Goal: Task Accomplishment & Management: Complete application form

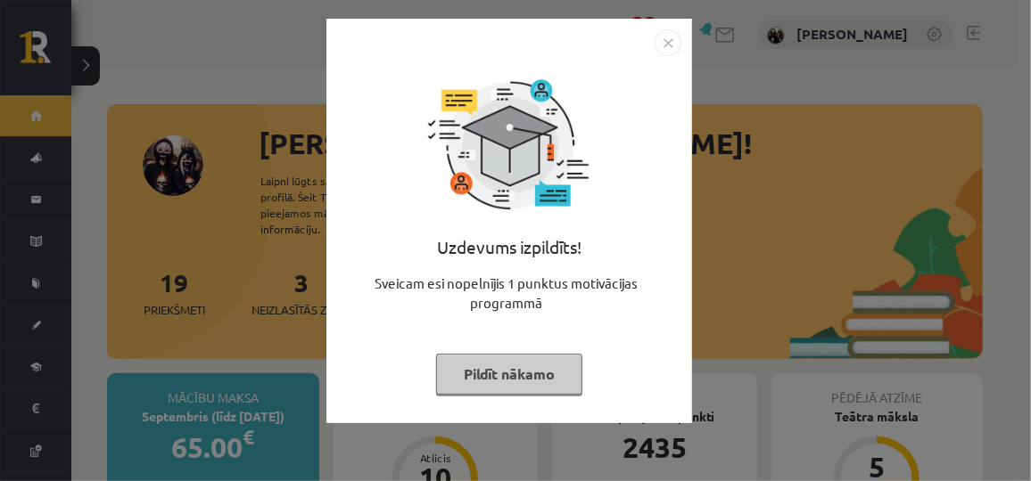
click at [470, 371] on button "Pildīt nākamo" at bounding box center [509, 374] width 146 height 41
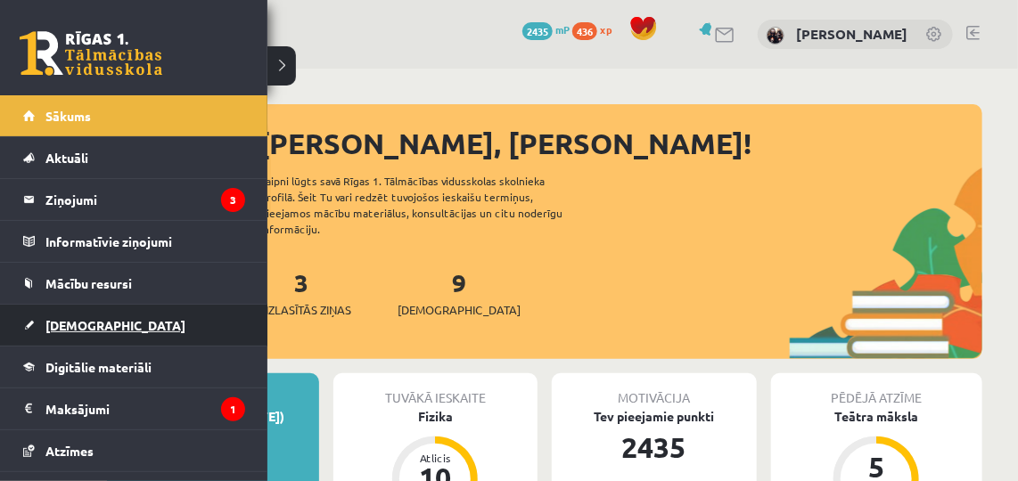
click at [61, 325] on span "[DEMOGRAPHIC_DATA]" at bounding box center [115, 325] width 140 height 16
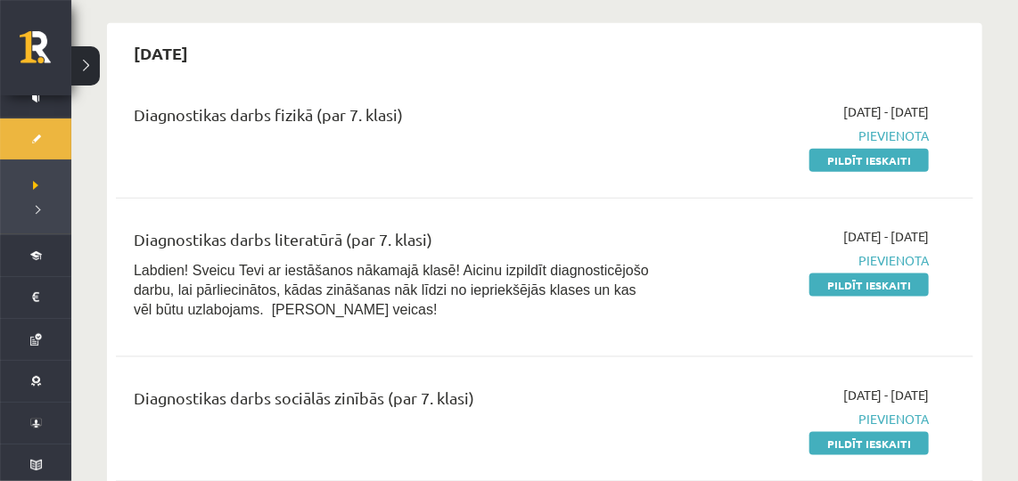
scroll to position [611, 0]
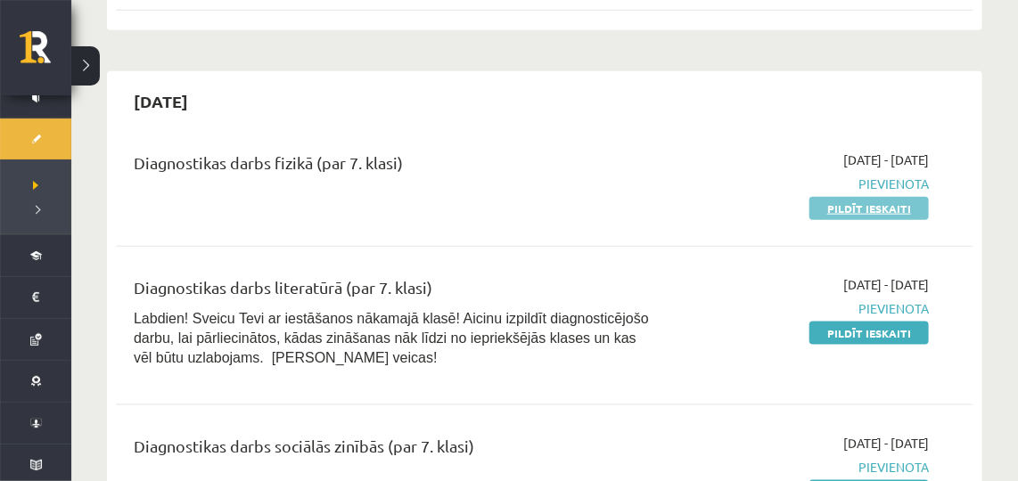
click at [859, 213] on link "Pildīt ieskaiti" at bounding box center [868, 208] width 119 height 23
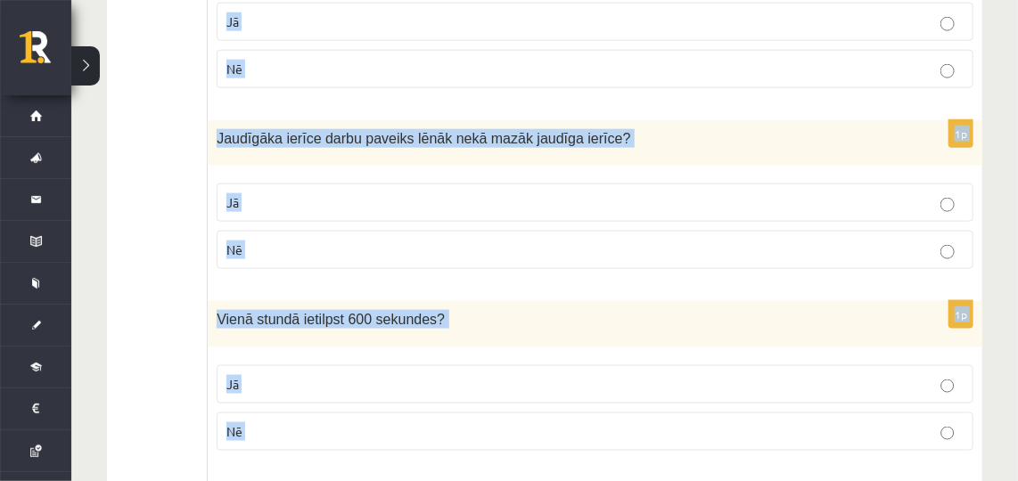
scroll to position [3514, 0]
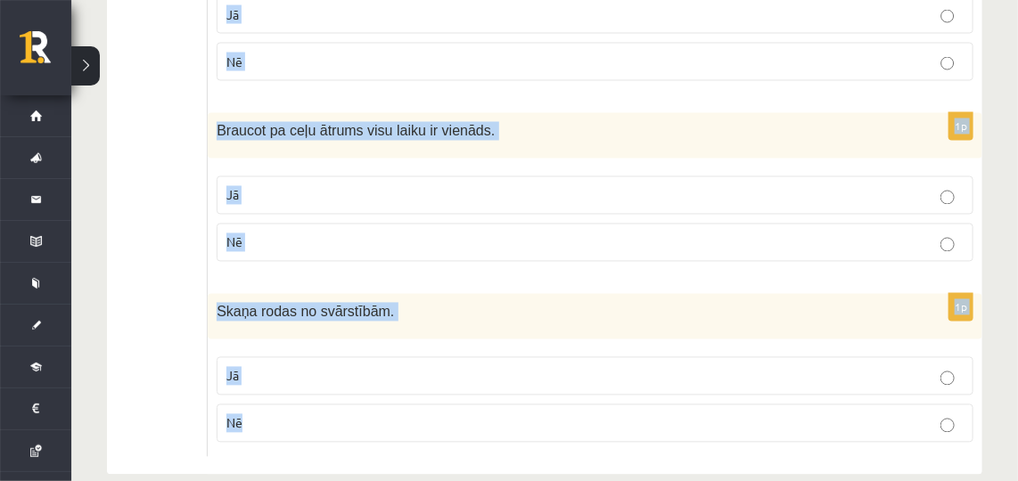
drag, startPoint x: 213, startPoint y: 86, endPoint x: 438, endPoint y: 522, distance: 491.2
copy form "Vai apgalvojums ir patiess? 1p Zemes vienīgais dabiskais pavadonis ir Mēness ? …"
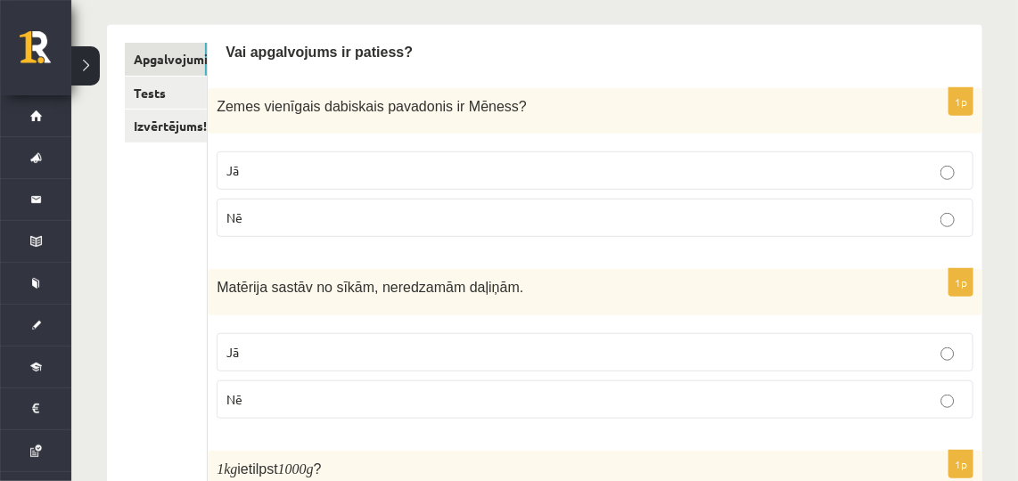
scroll to position [258, 0]
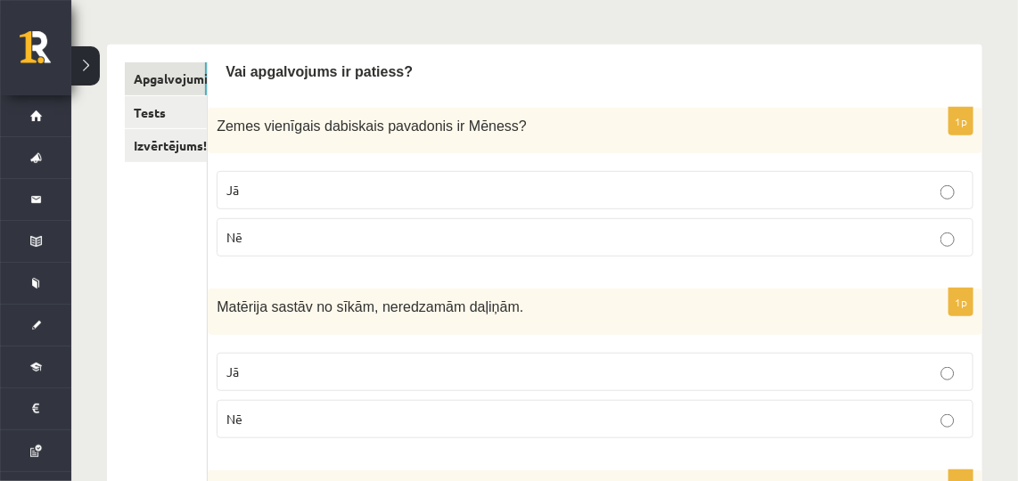
click at [948, 384] on label "Jā" at bounding box center [595, 372] width 757 height 38
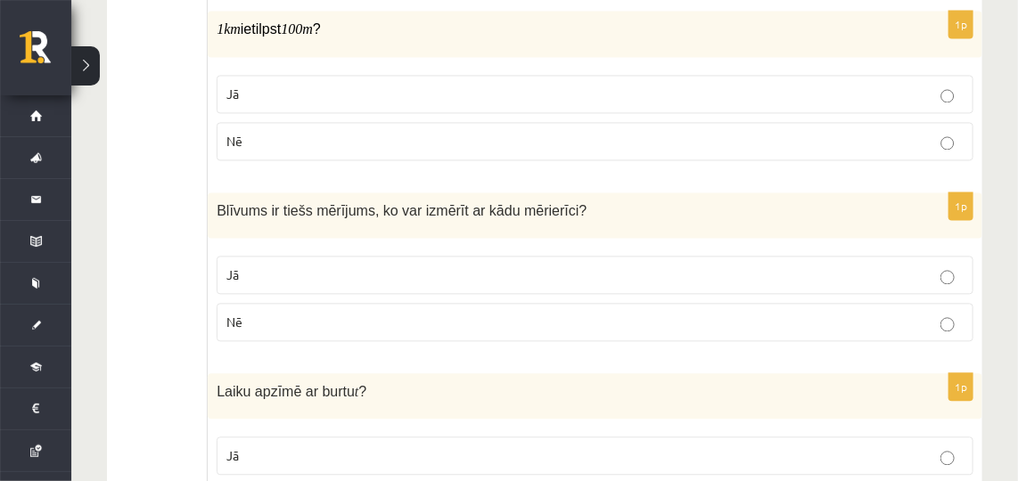
scroll to position [1245, 0]
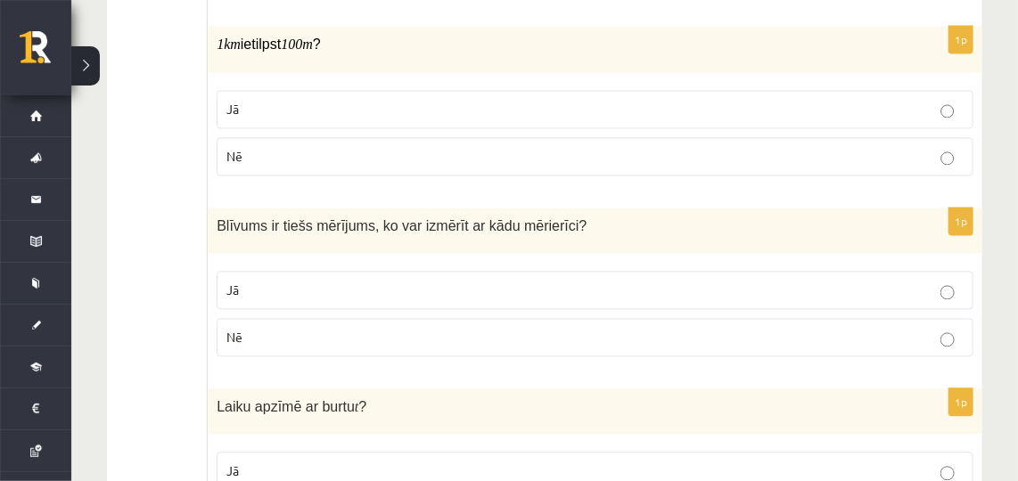
click at [582, 147] on p "Nē" at bounding box center [594, 156] width 737 height 19
click at [561, 328] on p "Nē" at bounding box center [594, 337] width 737 height 19
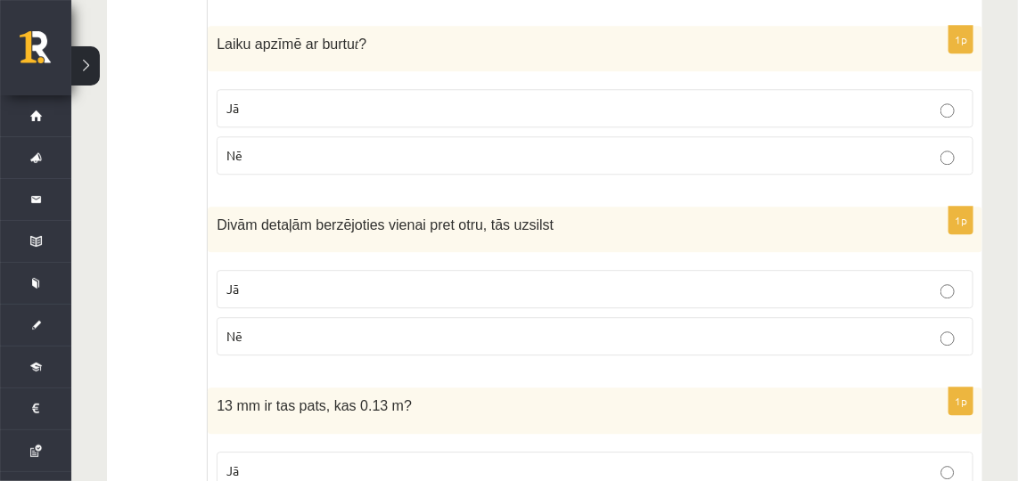
scroll to position [1618, 0]
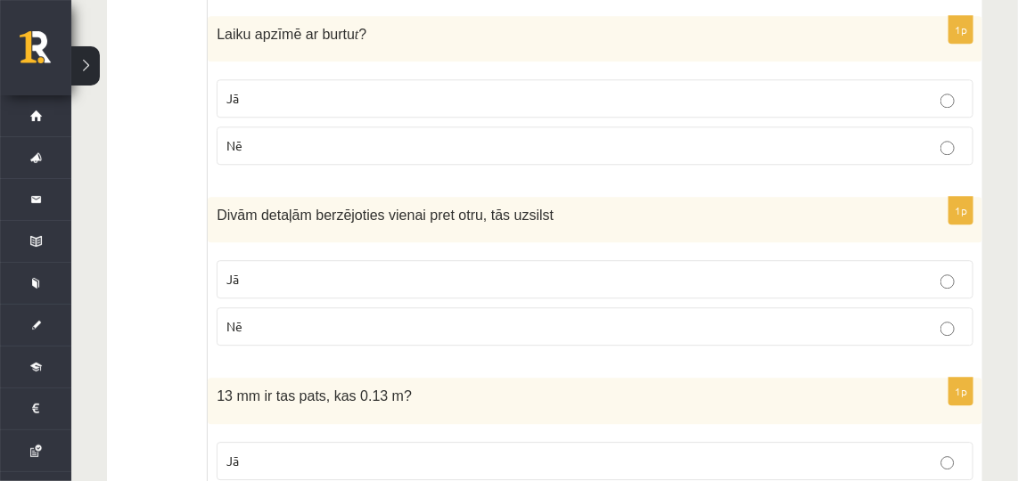
click at [409, 93] on p "Jā" at bounding box center [594, 98] width 737 height 19
click at [530, 270] on p "Jā" at bounding box center [594, 279] width 737 height 19
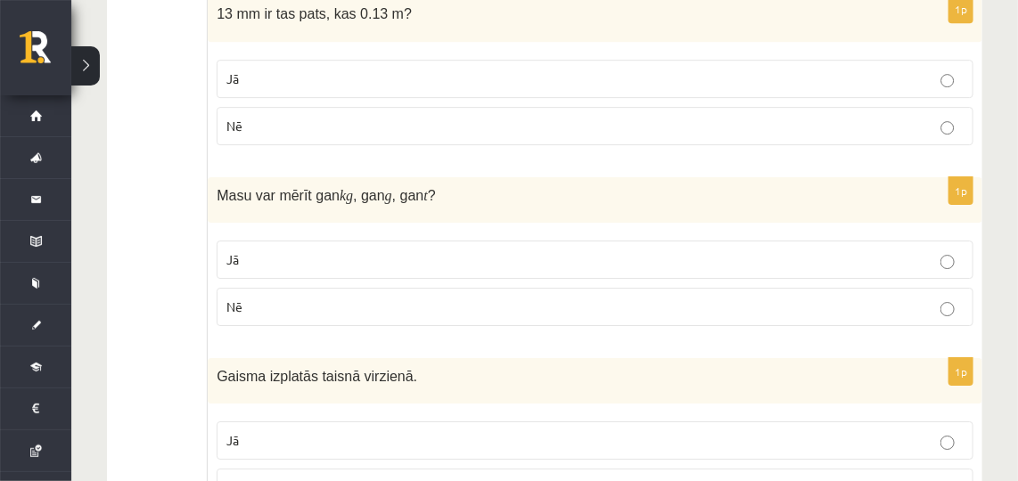
scroll to position [2005, 0]
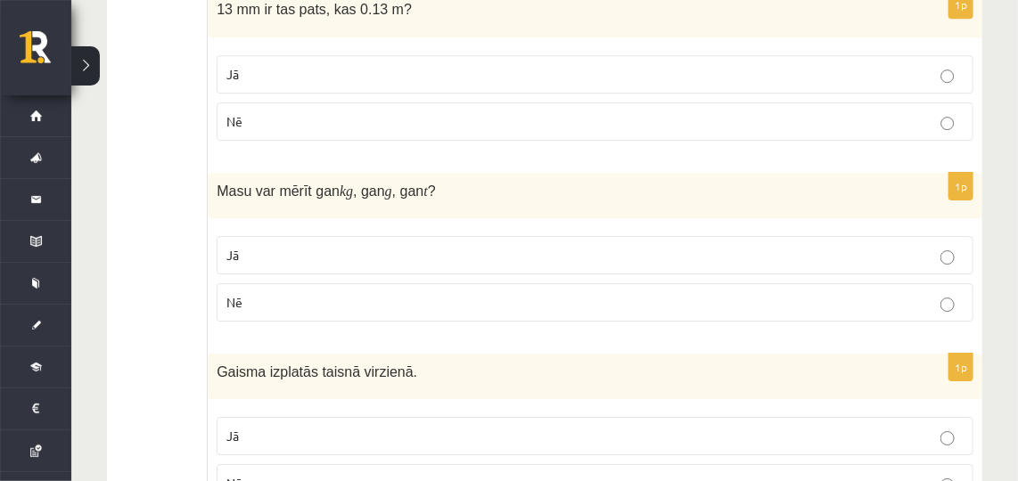
click at [857, 112] on p "Nē" at bounding box center [594, 121] width 737 height 19
click at [900, 236] on label "Jā" at bounding box center [595, 255] width 757 height 38
click at [880, 434] on label "Jā" at bounding box center [595, 436] width 757 height 38
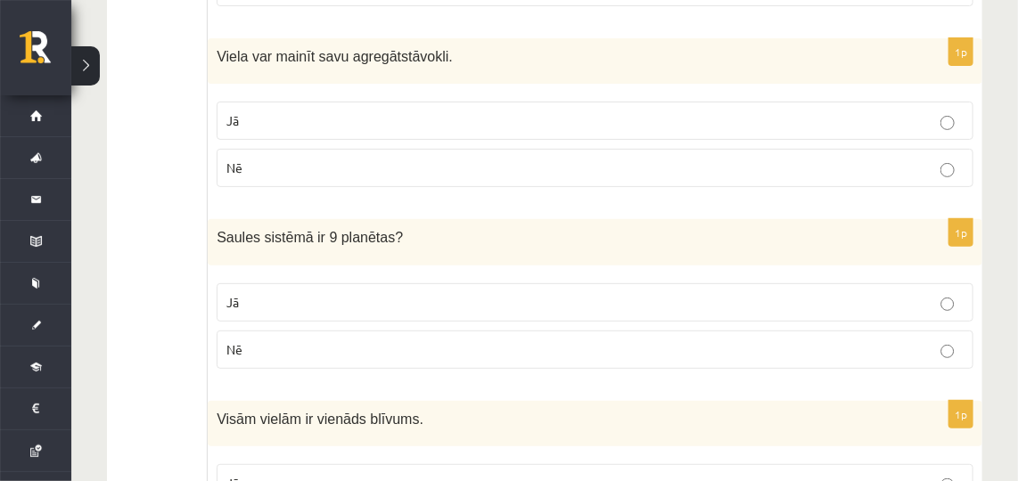
scroll to position [2517, 0]
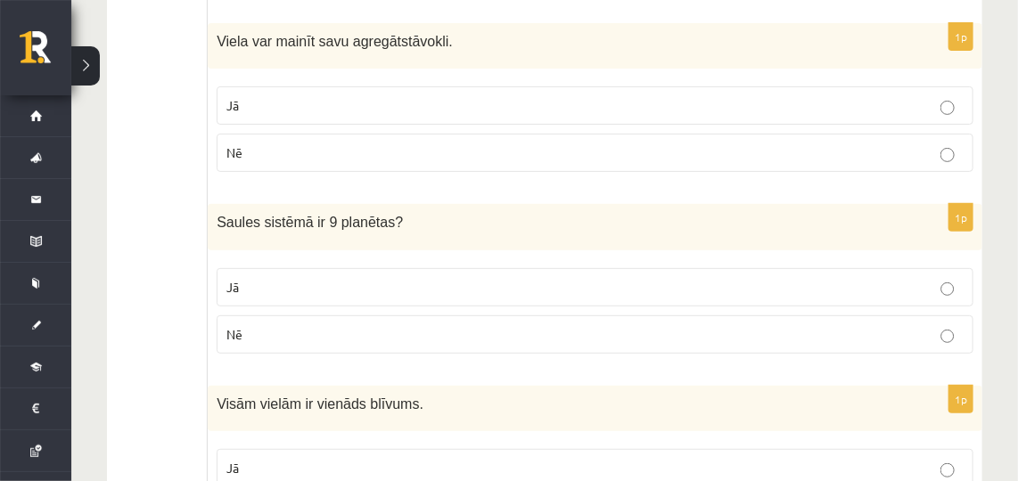
click at [620, 86] on label "Jā" at bounding box center [595, 105] width 757 height 38
click at [733, 325] on p "Nē" at bounding box center [594, 334] width 737 height 19
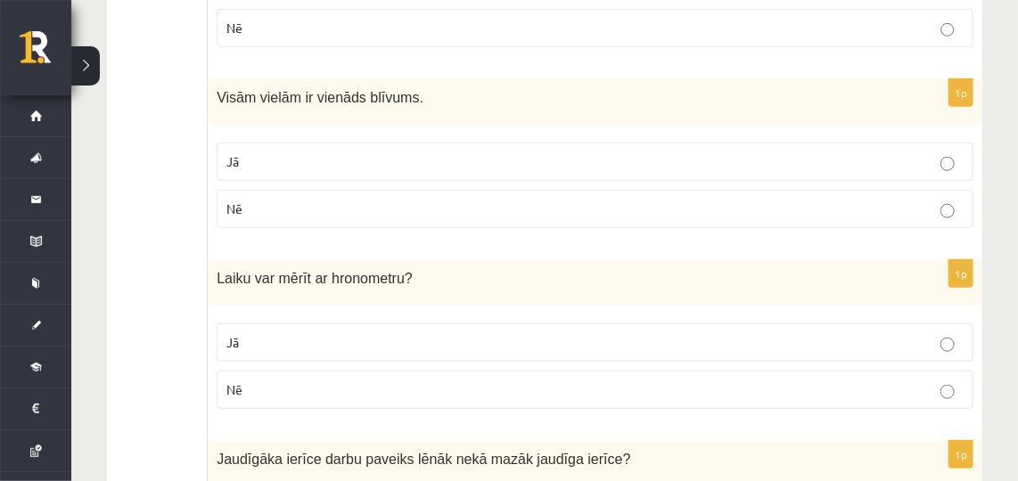
scroll to position [2857, 0]
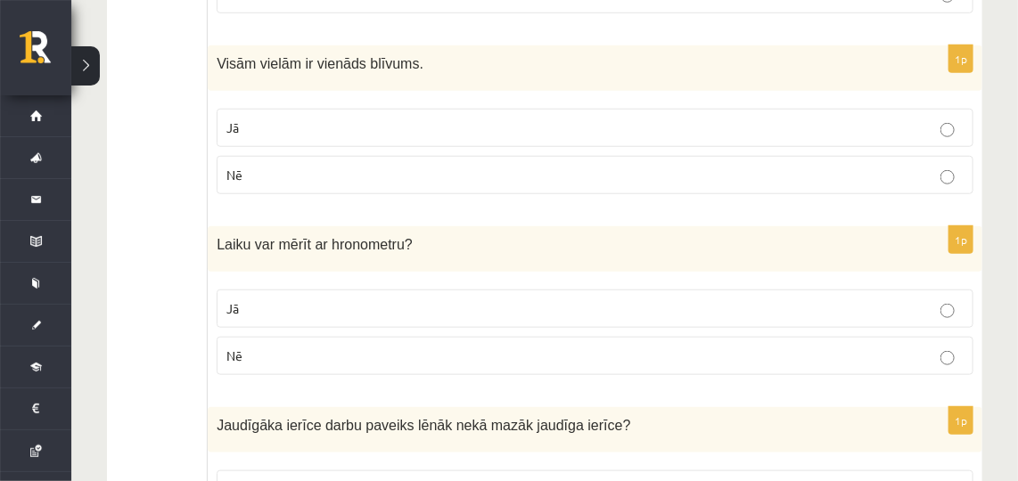
click at [424, 166] on p "Nē" at bounding box center [594, 175] width 737 height 19
click at [409, 290] on label "Jā" at bounding box center [595, 309] width 757 height 38
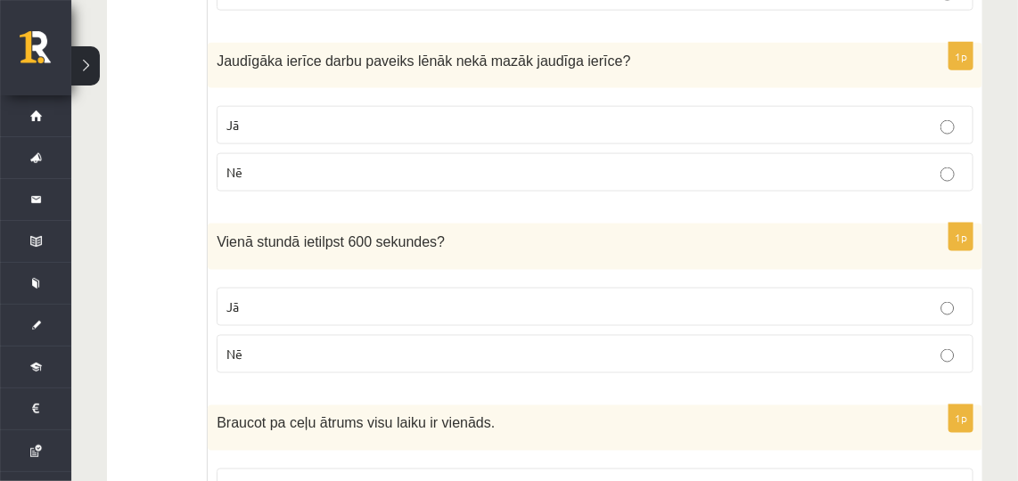
scroll to position [3226, 0]
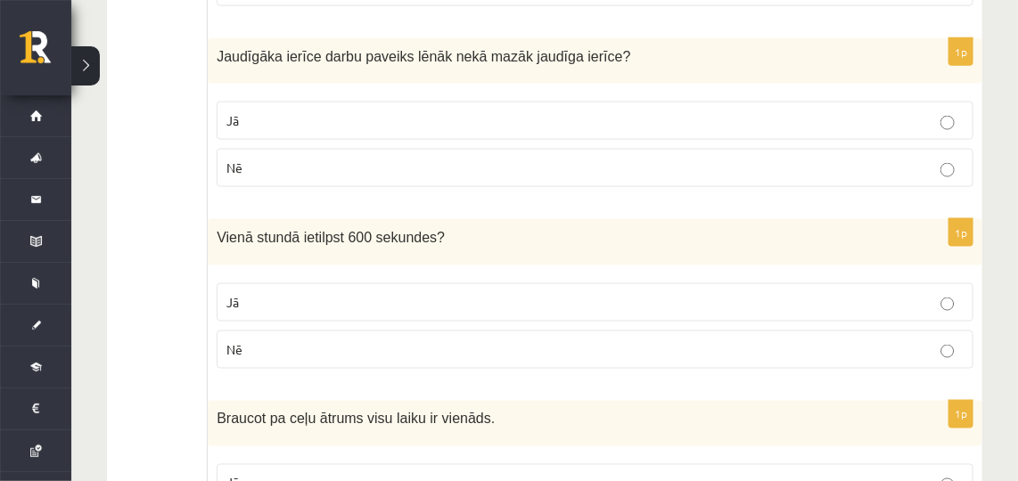
click at [815, 159] on p "Nē" at bounding box center [594, 168] width 737 height 19
click at [877, 341] on p "Nē" at bounding box center [594, 350] width 737 height 19
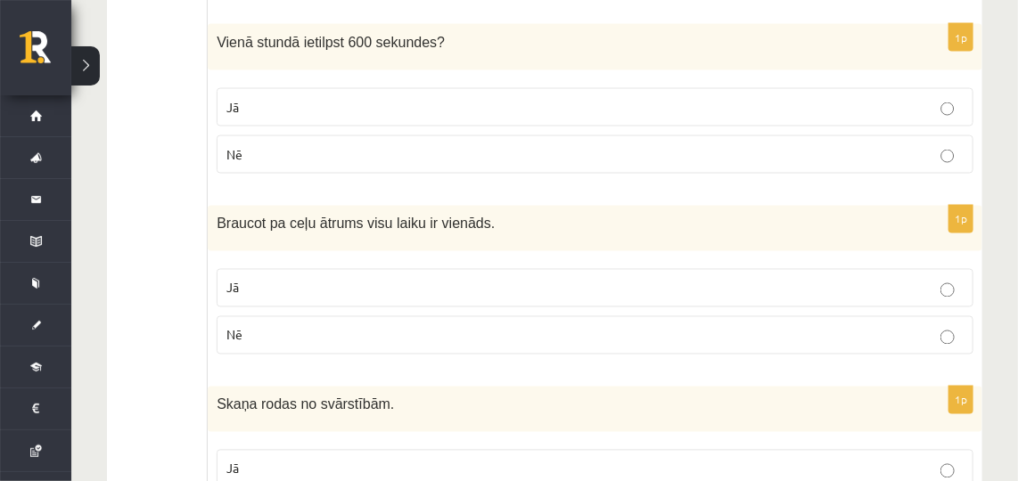
scroll to position [3514, 0]
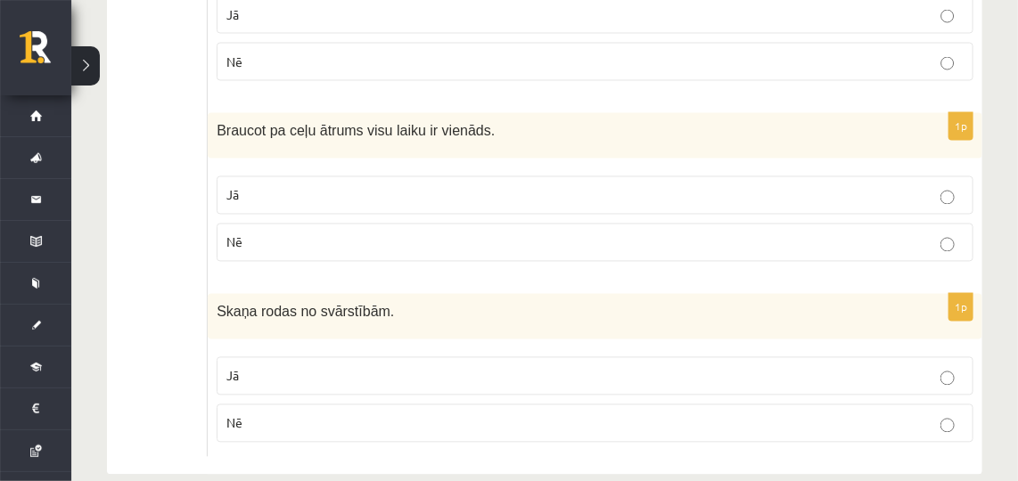
click at [613, 224] on label "Nē" at bounding box center [595, 243] width 757 height 38
click at [640, 367] on p "Jā" at bounding box center [594, 376] width 737 height 19
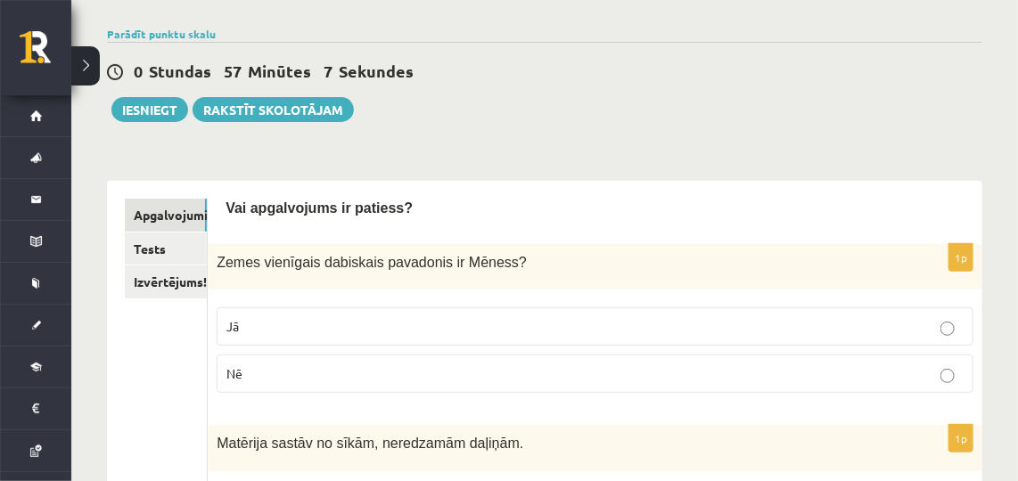
scroll to position [116, 0]
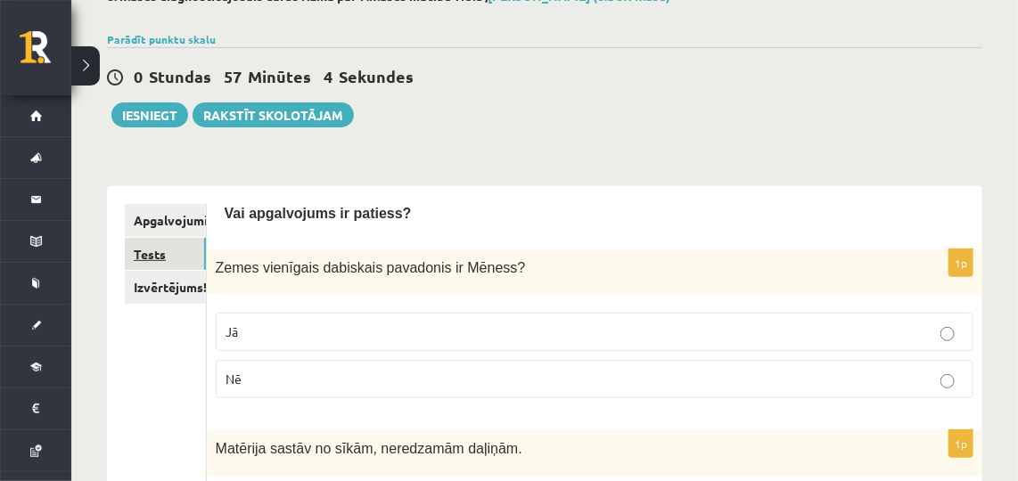
click at [165, 250] on link "Tests" at bounding box center [165, 254] width 81 height 33
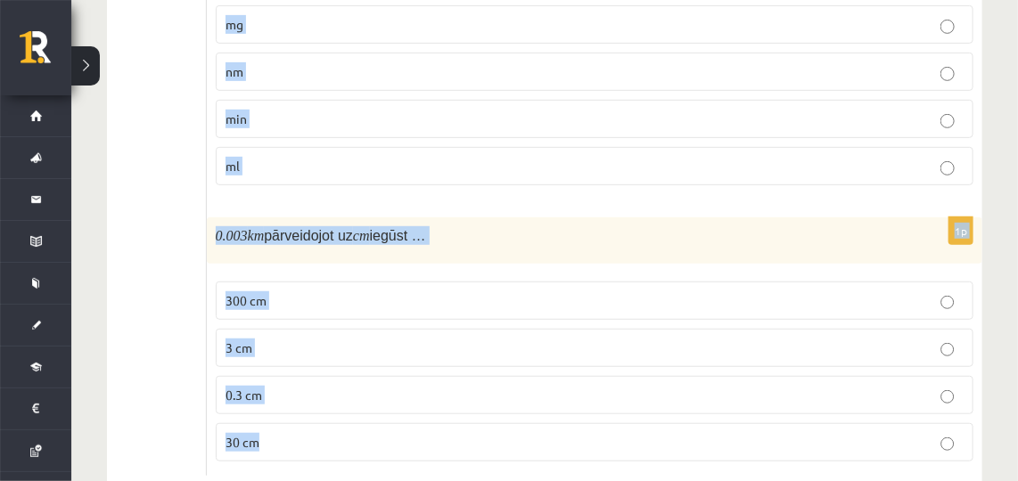
scroll to position [2689, 0]
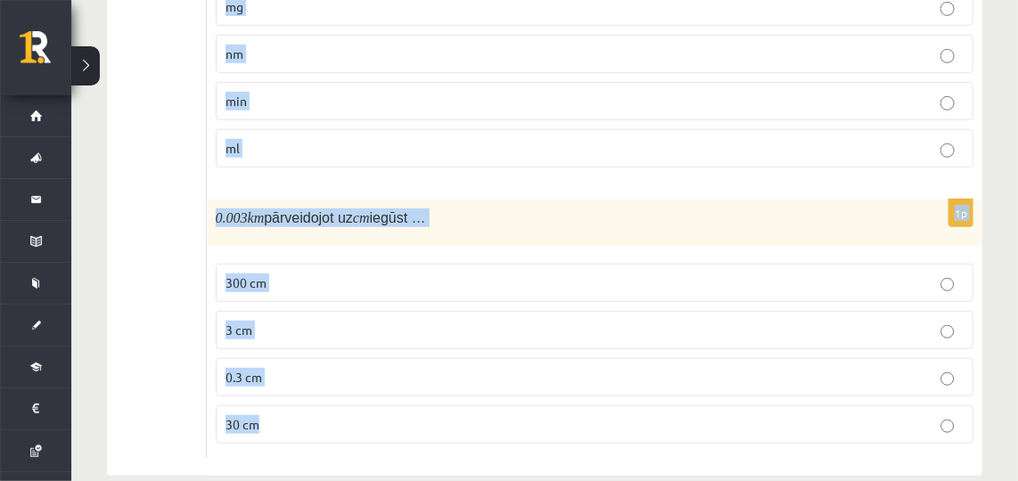
drag, startPoint x: 213, startPoint y: 228, endPoint x: 363, endPoint y: 444, distance: 262.6
copy form "Kurš no dotajiem nav atjaunojams enerģijas avots? Saules enerģija Ūdens enerģij…"
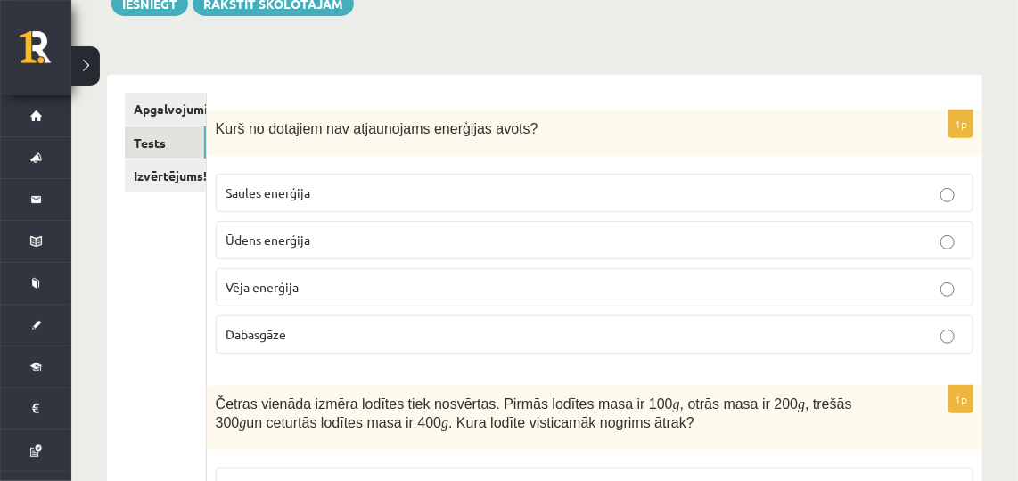
scroll to position [235, 0]
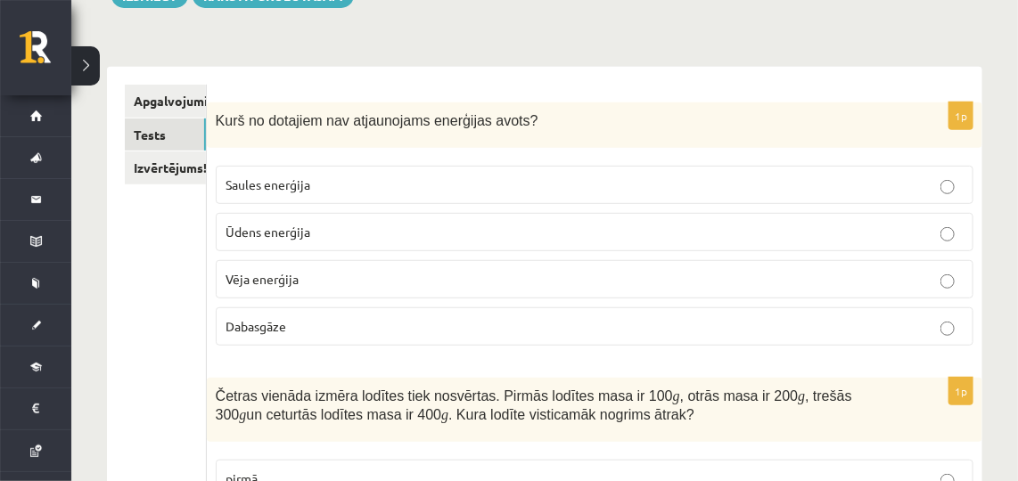
click at [359, 325] on p "Dabasgāze" at bounding box center [595, 326] width 738 height 19
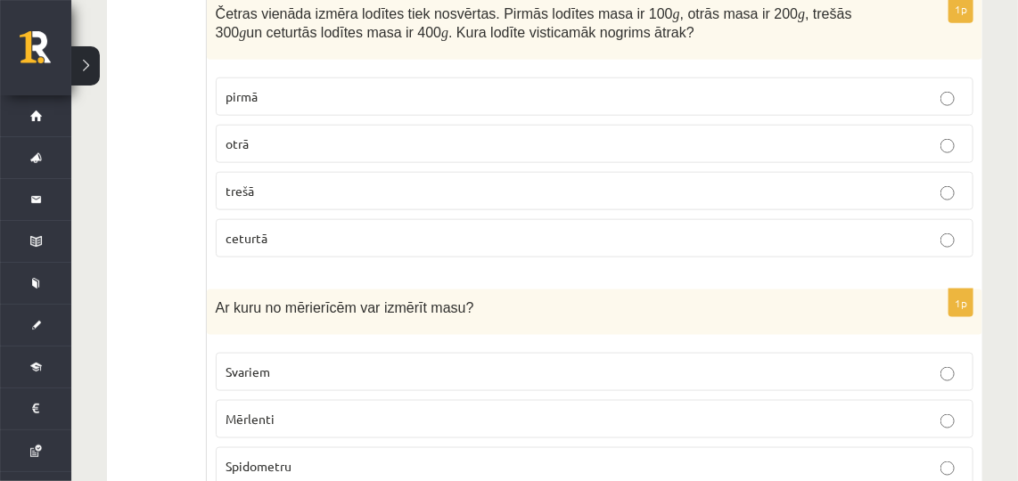
scroll to position [629, 0]
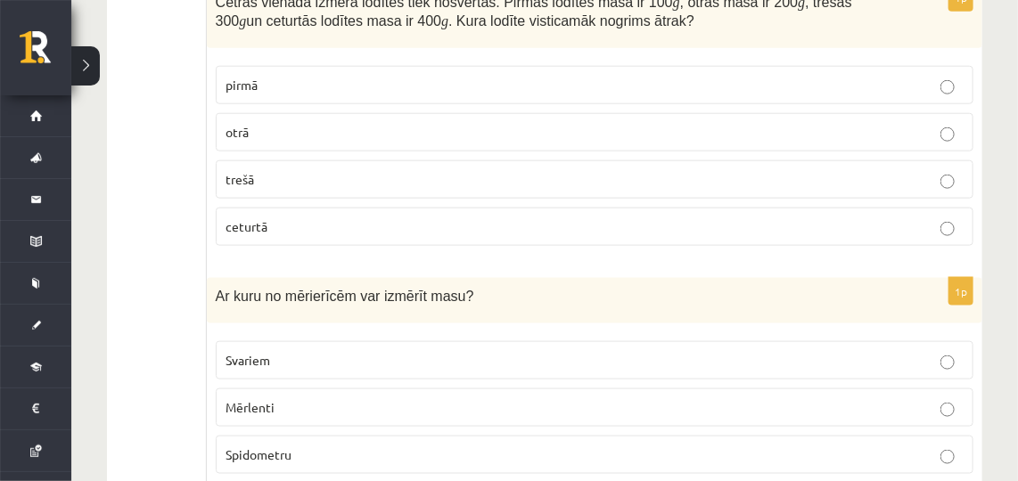
click at [431, 218] on p "ceturtā" at bounding box center [595, 227] width 738 height 19
click at [364, 357] on p "Svariem" at bounding box center [595, 360] width 738 height 19
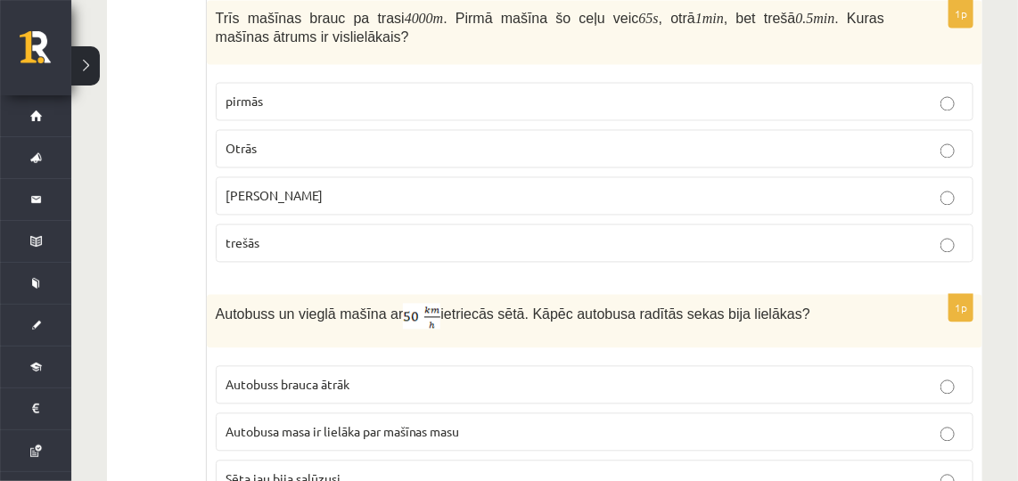
scroll to position [1186, 0]
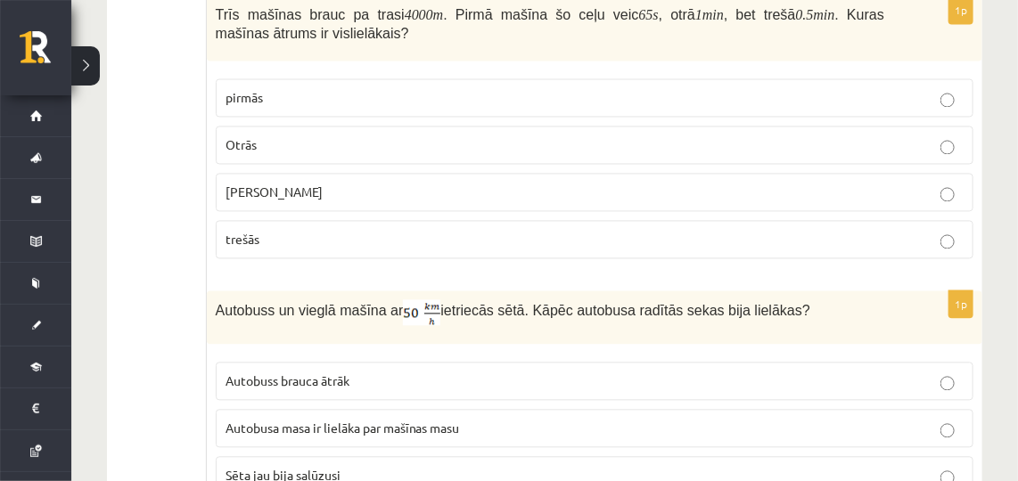
click at [317, 231] on p "trešās" at bounding box center [595, 240] width 738 height 19
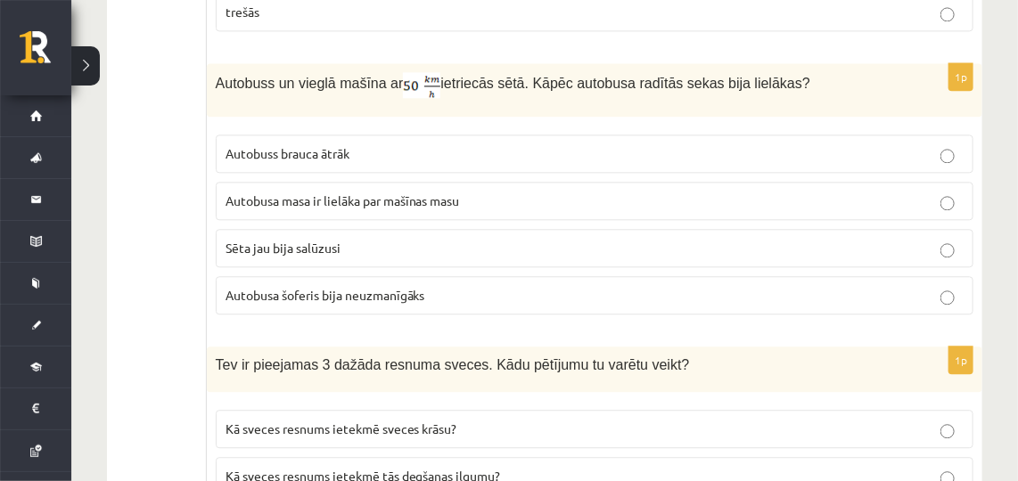
scroll to position [1429, 0]
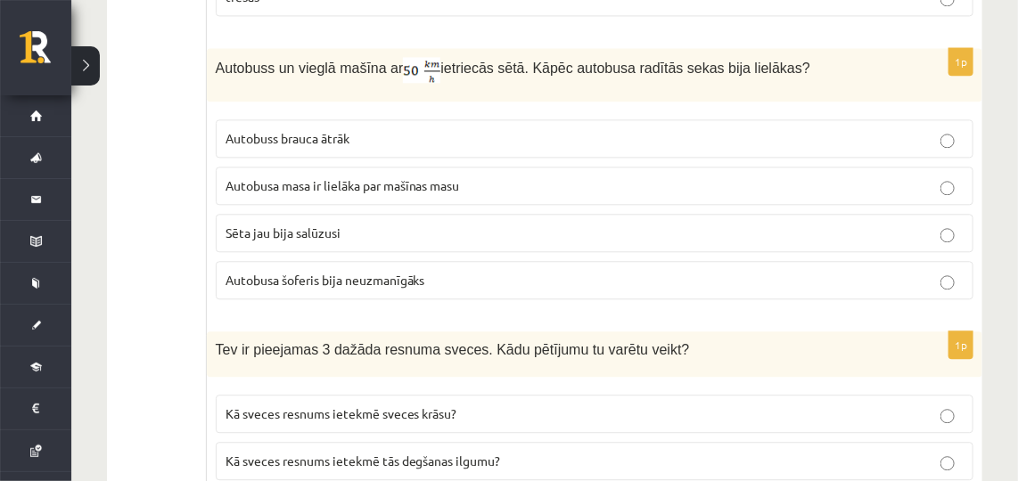
click at [341, 177] on span "Autobusa masa ir lielāka par mašīnas masu" at bounding box center [343, 185] width 234 height 16
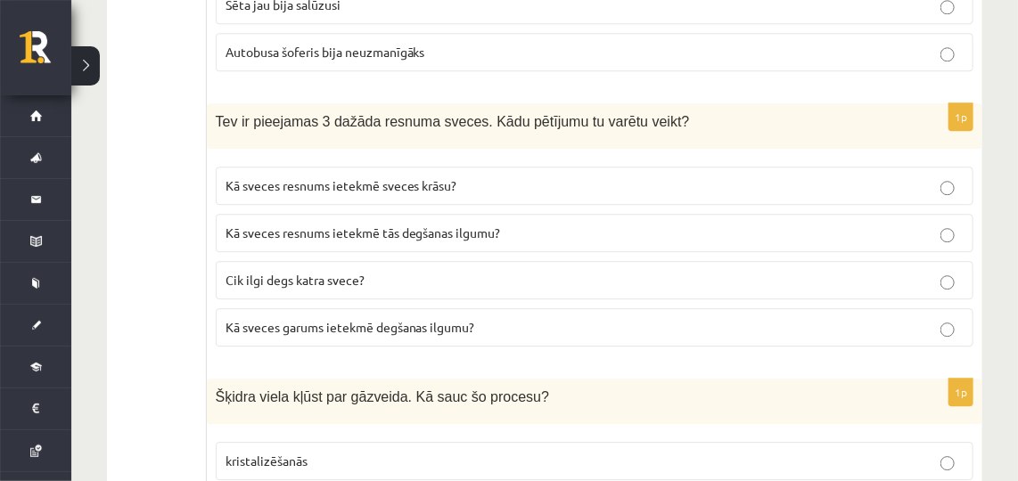
scroll to position [1696, 0]
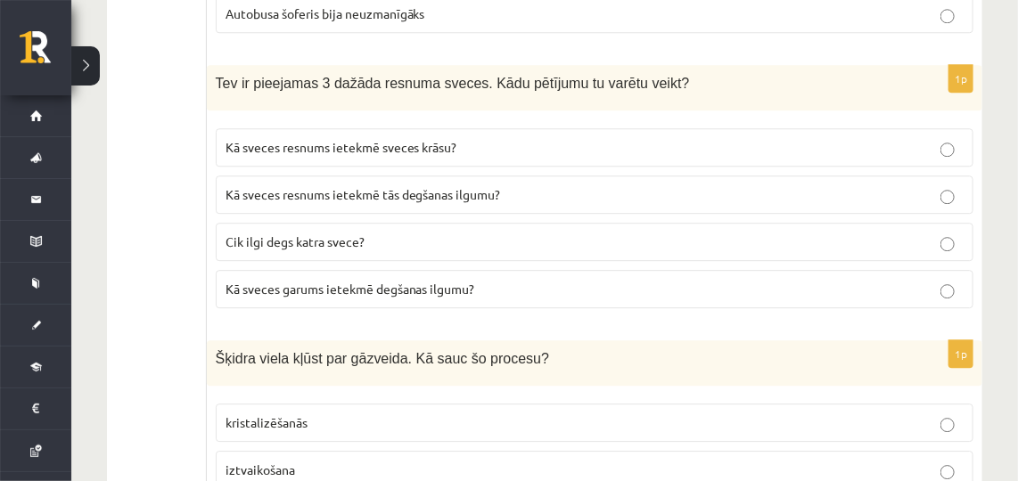
click at [258, 139] on span "Kā sveces resnums ietekmē sveces krāsu?" at bounding box center [342, 147] width 232 height 16
click at [372, 191] on label "Kā sveces resnums ietekmē tās degšanas ilgumu?" at bounding box center [595, 195] width 758 height 38
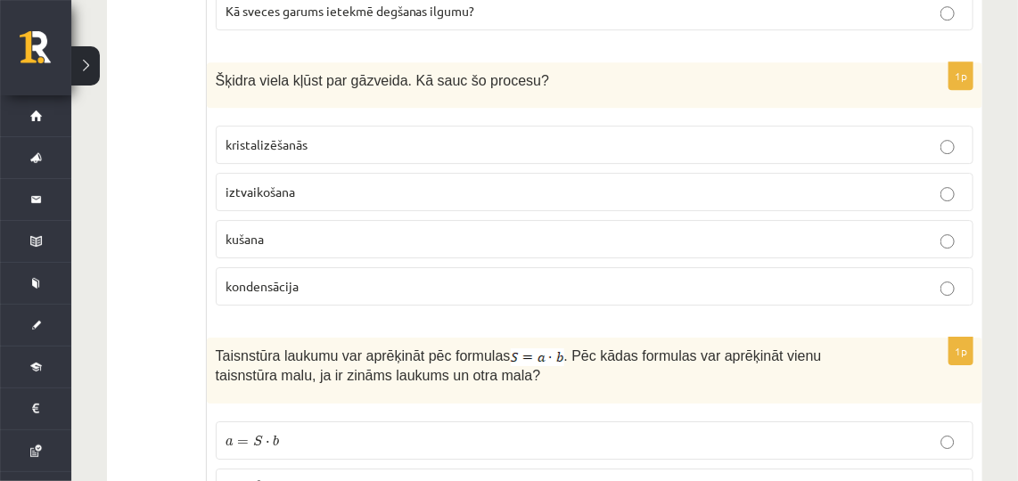
scroll to position [1985, 0]
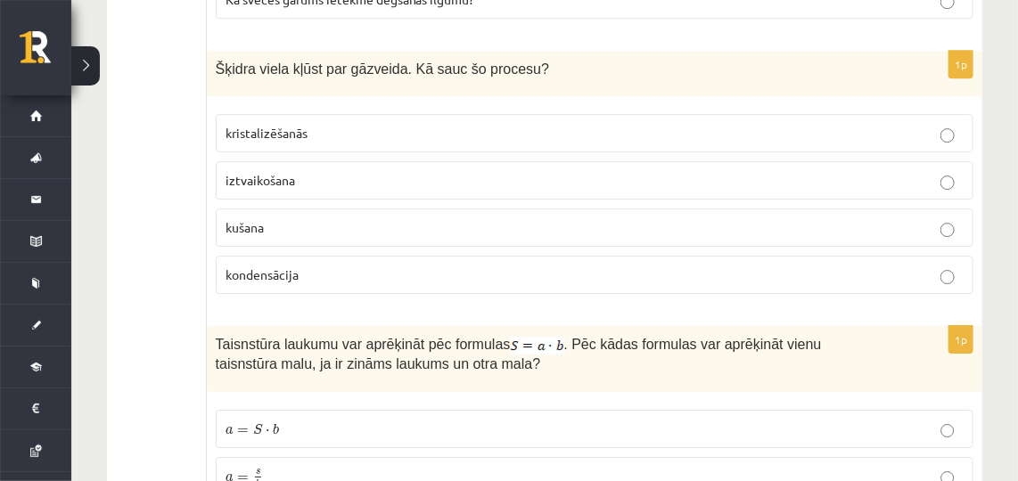
click at [291, 172] on span "iztvaikošana" at bounding box center [261, 180] width 70 height 16
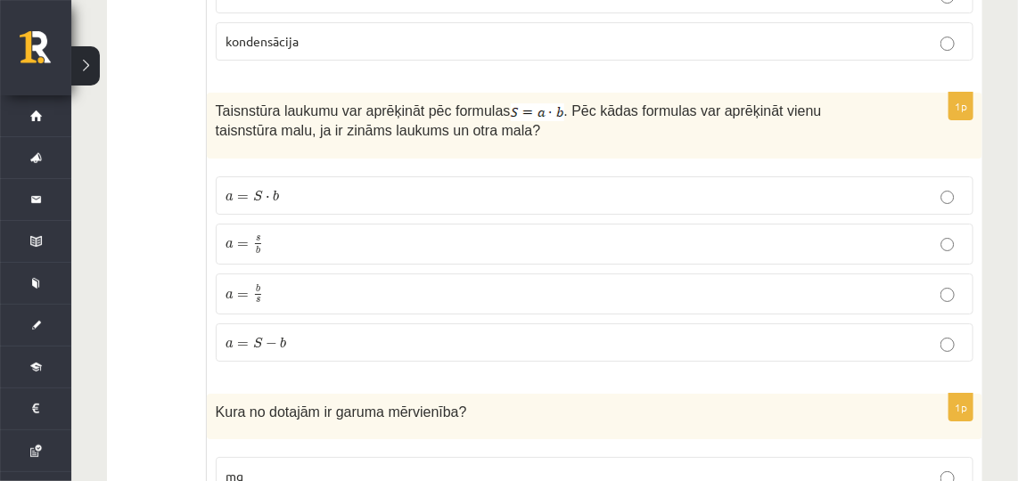
scroll to position [2254, 0]
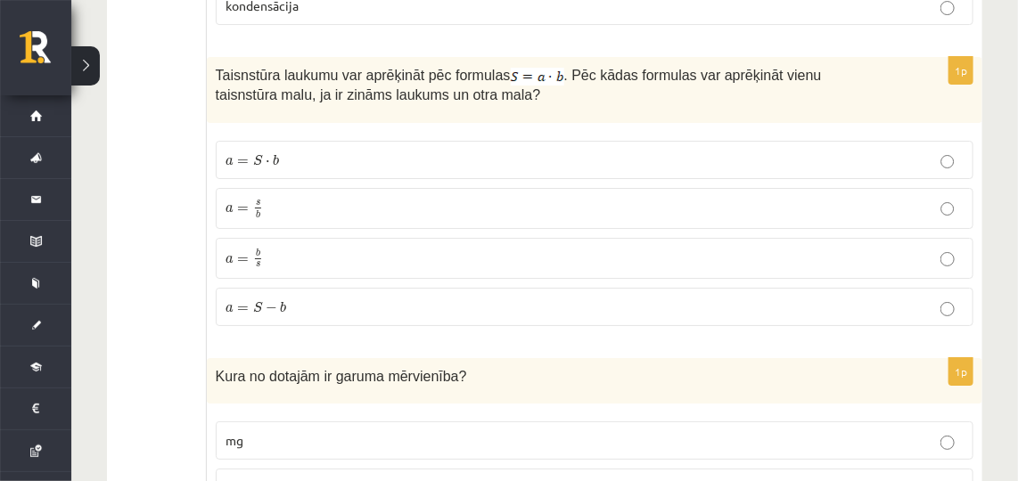
click at [279, 198] on p "a = s b a = s b" at bounding box center [595, 209] width 738 height 22
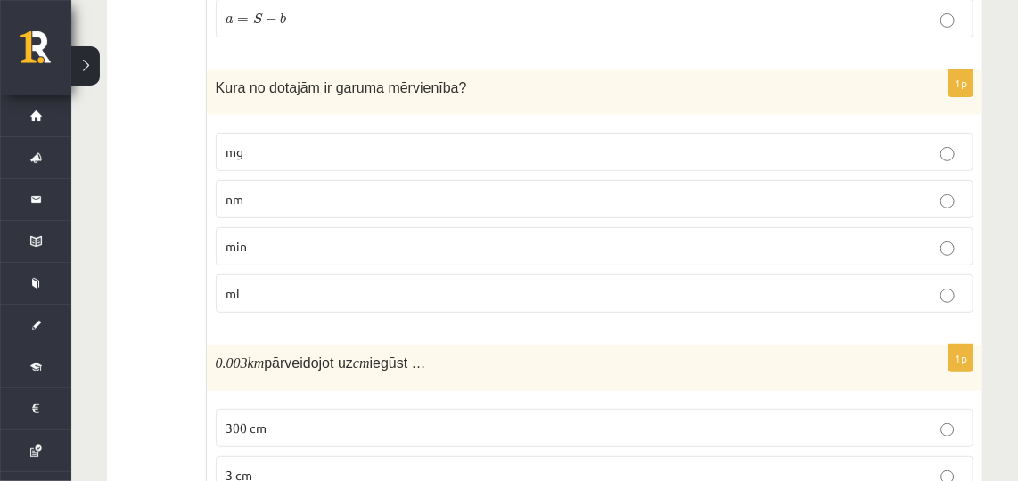
scroll to position [2606, 0]
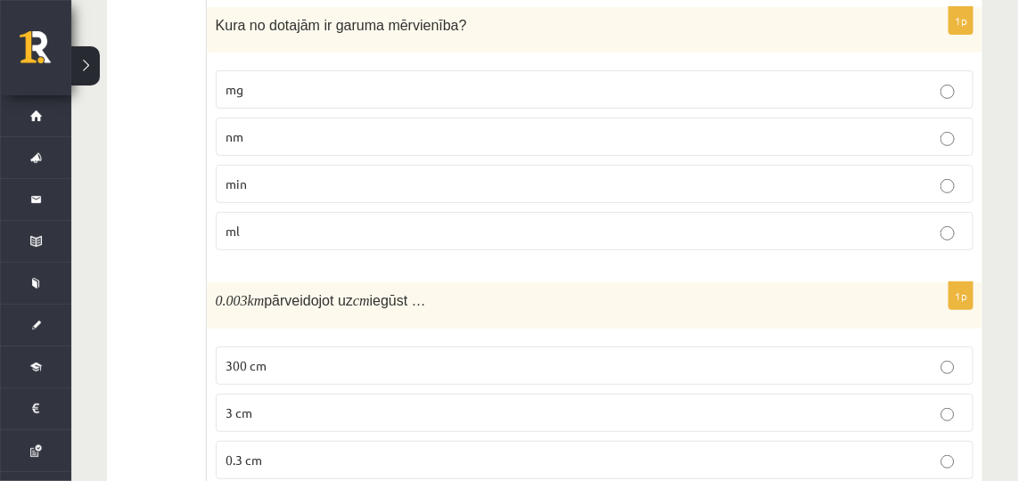
click at [272, 127] on p "nm" at bounding box center [595, 136] width 738 height 19
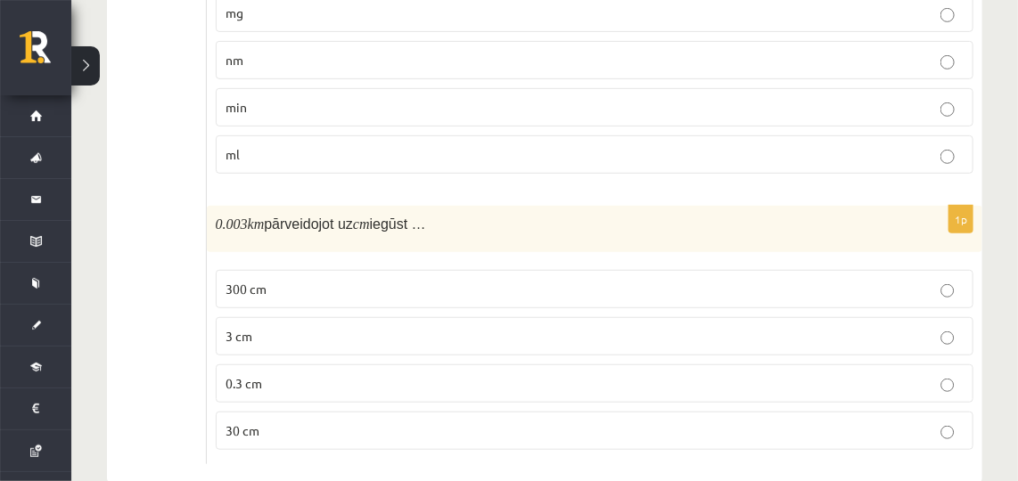
scroll to position [2689, 0]
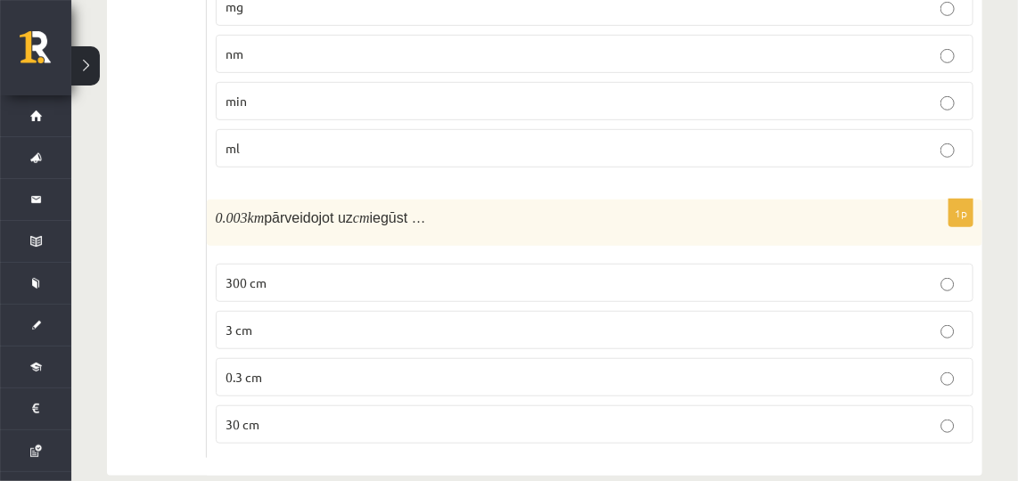
click at [397, 267] on label "300 cm" at bounding box center [595, 283] width 758 height 38
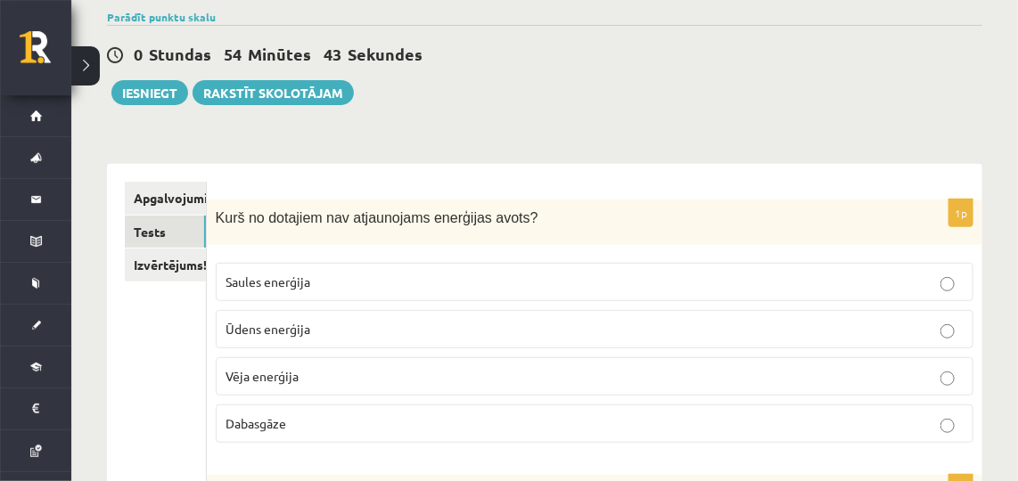
scroll to position [135, 0]
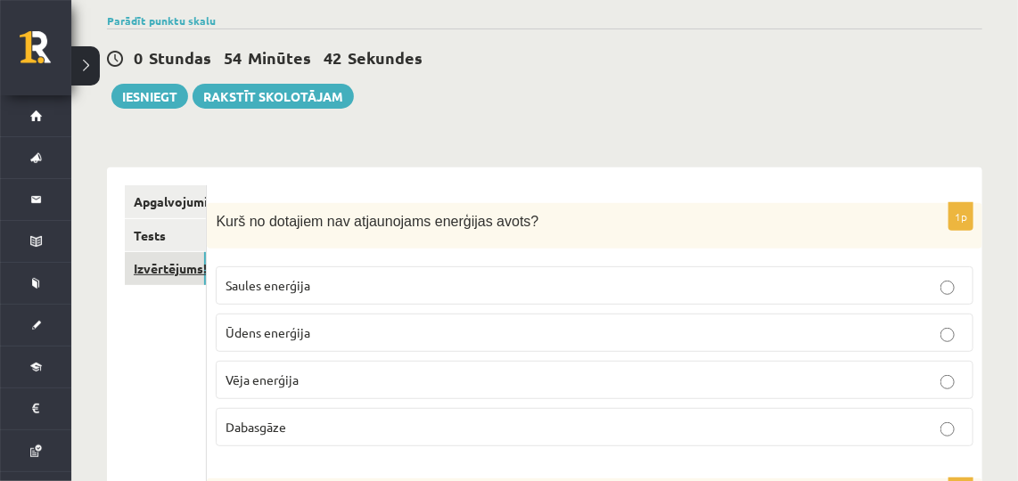
click at [156, 274] on link "Izvērtējums!" at bounding box center [165, 268] width 81 height 33
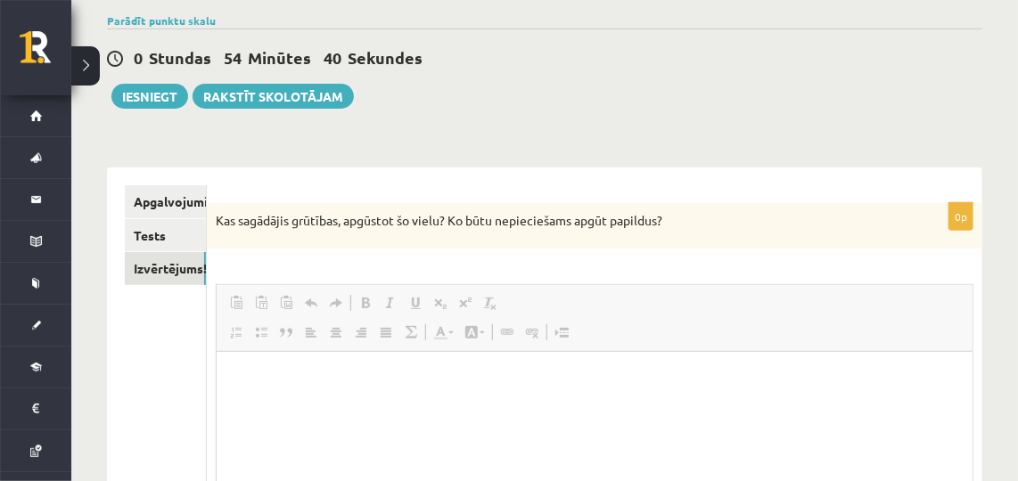
scroll to position [0, 0]
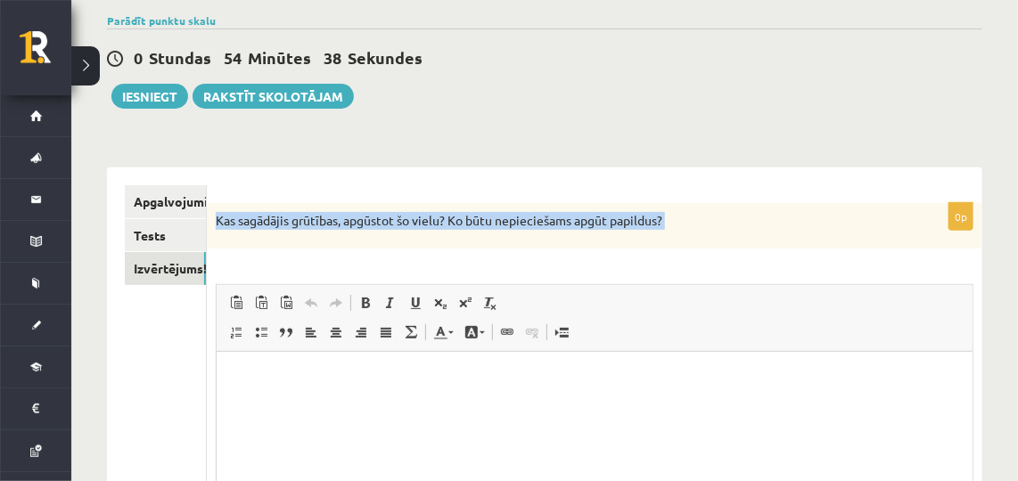
drag, startPoint x: 215, startPoint y: 217, endPoint x: 742, endPoint y: 307, distance: 534.5
click at [742, 307] on div "0p Kas sagādājis grūtības, apgūstot šo vielu? Ko būtu nepieciešams apgūt papild…" at bounding box center [595, 429] width 776 height 453
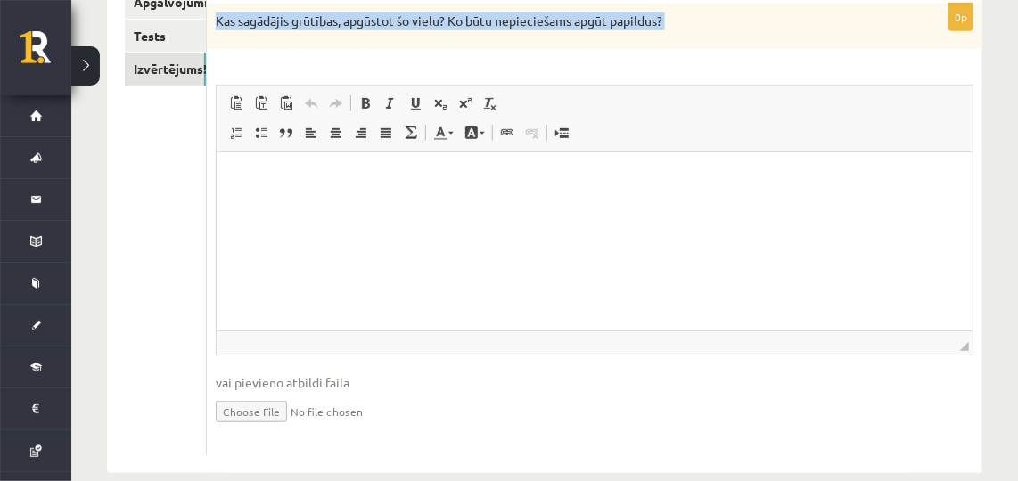
scroll to position [362, 0]
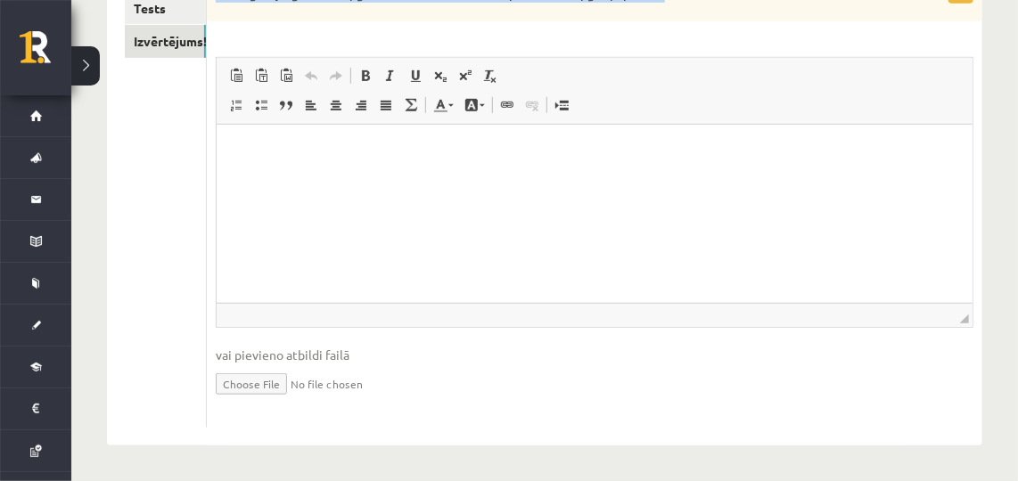
copy div "Kas sagādājis grūtības, apgūstot šo vielu? Ko būtu nepieciešams apgūt papildus?…"
click at [291, 159] on p "Editor, wiswyg-editor-user-answer-47433804722020" at bounding box center [594, 152] width 720 height 19
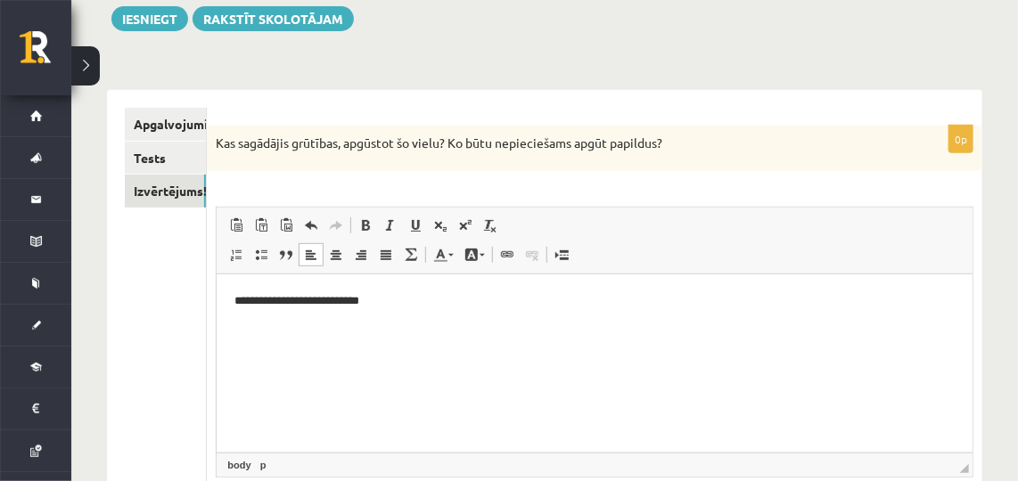
scroll to position [206, 0]
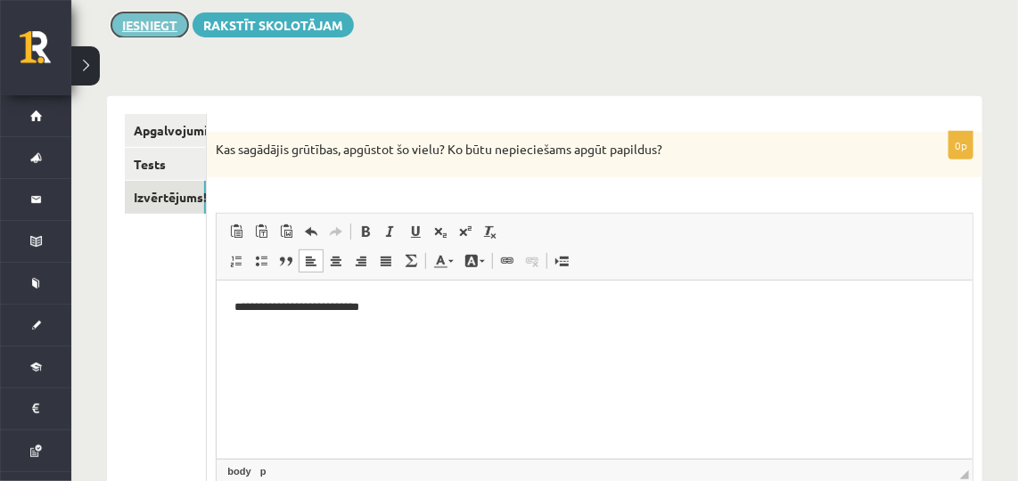
click at [147, 23] on button "Iesniegt" at bounding box center [149, 24] width 77 height 25
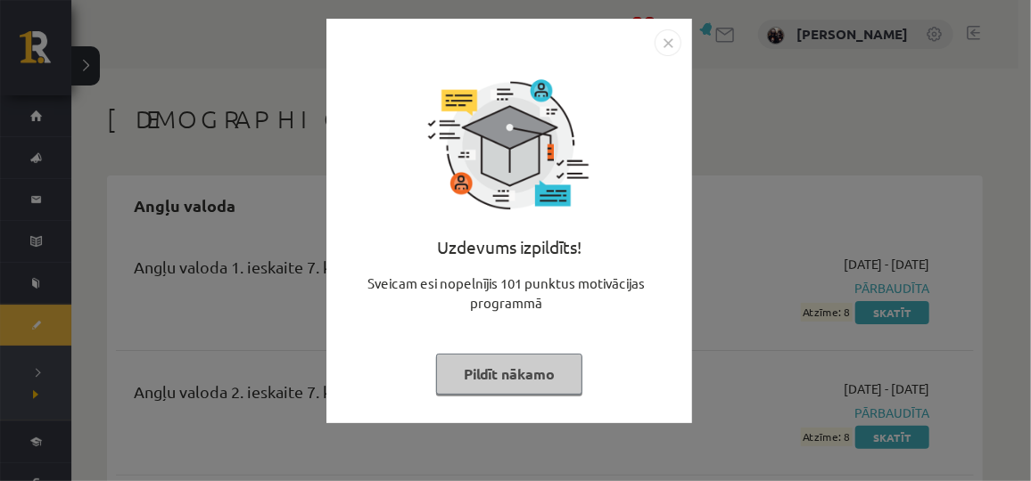
click at [503, 369] on button "Pildīt nākamo" at bounding box center [509, 374] width 146 height 41
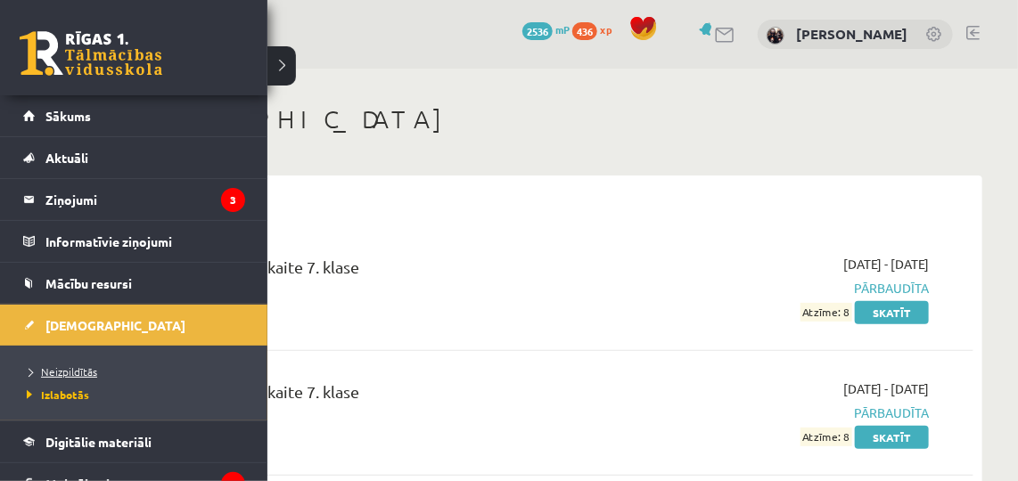
click at [53, 367] on span "Neizpildītās" at bounding box center [59, 372] width 75 height 14
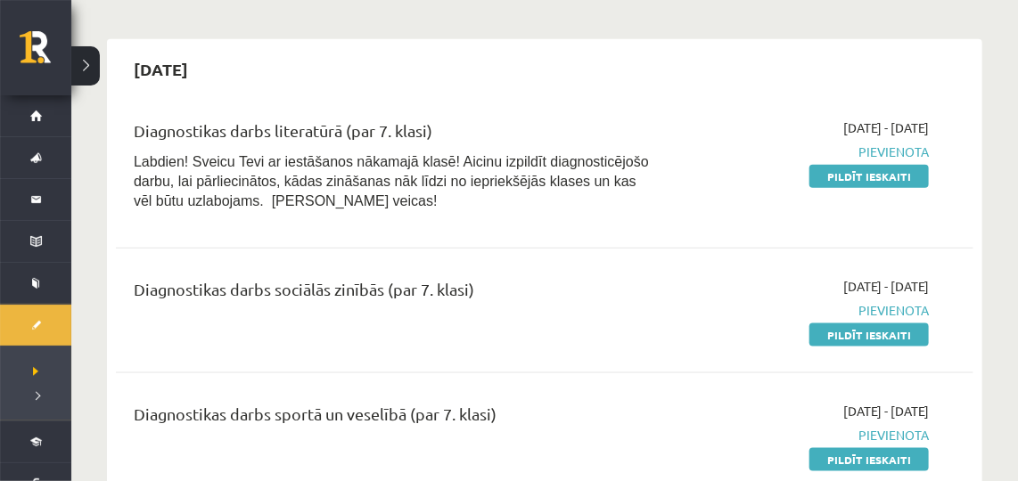
scroll to position [714, 0]
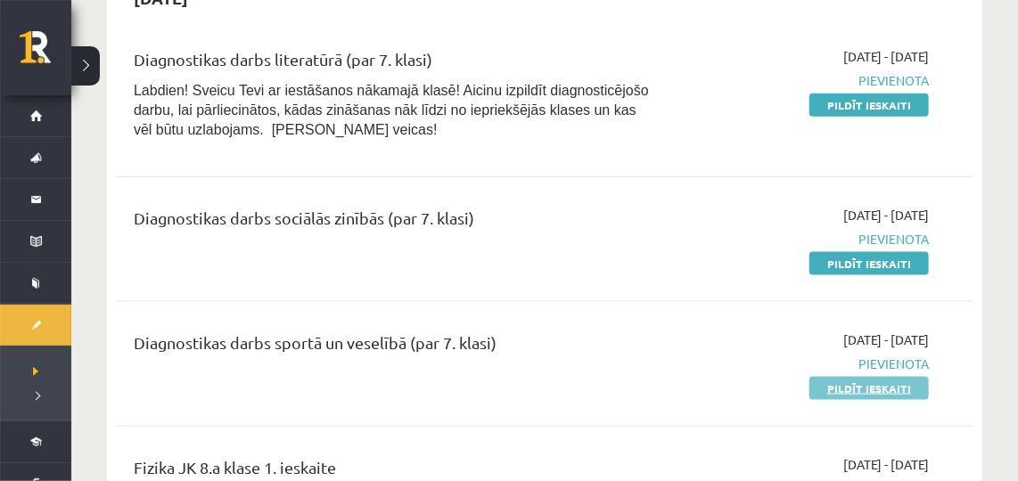
click at [861, 386] on link "Pildīt ieskaiti" at bounding box center [868, 388] width 119 height 23
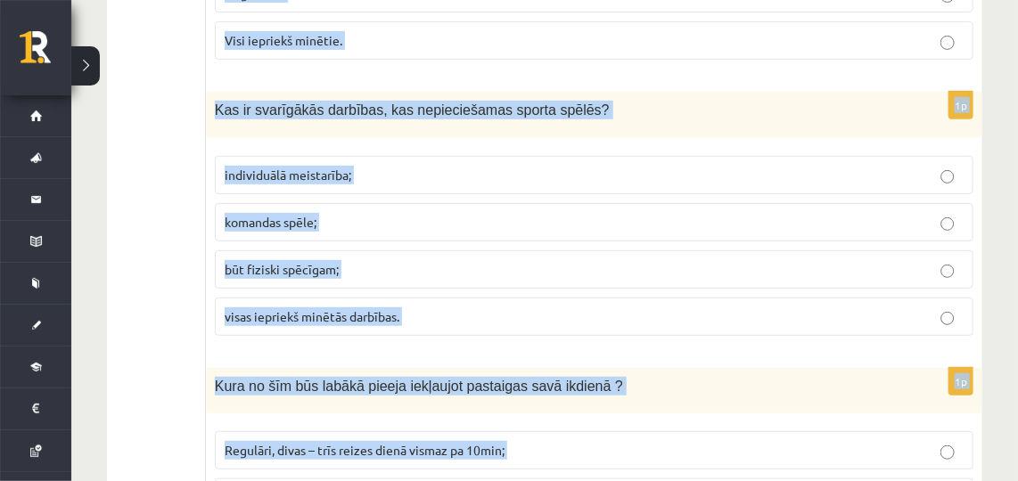
scroll to position [8076, 0]
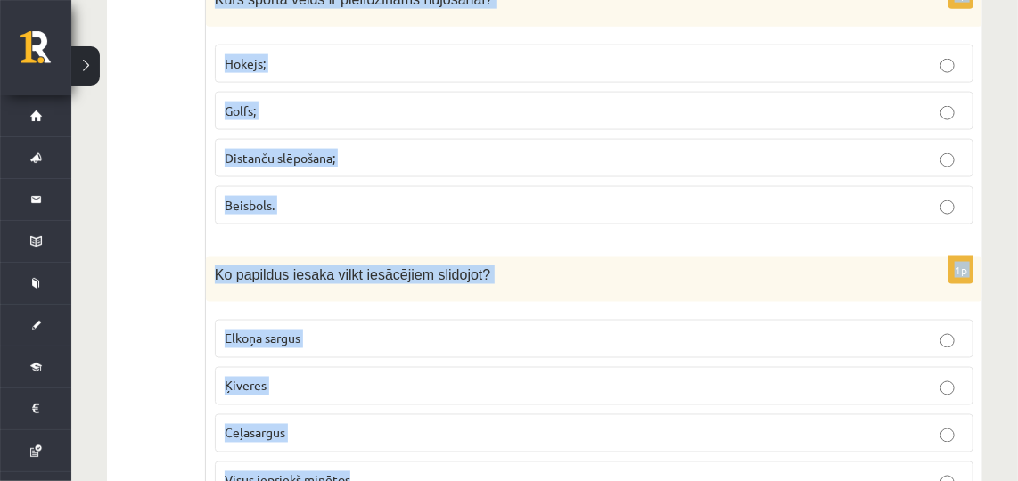
drag, startPoint x: 212, startPoint y: 142, endPoint x: 433, endPoint y: 456, distance: 383.9
copy form "Kurš no šiem aspektiem neietekmē psihoemocionālo veselību? spēja būt veiksmīgam…"
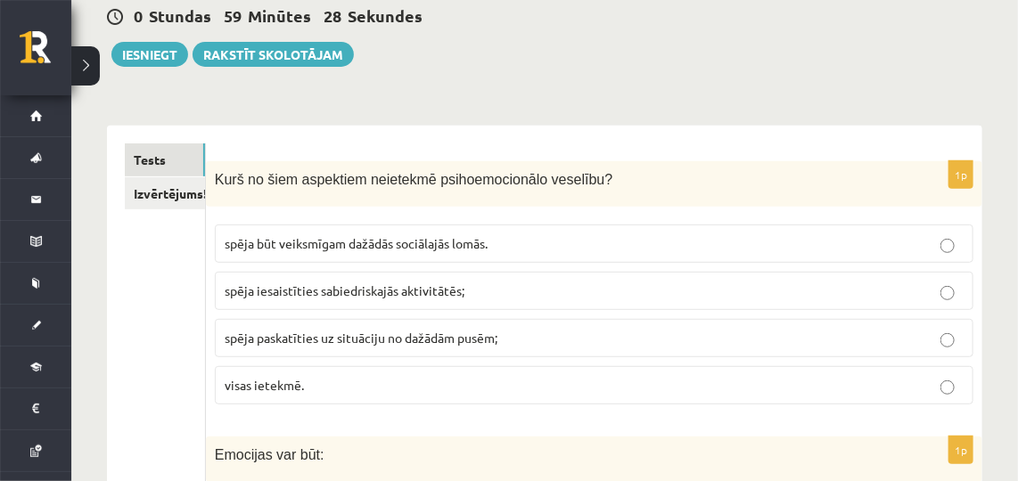
scroll to position [208, 0]
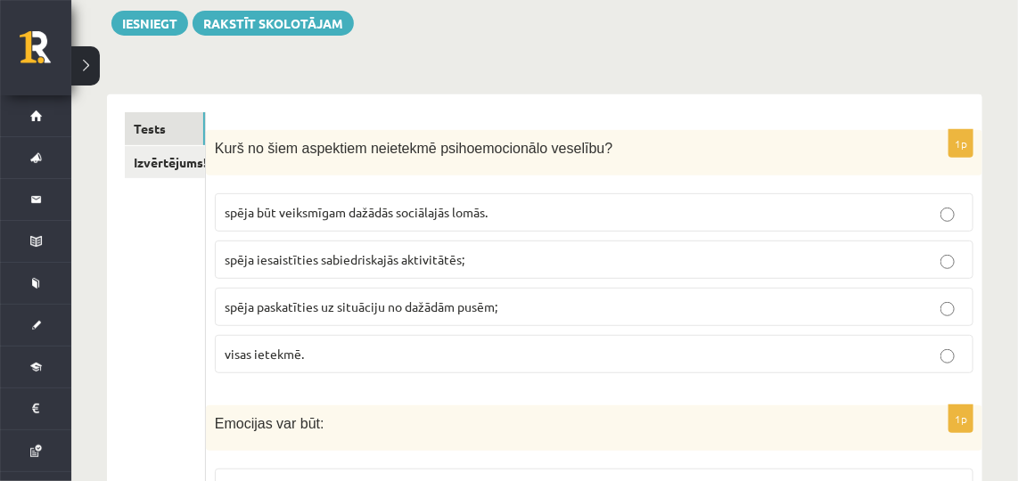
click at [376, 357] on p "visas ietekmē." at bounding box center [594, 354] width 739 height 19
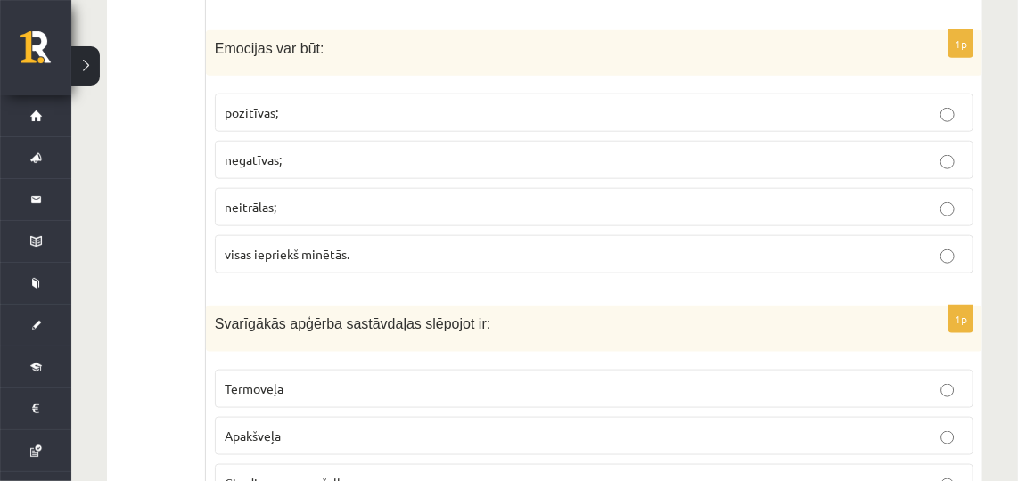
scroll to position [604, 0]
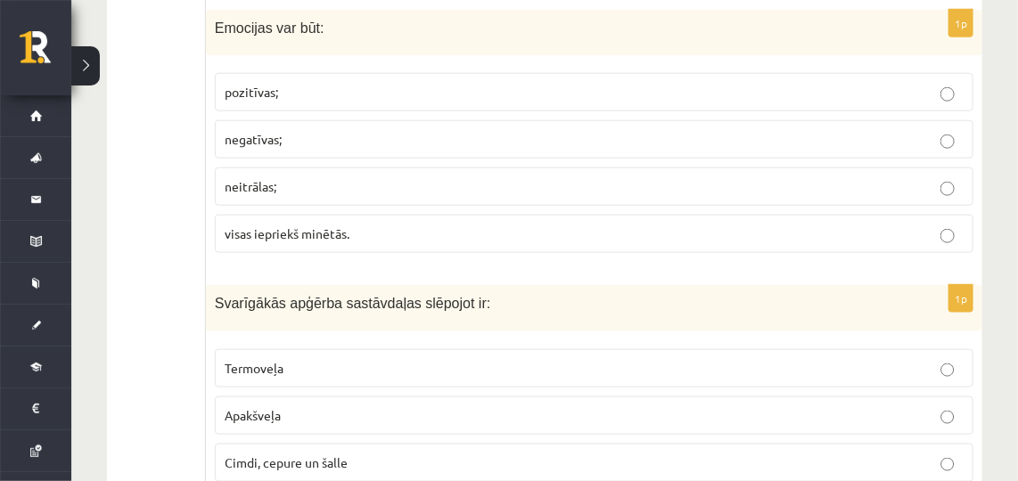
click at [353, 228] on p "visas iepriekš minētās." at bounding box center [594, 234] width 739 height 19
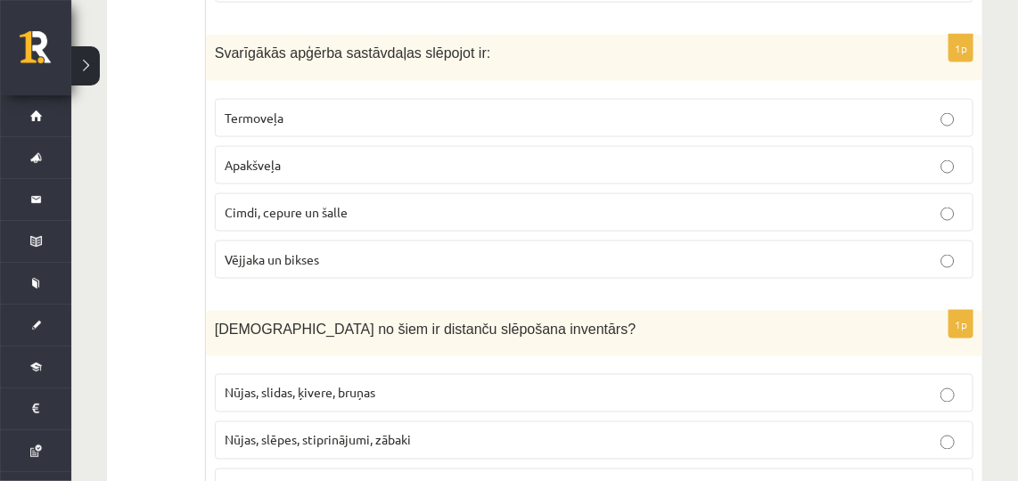
scroll to position [865, 0]
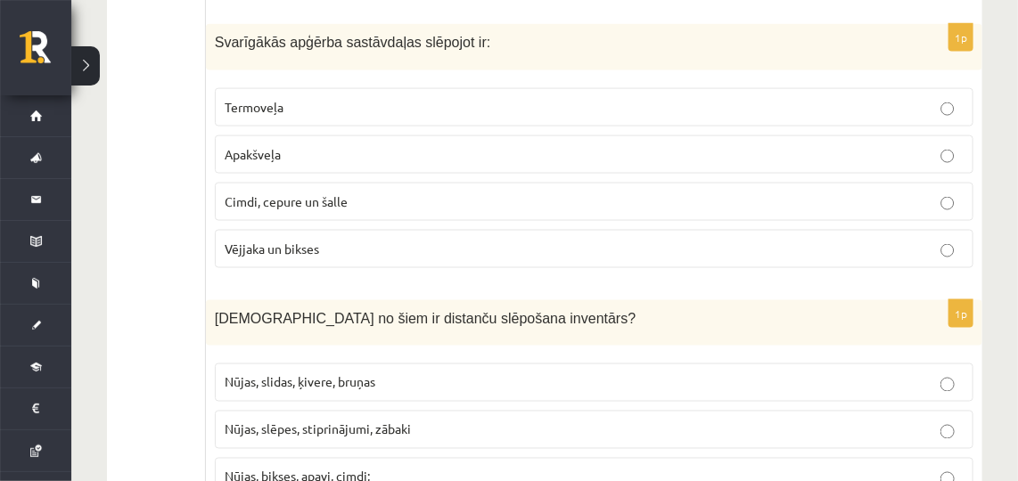
click at [312, 101] on p "Termoveļa" at bounding box center [594, 107] width 739 height 19
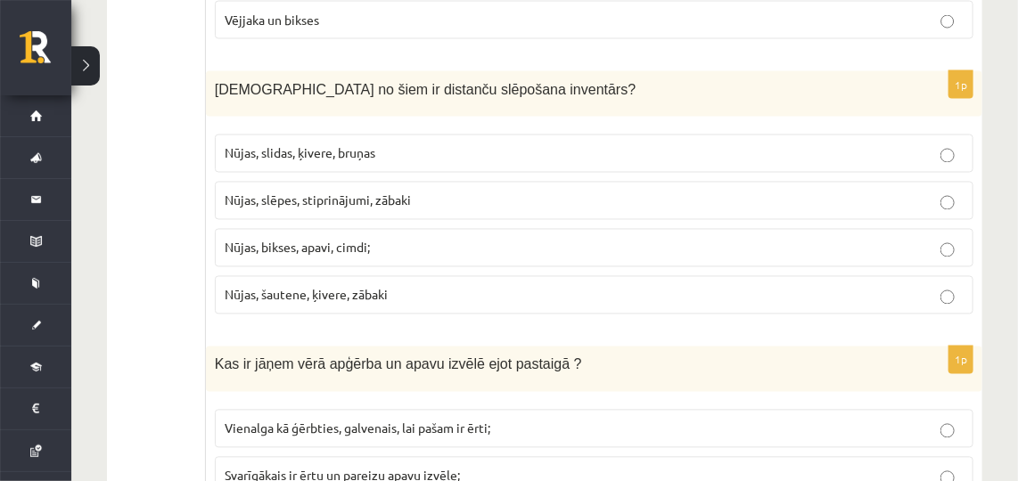
scroll to position [1104, 0]
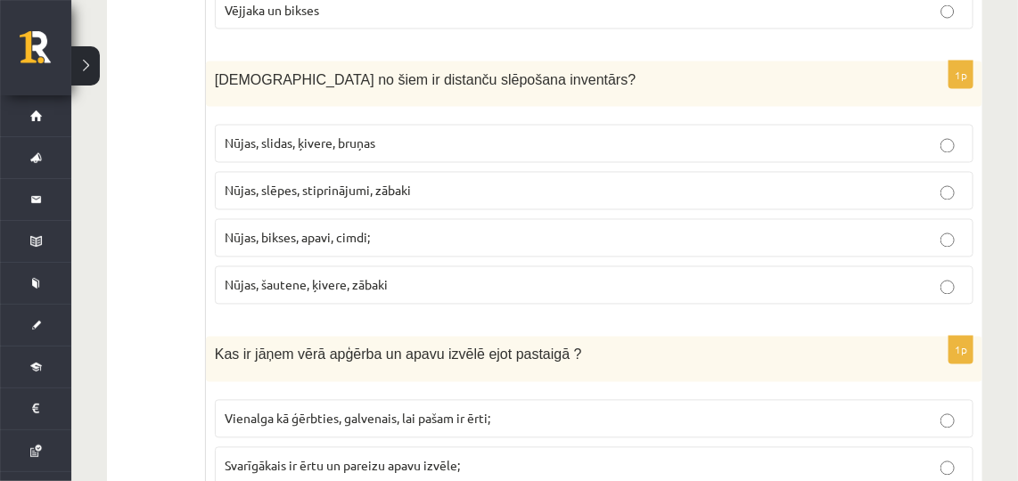
click at [316, 183] on span "Nūjas, slēpes, stiprinājumi, zābaki" at bounding box center [318, 191] width 186 height 16
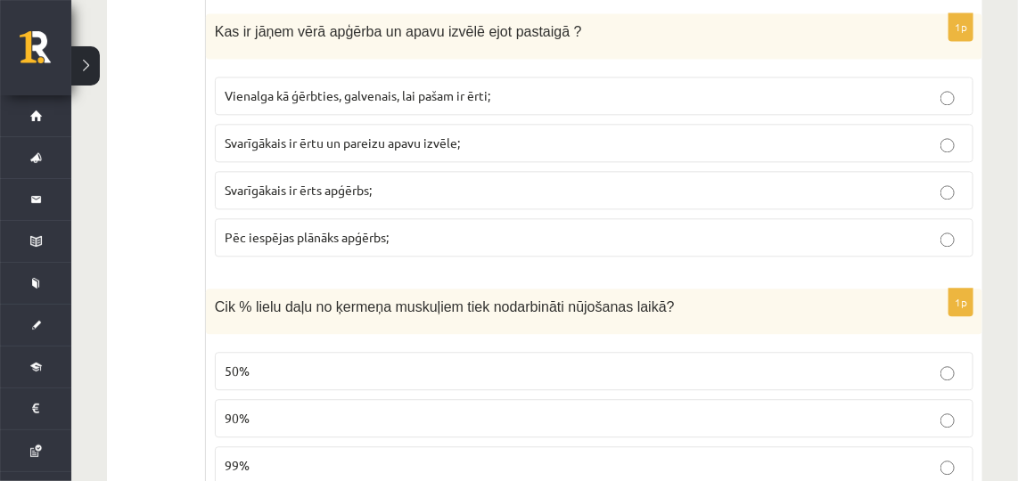
scroll to position [1417, 0]
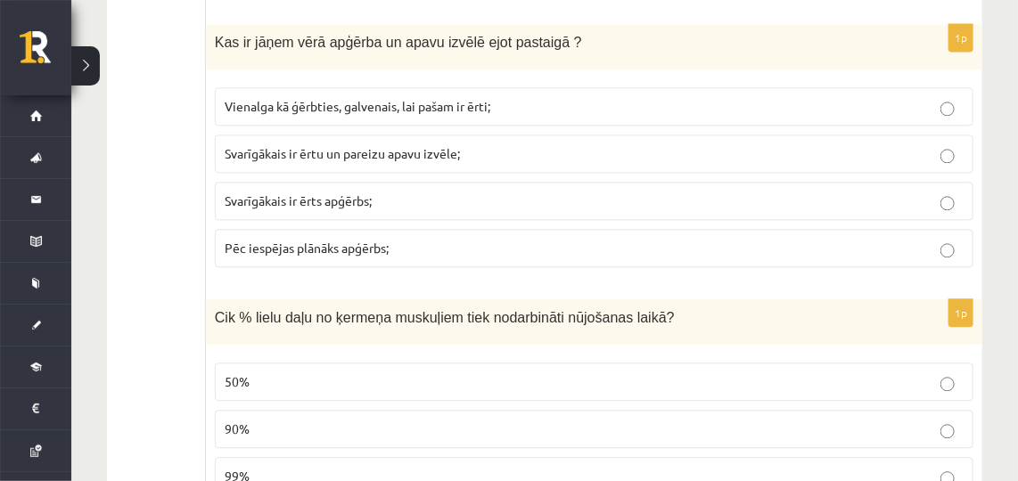
click at [329, 145] on span "Svarīgākais ir ērtu un pareizu apavu izvēle;" at bounding box center [342, 153] width 235 height 16
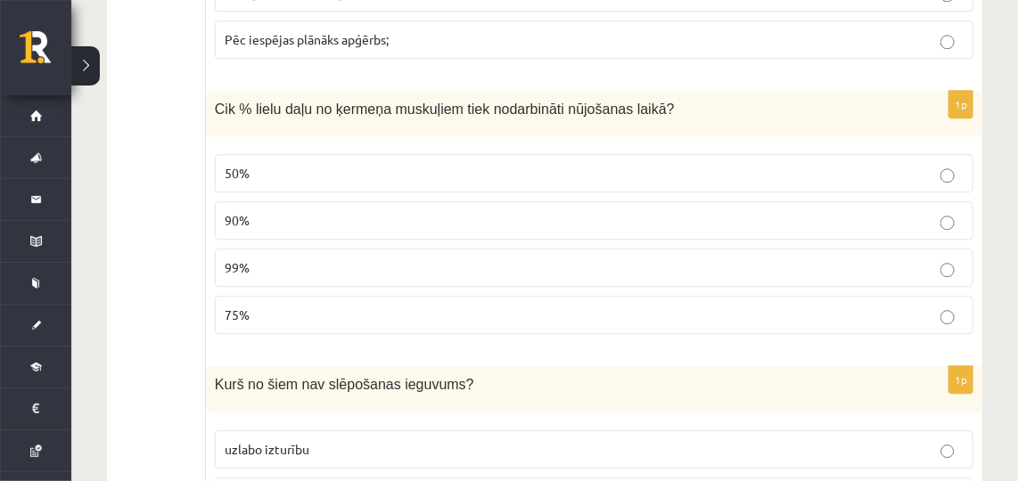
scroll to position [1604, 0]
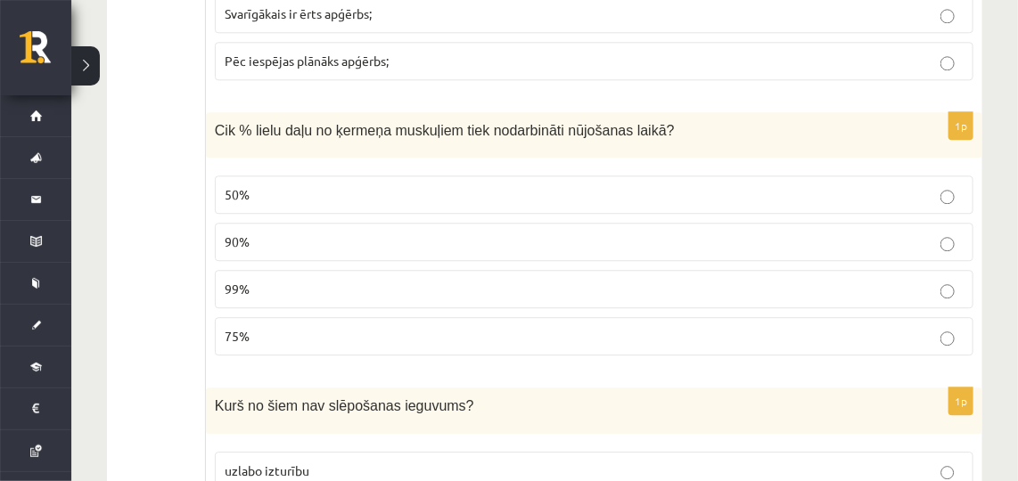
click at [305, 233] on p "90%" at bounding box center [594, 242] width 739 height 19
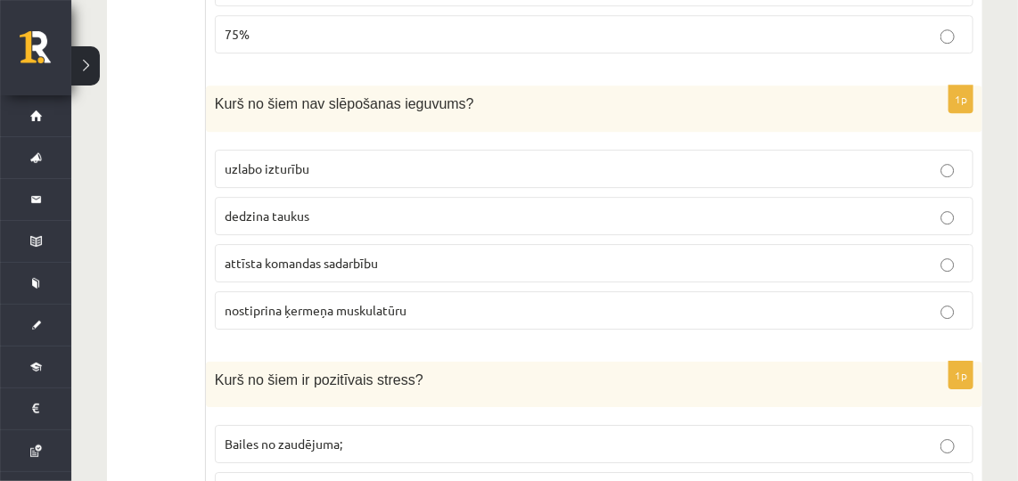
scroll to position [1917, 0]
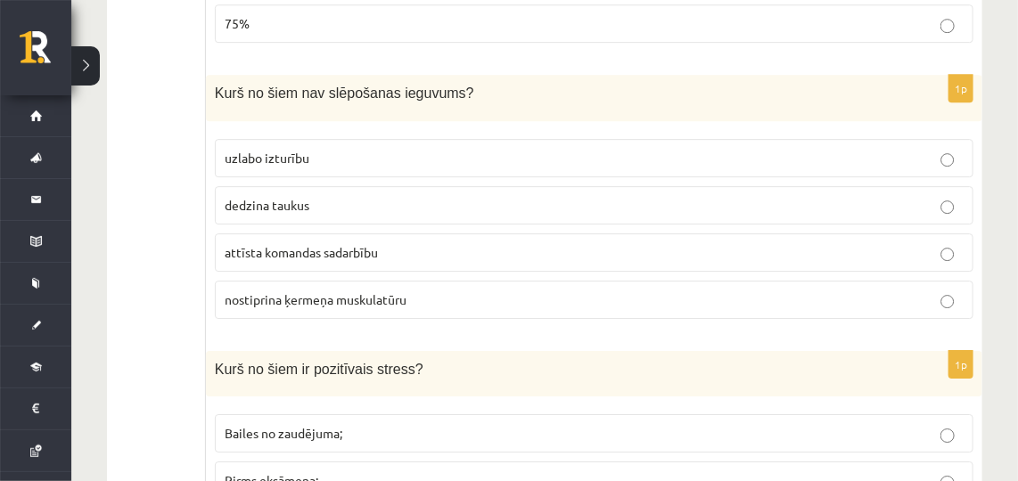
click at [310, 244] on span "attīsta komandas sadarbību" at bounding box center [301, 252] width 153 height 16
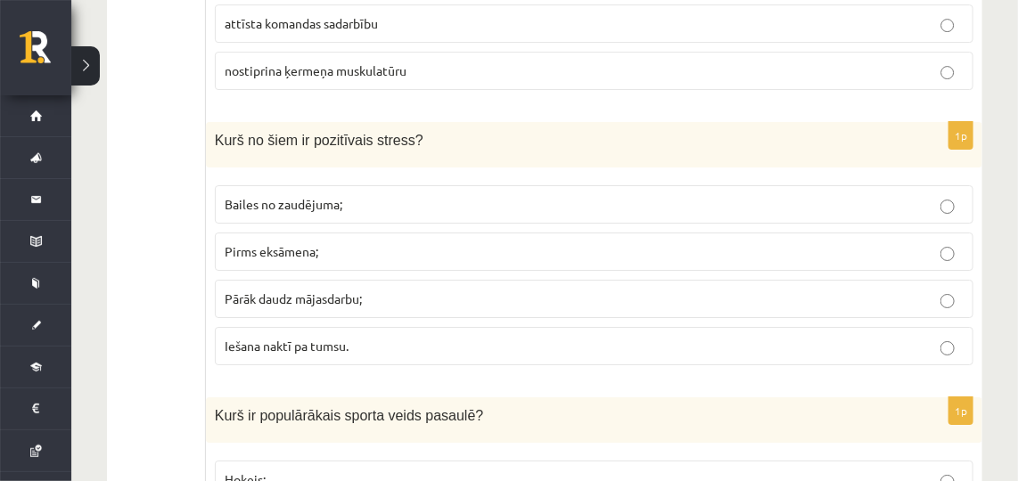
scroll to position [2178, 0]
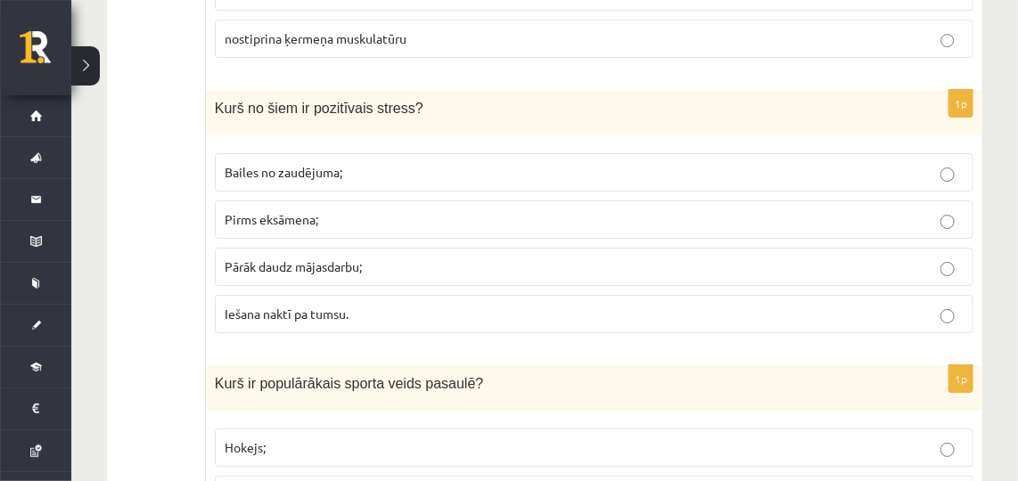
click at [296, 211] on span "Pirms eksāmena;" at bounding box center [272, 219] width 94 height 16
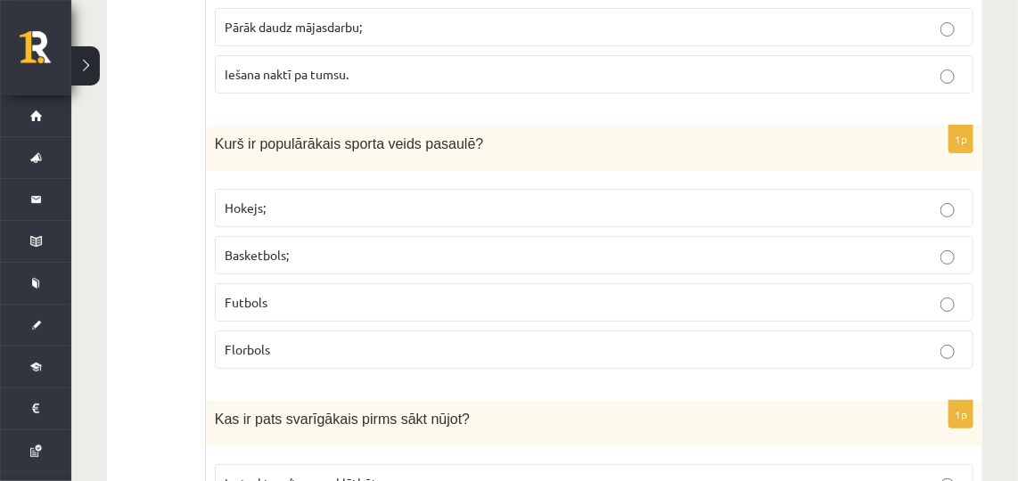
scroll to position [2427, 0]
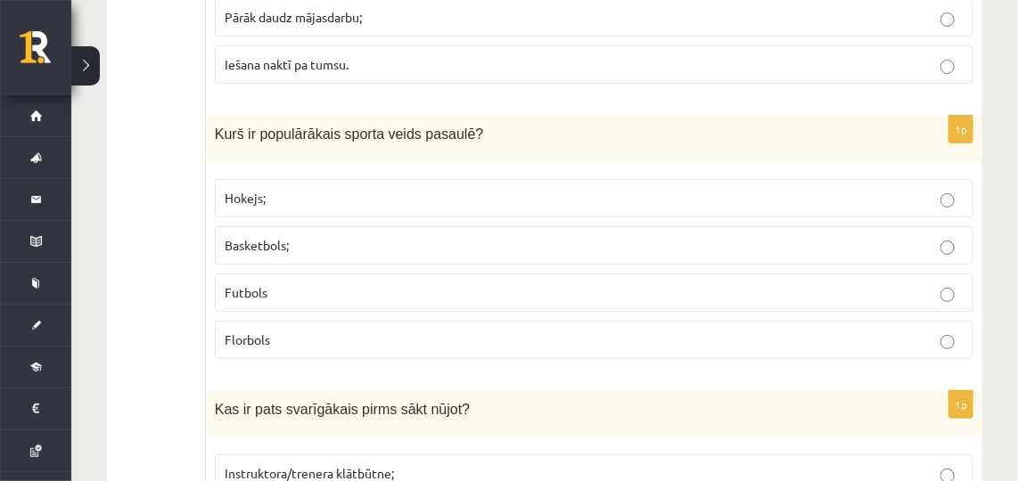
click at [371, 283] on p "Futbols" at bounding box center [594, 292] width 739 height 19
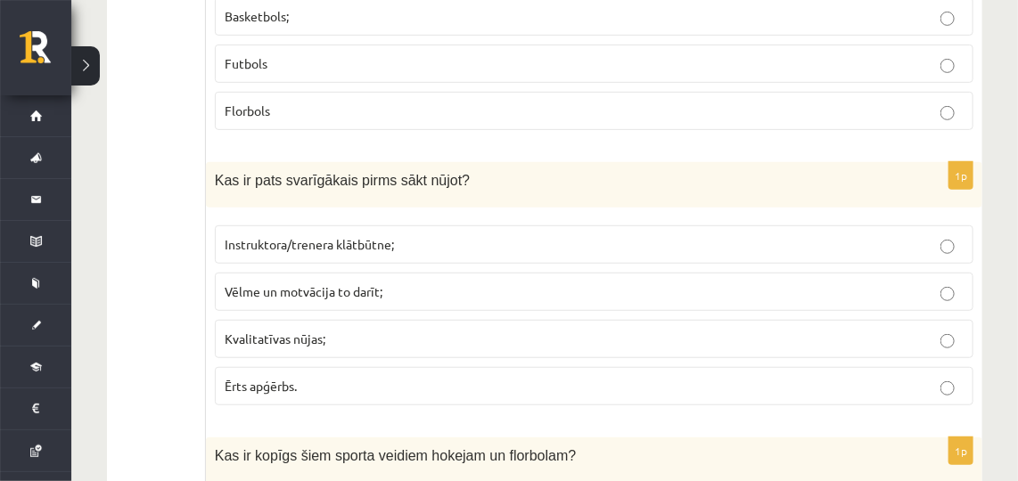
scroll to position [2678, 0]
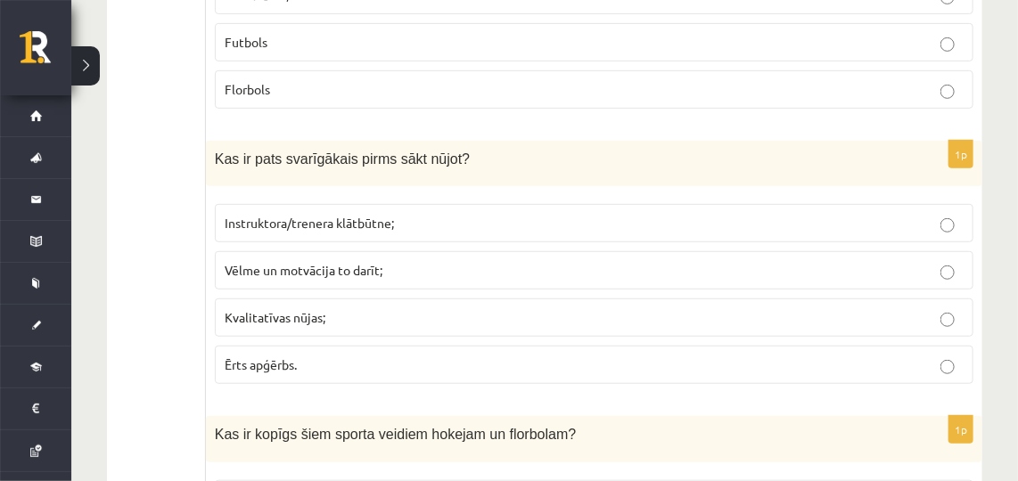
click at [371, 262] on span "Vēlme un motvācija to darīt;" at bounding box center [304, 270] width 158 height 16
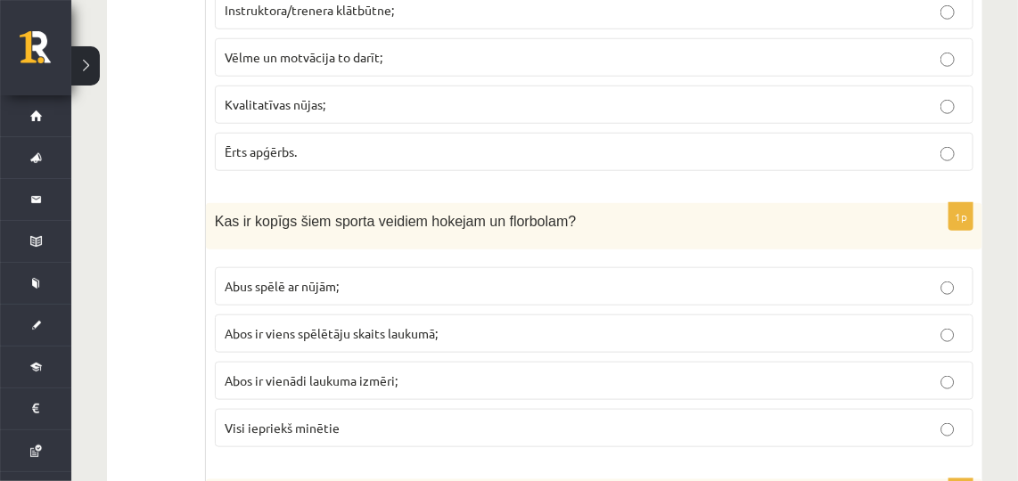
scroll to position [2902, 0]
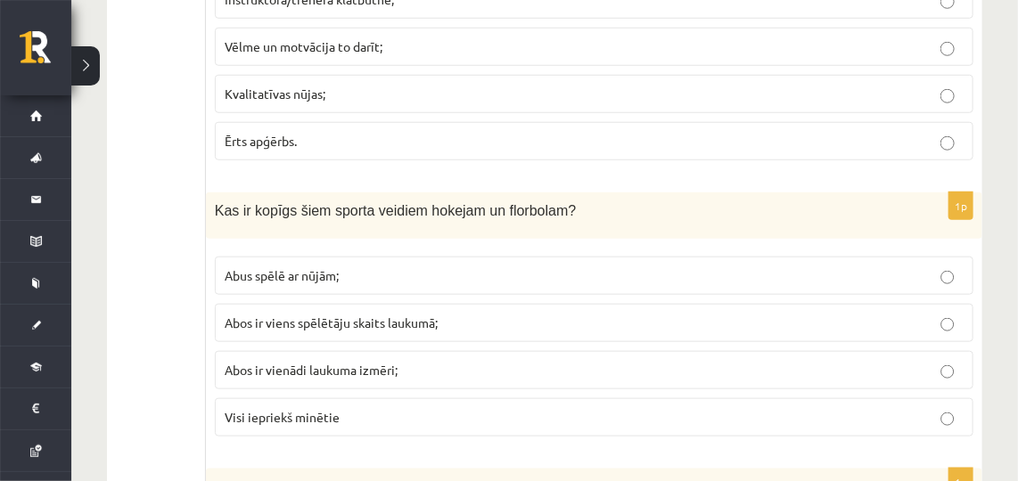
click at [320, 259] on label "Abus spēlē ar nūjām;" at bounding box center [594, 276] width 759 height 38
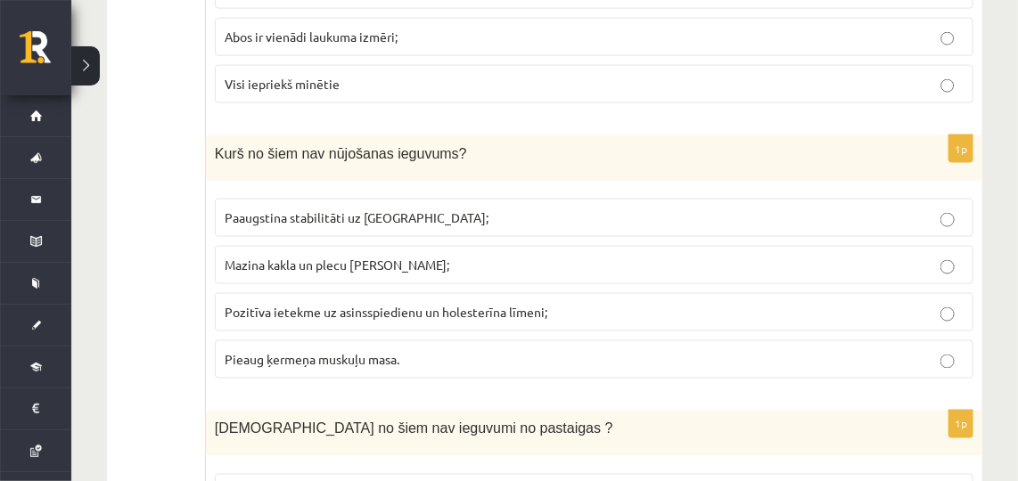
scroll to position [3224, 0]
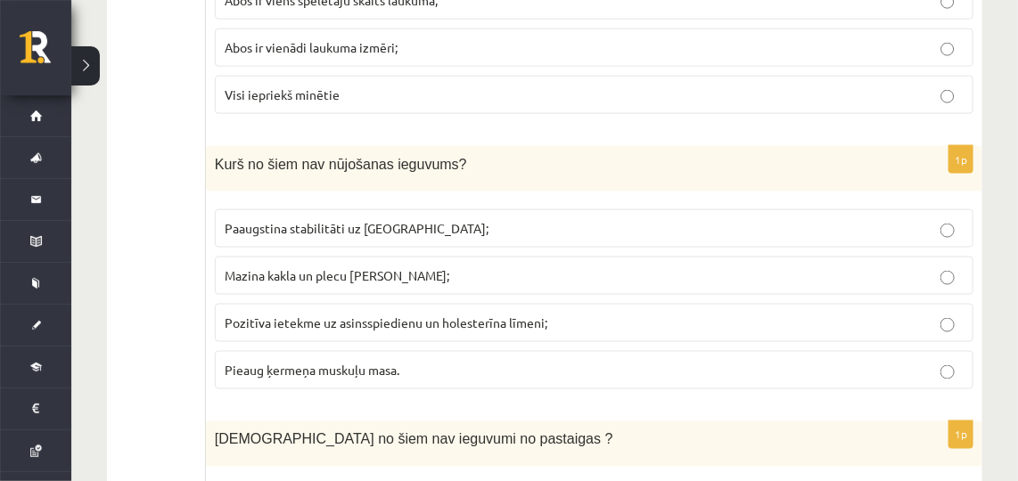
click at [364, 362] on span "Pieaug ķermeņa muskuļu masa." at bounding box center [312, 370] width 175 height 16
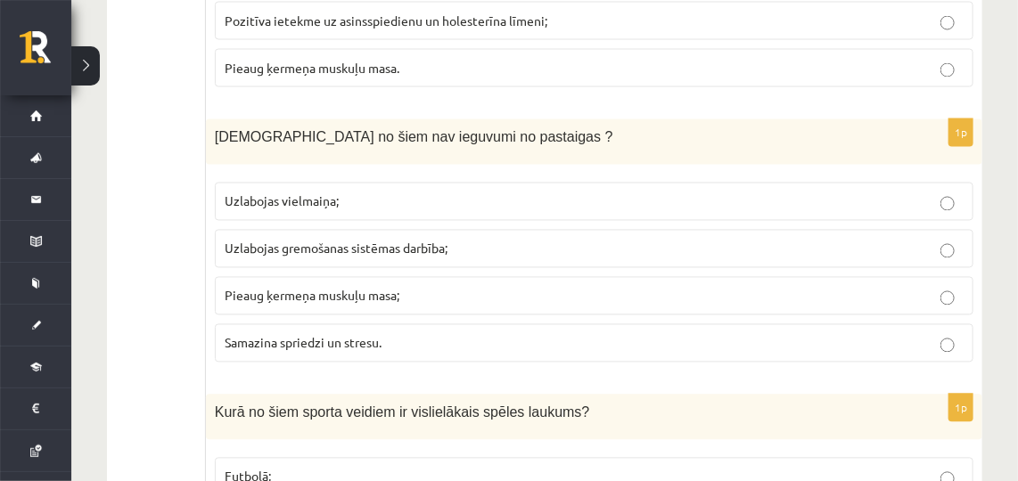
scroll to position [3516, 0]
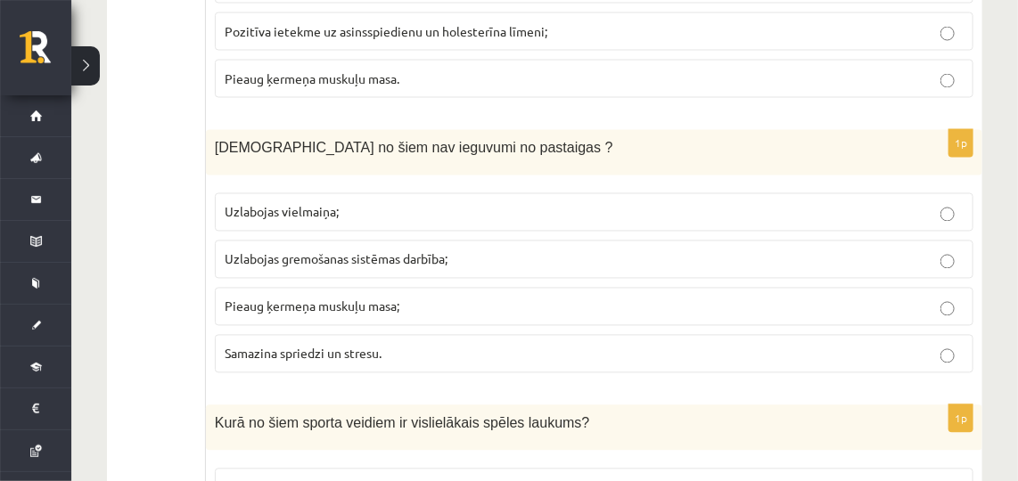
click at [363, 299] on span "Pieaug ķermeņa muskuļu masa;" at bounding box center [312, 307] width 175 height 16
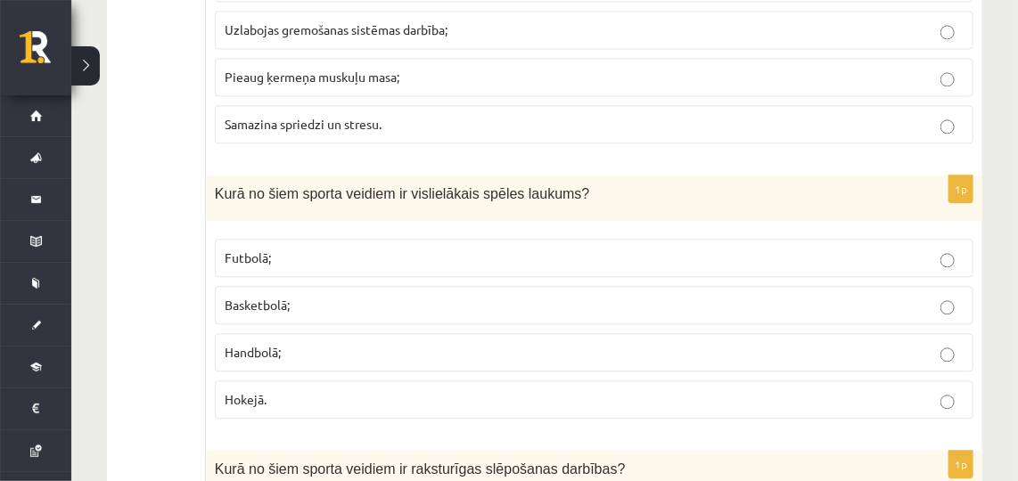
scroll to position [3766, 0]
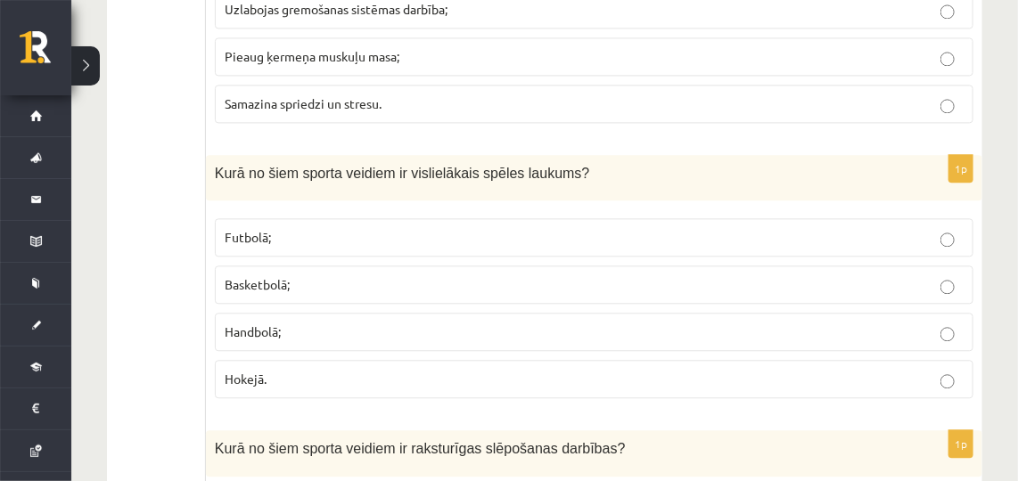
click at [283, 228] on p "Futbolā;" at bounding box center [594, 237] width 739 height 19
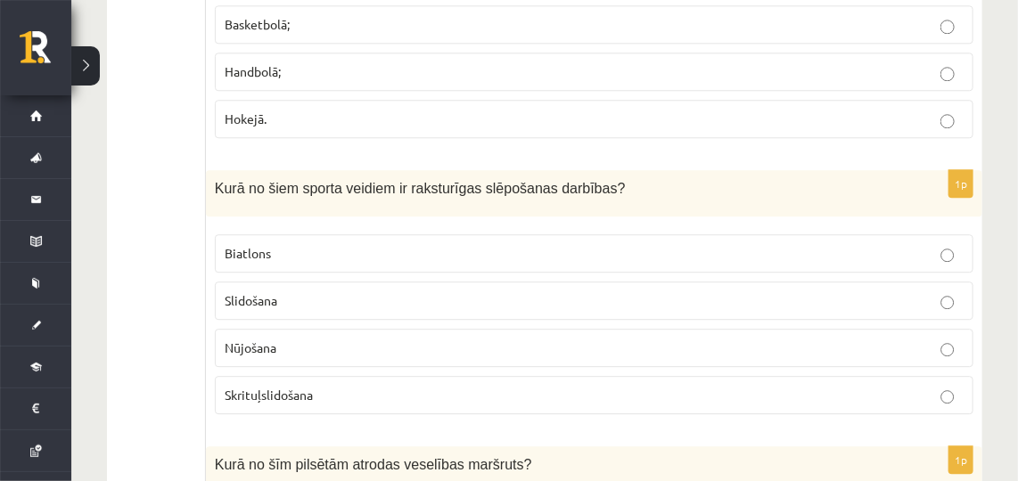
scroll to position [4048, 0]
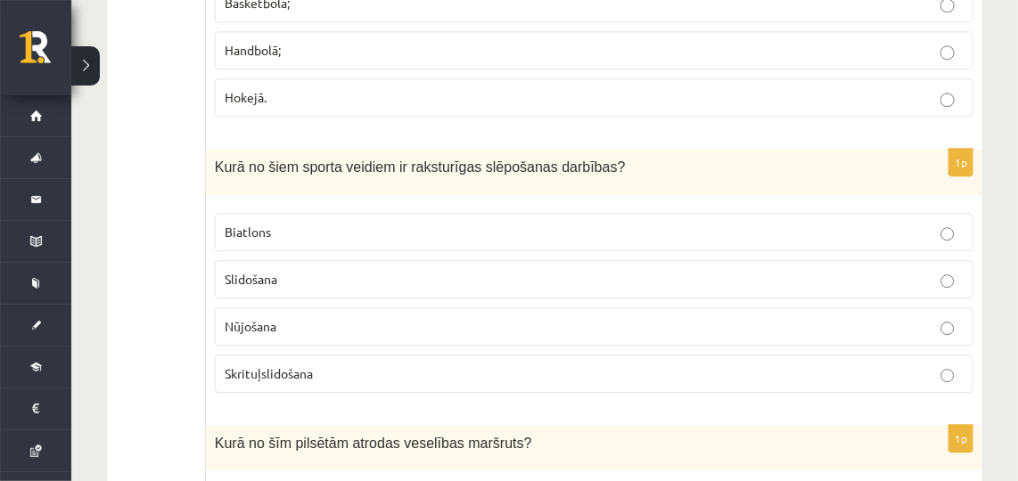
click at [320, 223] on p "Biatlons" at bounding box center [594, 232] width 739 height 19
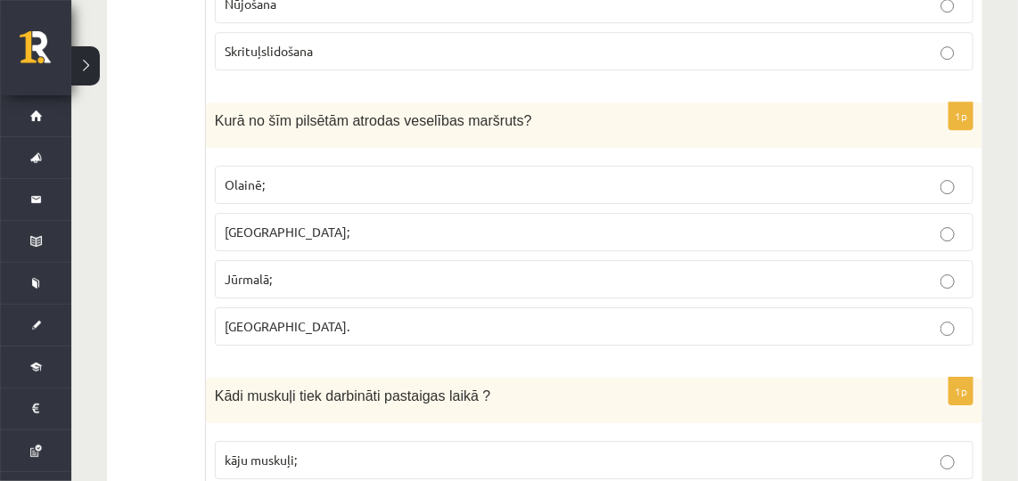
scroll to position [4392, 0]
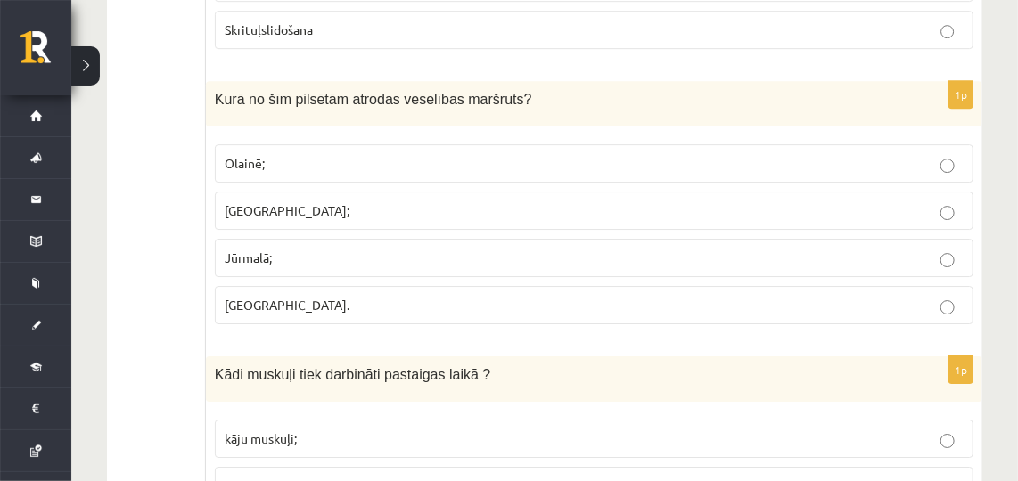
click at [258, 144] on label "Olainē;" at bounding box center [594, 163] width 759 height 38
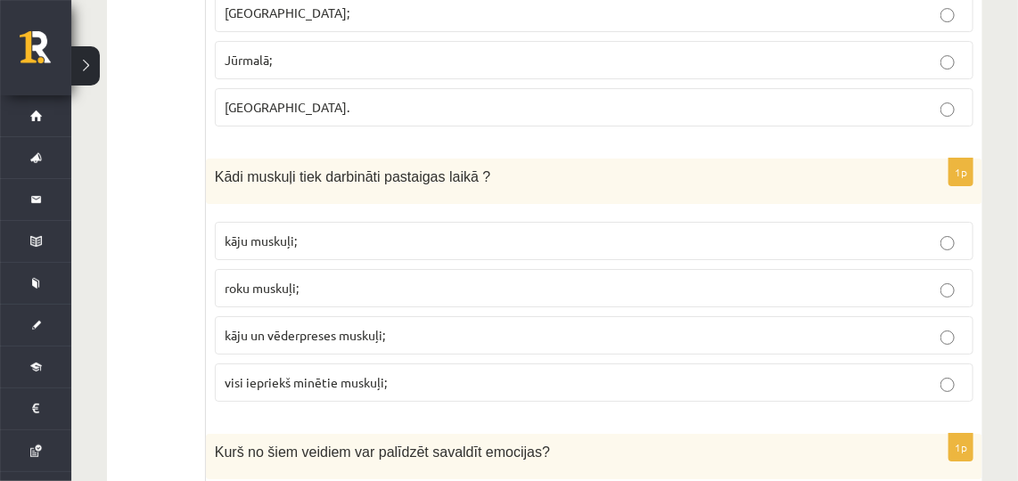
scroll to position [4600, 0]
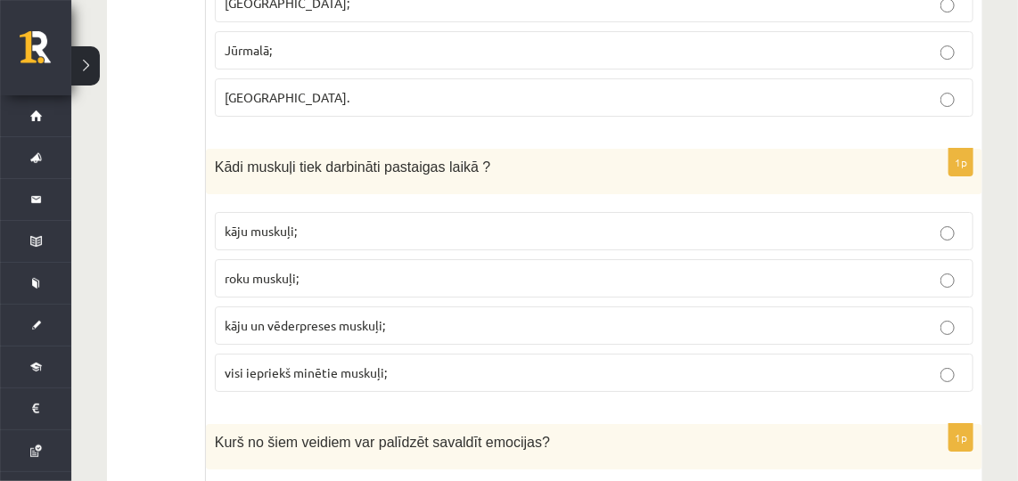
click at [369, 354] on label "visi iepriekš minētie muskuļi;" at bounding box center [594, 373] width 759 height 38
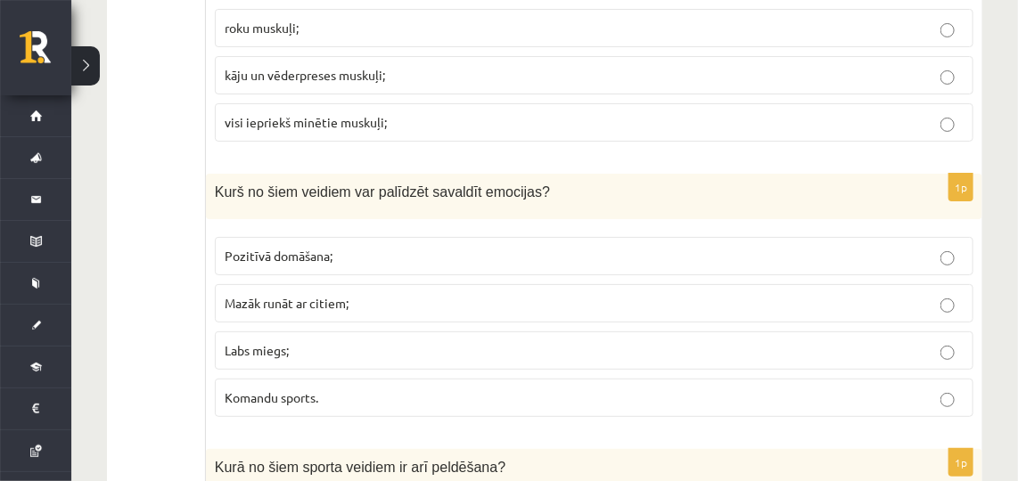
scroll to position [4871, 0]
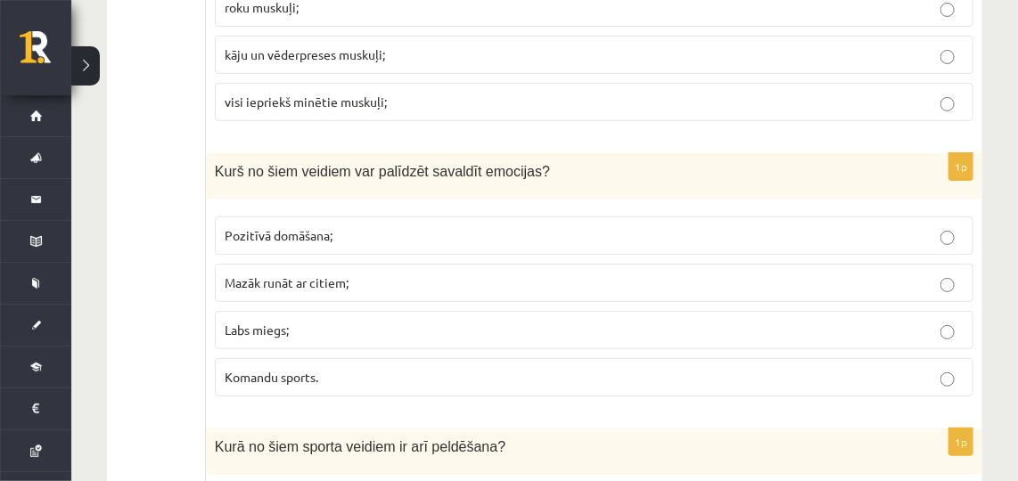
click at [338, 226] on p "Pozitīvā domāšana;" at bounding box center [594, 235] width 739 height 19
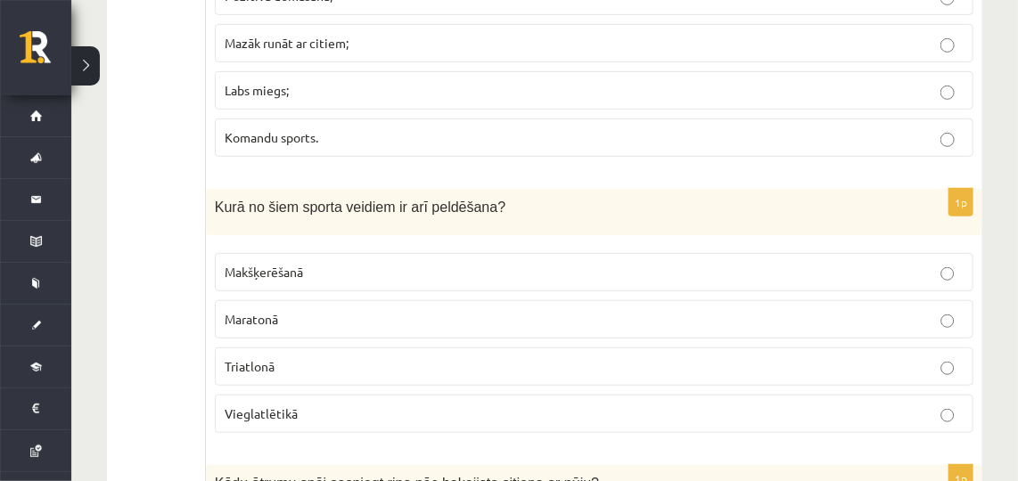
scroll to position [5131, 0]
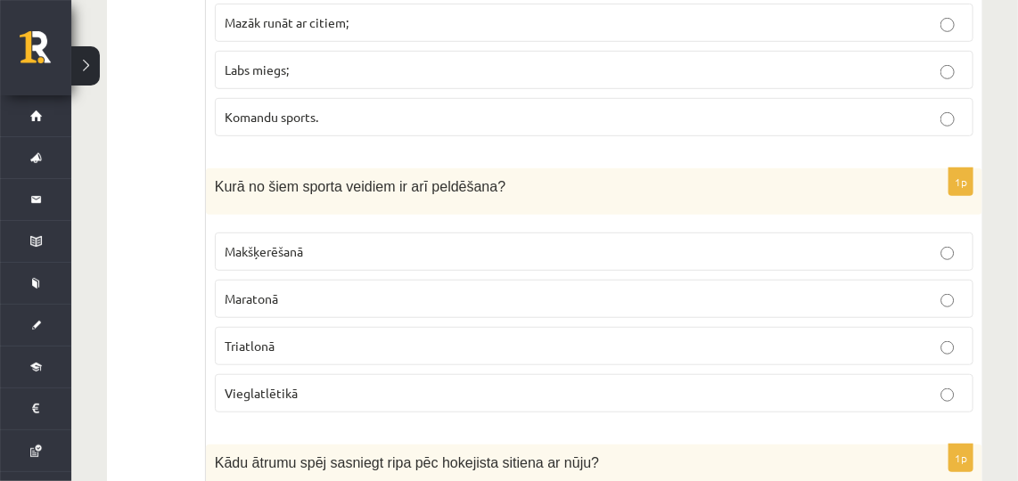
click at [256, 338] on span "Triatlonā" at bounding box center [250, 346] width 50 height 16
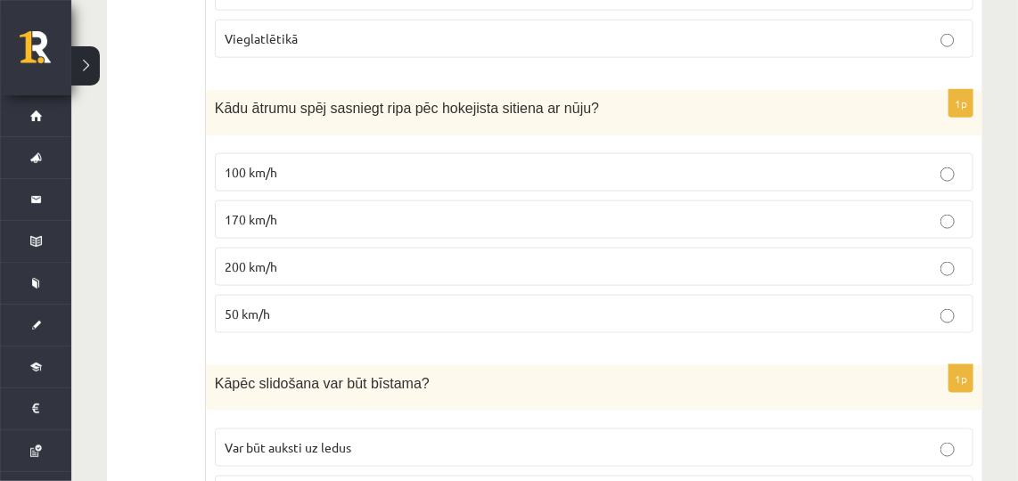
scroll to position [5497, 0]
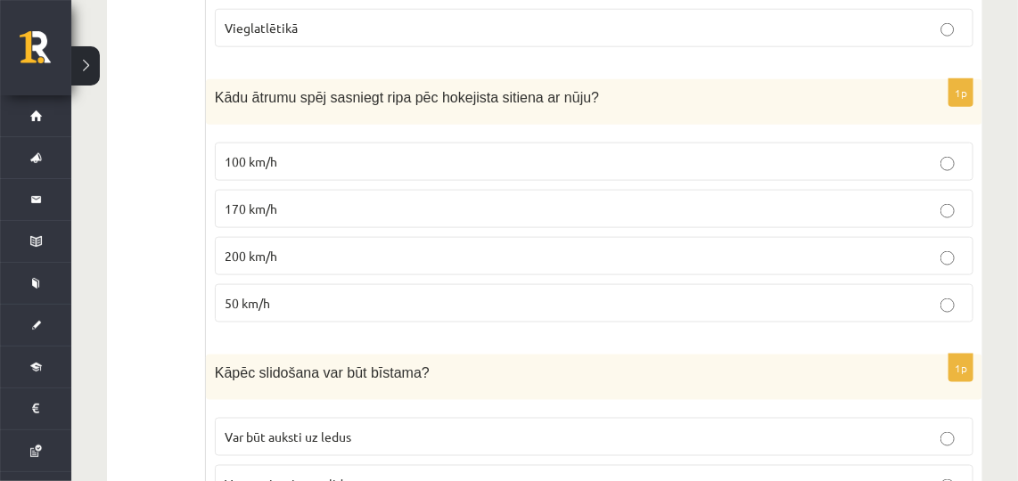
click at [295, 200] on p "170 km/h" at bounding box center [594, 209] width 739 height 19
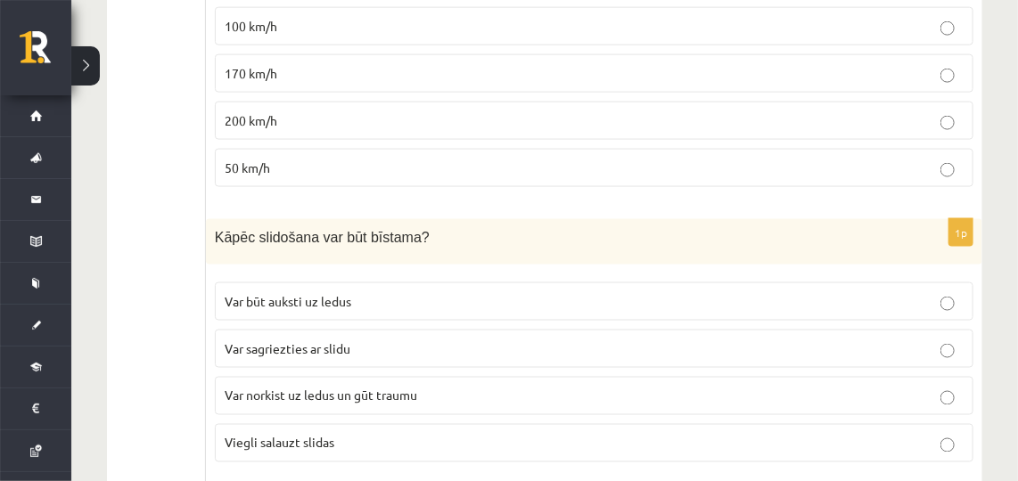
scroll to position [5653, 0]
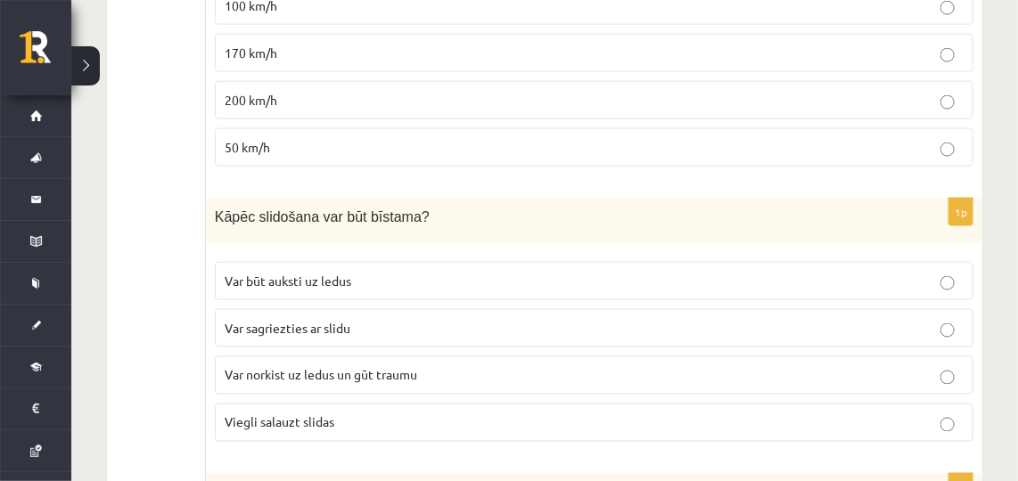
click at [349, 367] on span "Var norkist uz ledus un gūt traumu" at bounding box center [321, 375] width 193 height 16
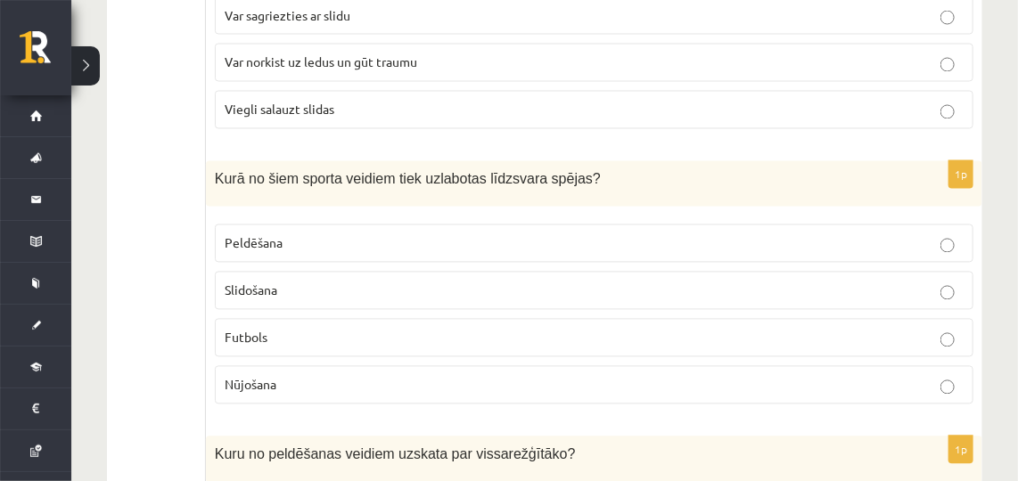
scroll to position [5997, 0]
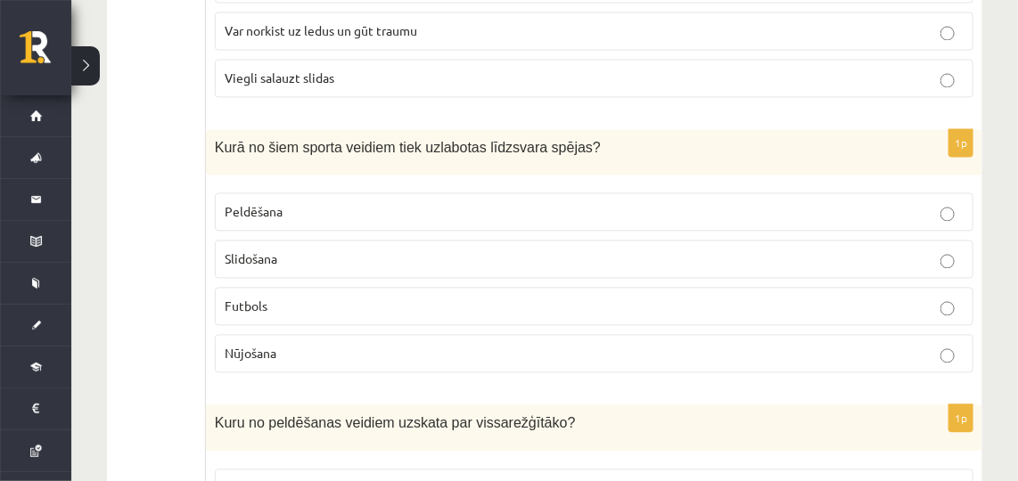
click at [338, 250] on p "Slidošana" at bounding box center [594, 259] width 739 height 19
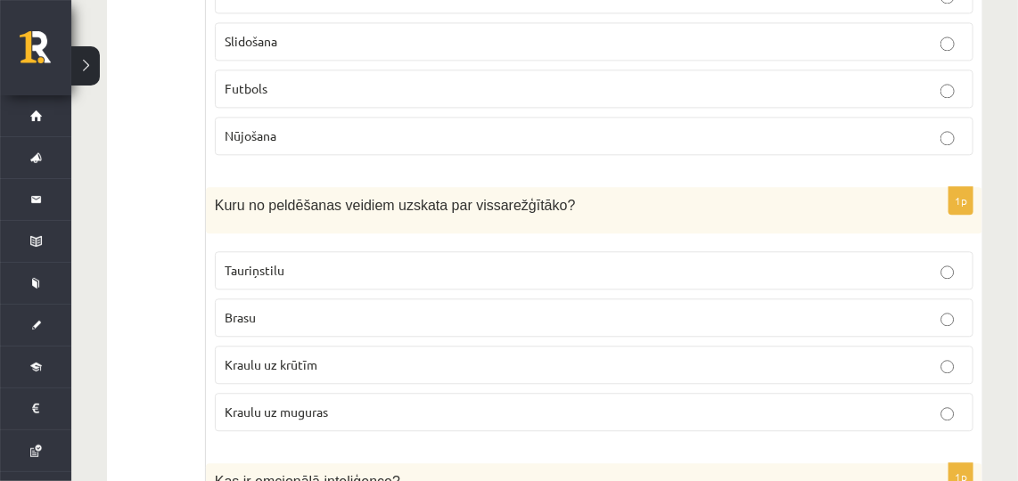
scroll to position [6246, 0]
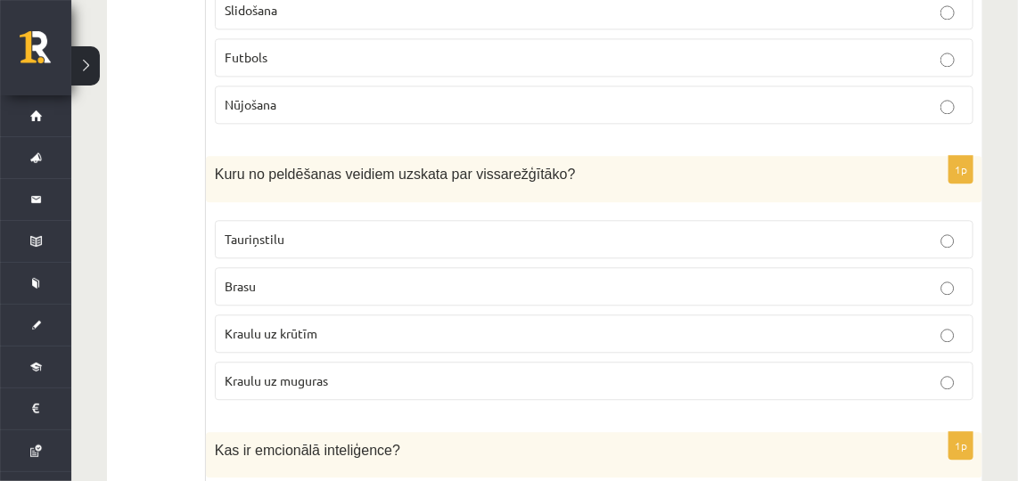
click at [396, 220] on label "Tauriņstilu" at bounding box center [594, 239] width 759 height 38
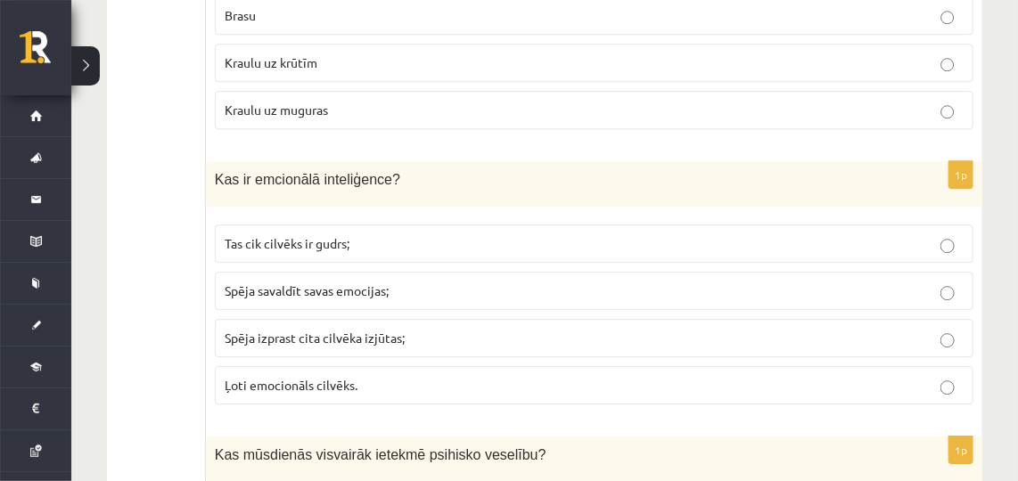
scroll to position [6559, 0]
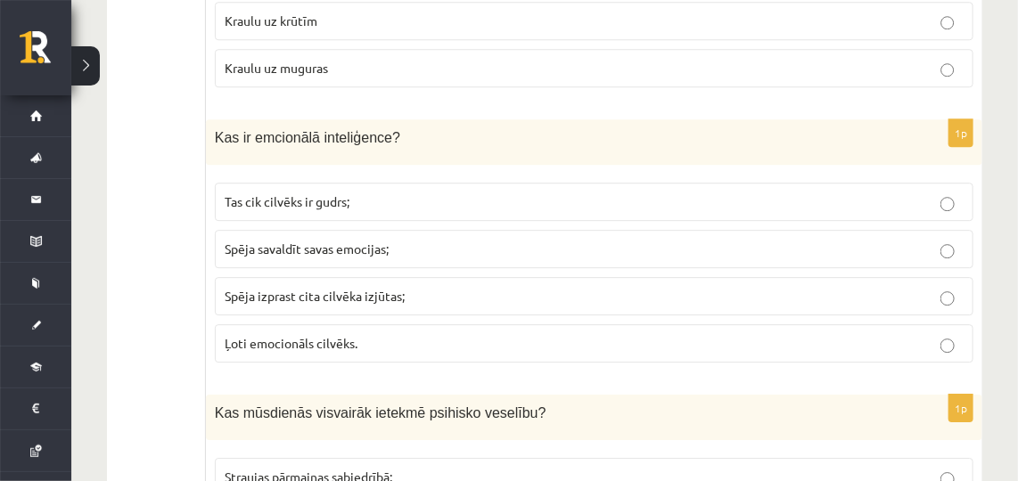
click at [374, 288] on span "Spēja izprast cita cilvēka izjūtas;" at bounding box center [315, 296] width 180 height 16
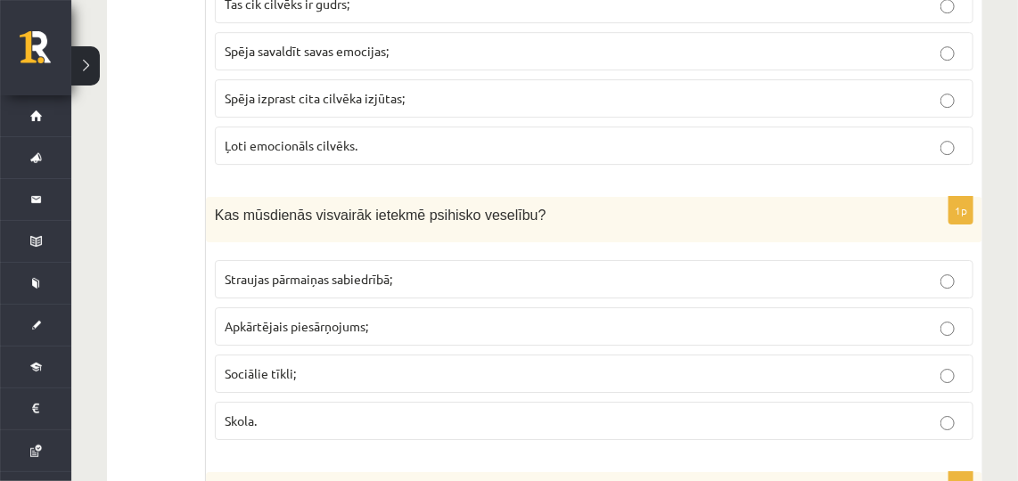
scroll to position [6768, 0]
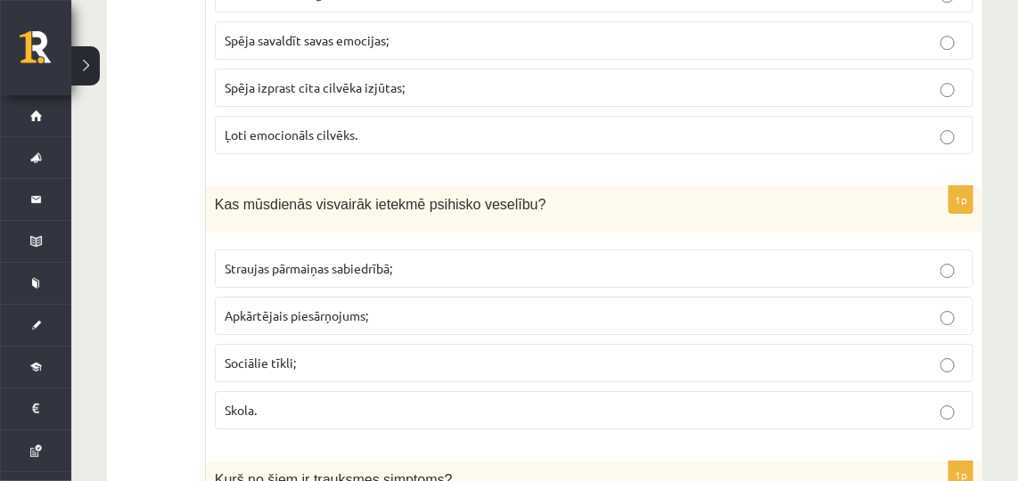
click at [300, 354] on p "Sociālie tīkli;" at bounding box center [594, 363] width 739 height 19
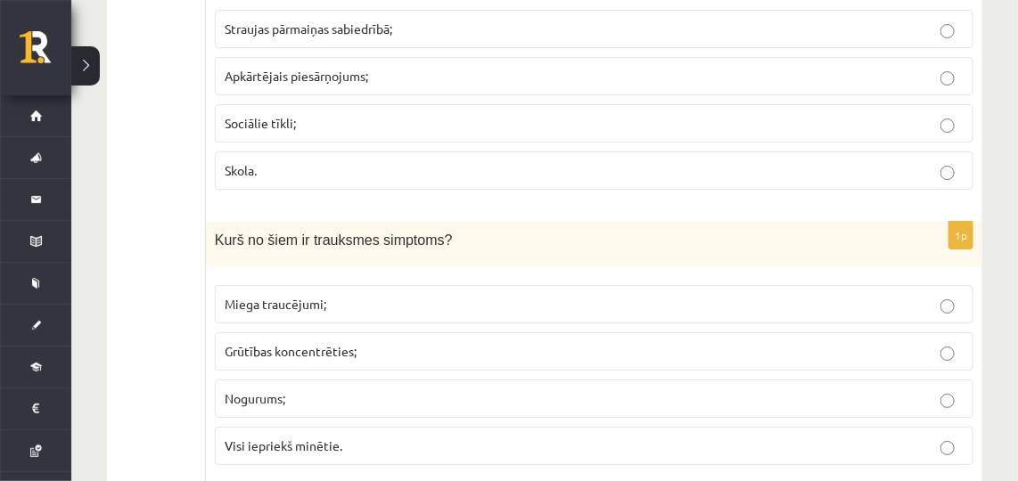
scroll to position [7018, 0]
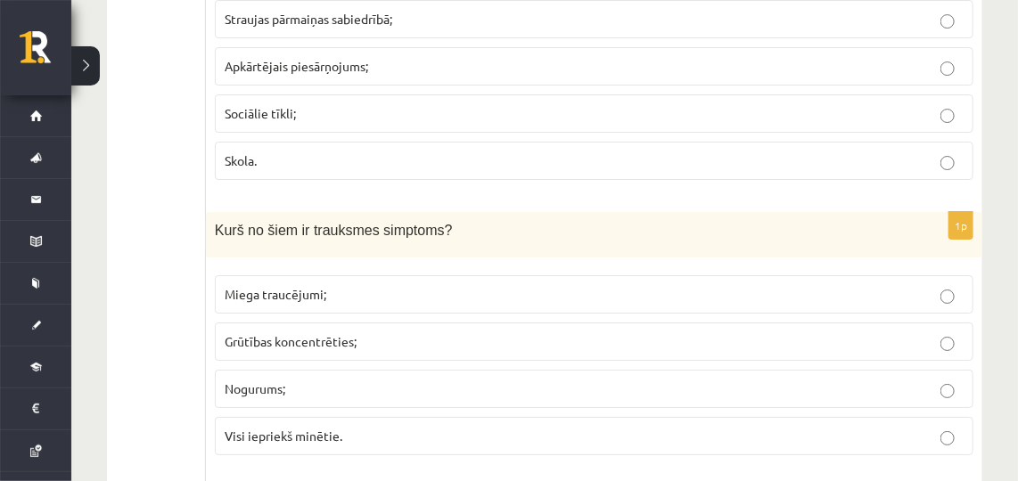
click at [324, 428] on span "Visi iepriekš minētie." at bounding box center [284, 436] width 118 height 16
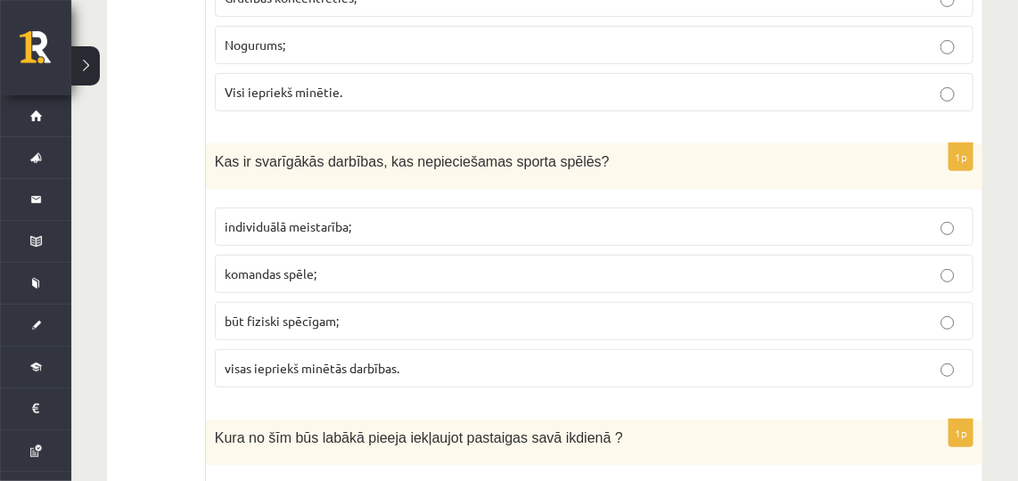
scroll to position [7372, 0]
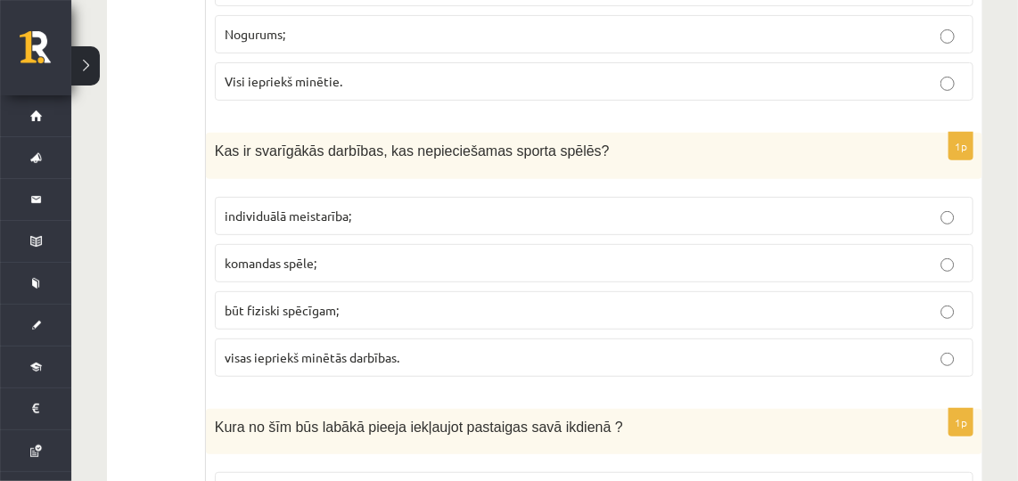
click at [328, 349] on span "visas iepriekš minētās darbības." at bounding box center [312, 357] width 175 height 16
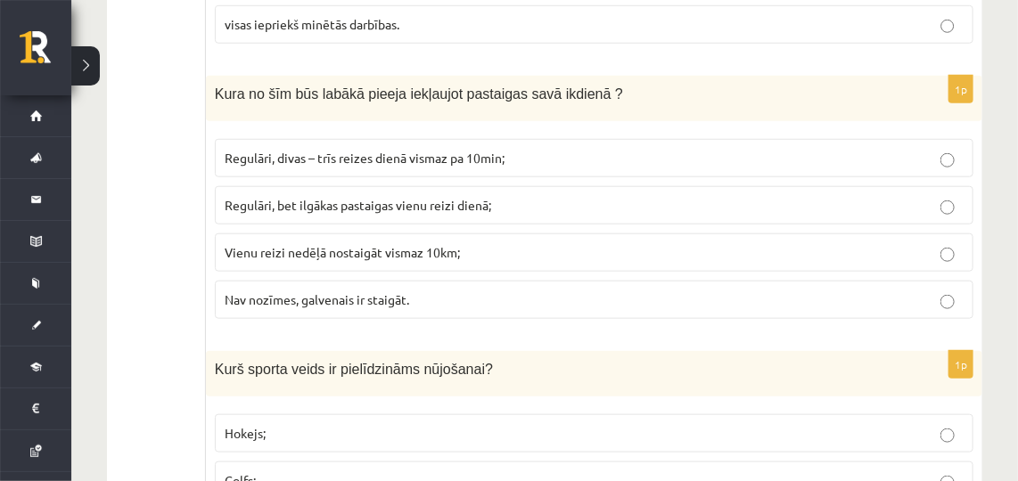
scroll to position [7716, 0]
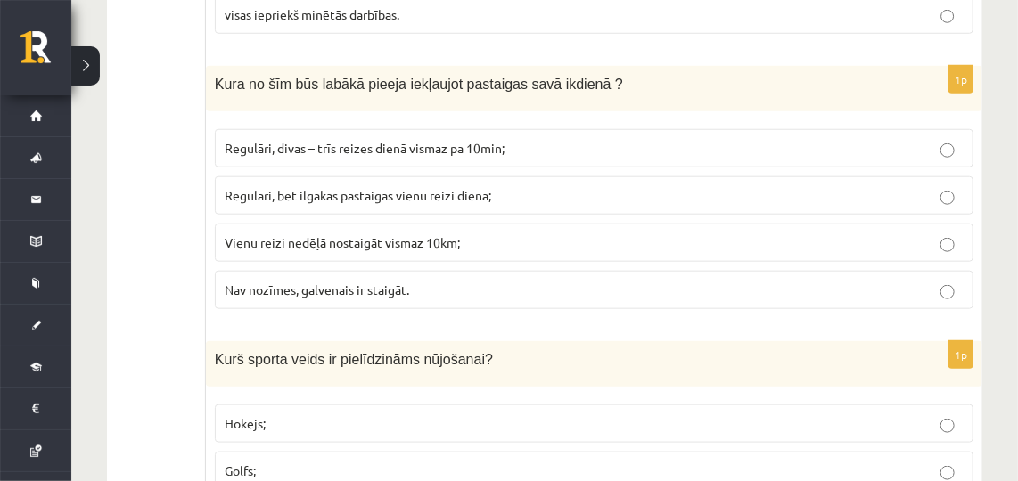
click at [368, 140] on span "Regulāri, divas – trīs reizes dienā vismaz pa 10min;" at bounding box center [365, 148] width 280 height 16
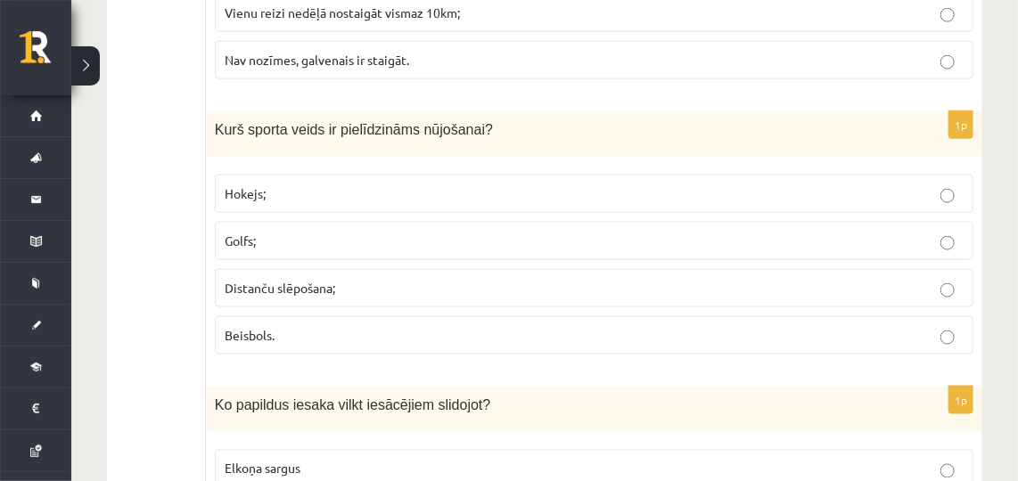
scroll to position [7966, 0]
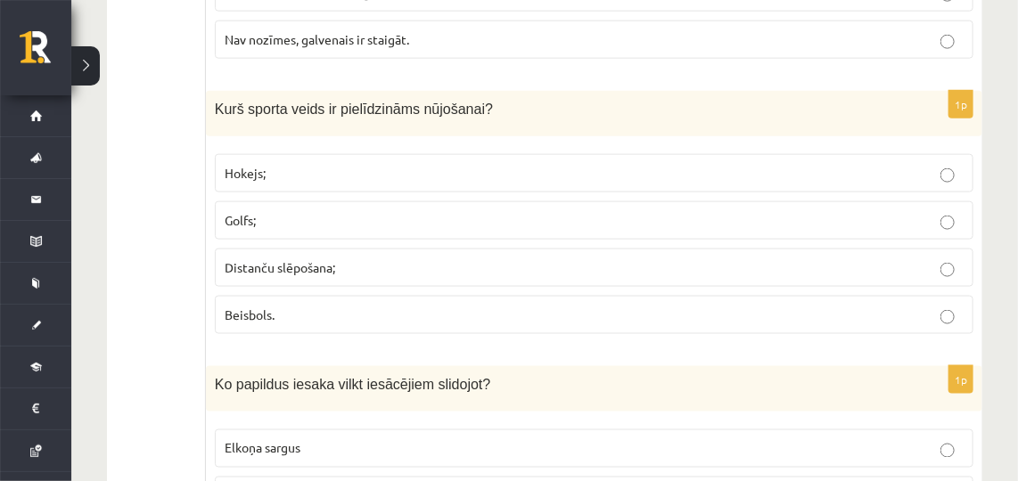
click at [367, 249] on label "Distanču slēpošana;" at bounding box center [594, 268] width 759 height 38
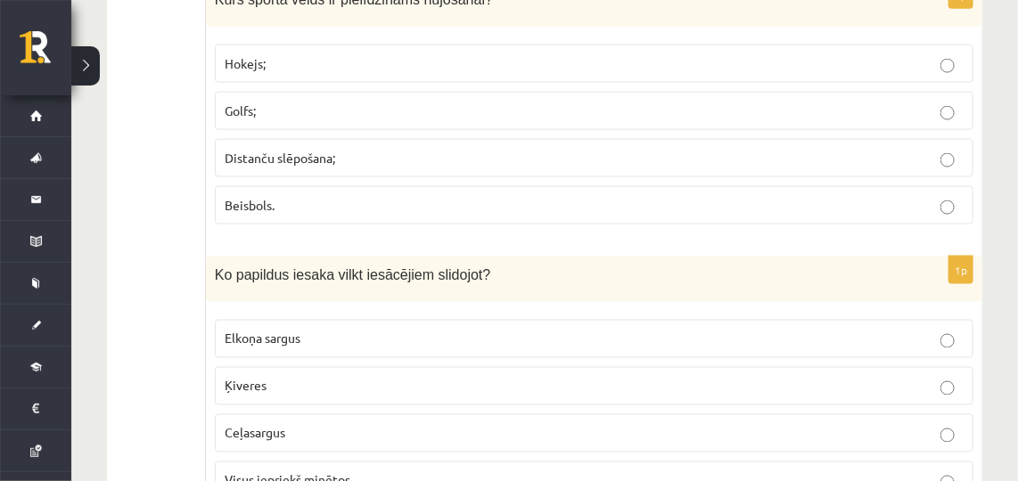
click at [395, 462] on label "Visus iepriekš minētos" at bounding box center [594, 481] width 759 height 38
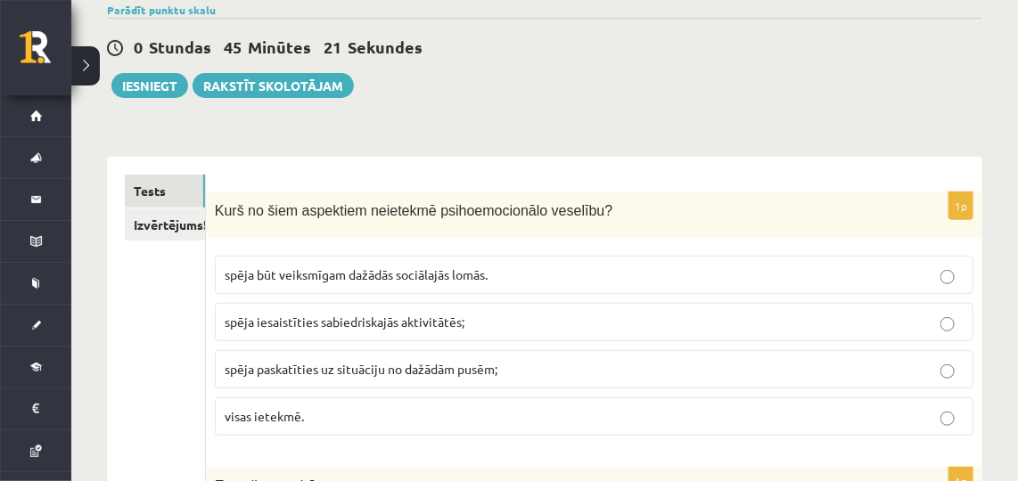
scroll to position [0, 0]
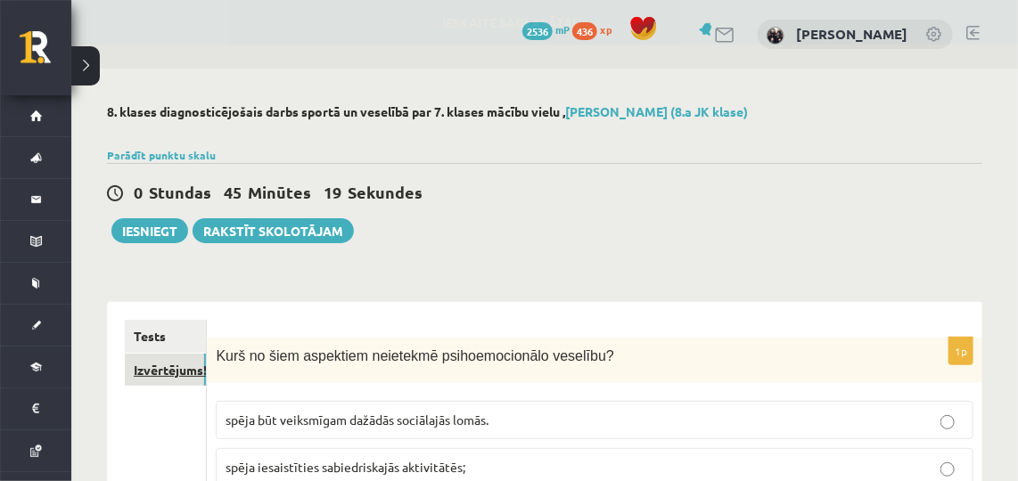
click at [164, 377] on link "Izvērtējums!" at bounding box center [165, 370] width 81 height 33
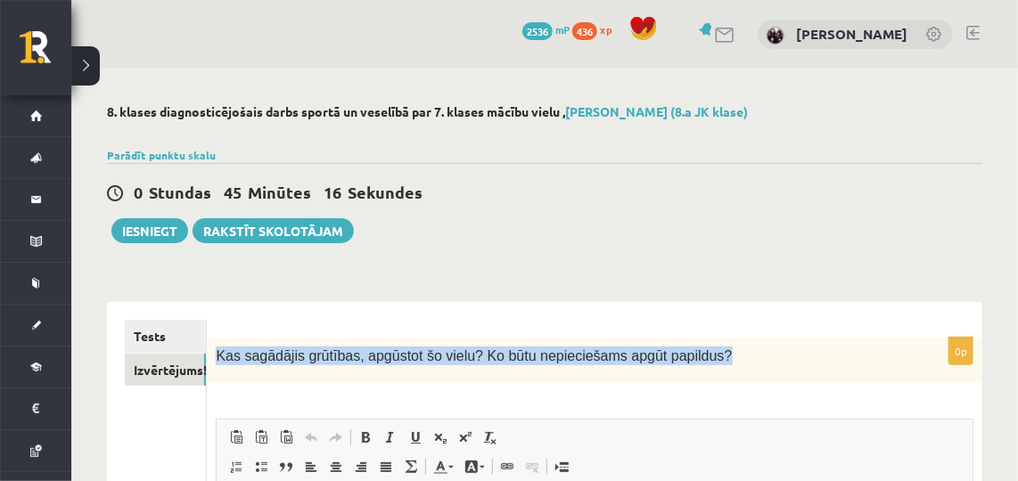
drag, startPoint x: 218, startPoint y: 352, endPoint x: 704, endPoint y: 379, distance: 487.5
click at [704, 379] on div "Kas sagādājis grūtības, apgūstot šo vielu? Ko būtu nepieciešams apgūt papildus?" at bounding box center [595, 360] width 776 height 45
copy span "Kas sagādājis grūtības, apgūstot šo vielu? Ko būtu nepieciešams apgūt papildus?"
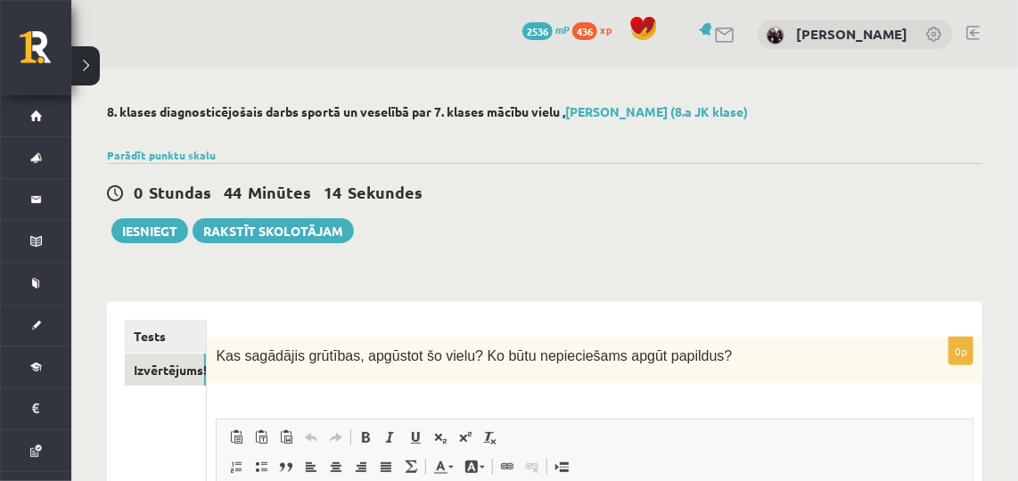
click at [888, 164] on div "0 Stundas 44 Minūtes 14 Sekundes Ieskaite saglabāta! Iesniegt Rakstīt skolotājam" at bounding box center [544, 203] width 875 height 80
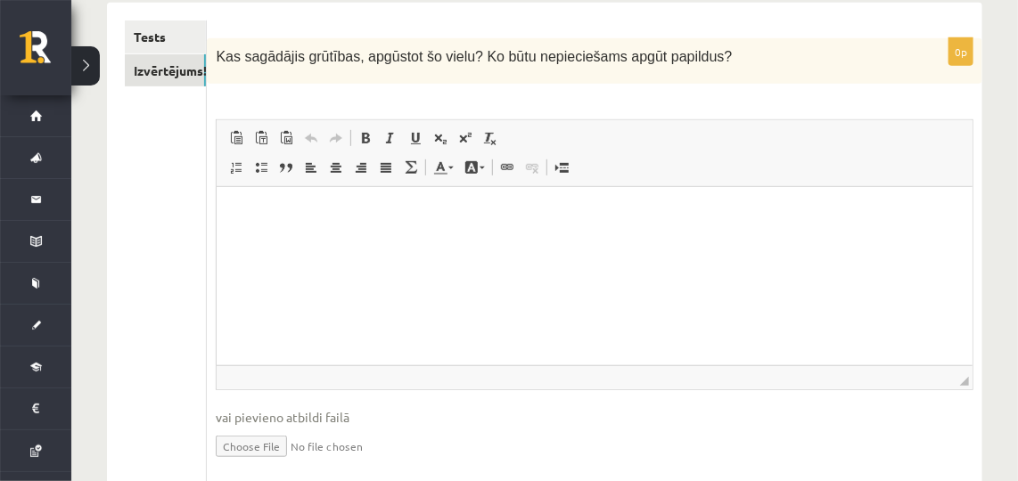
scroll to position [300, 0]
click at [374, 240] on html at bounding box center [595, 212] width 756 height 54
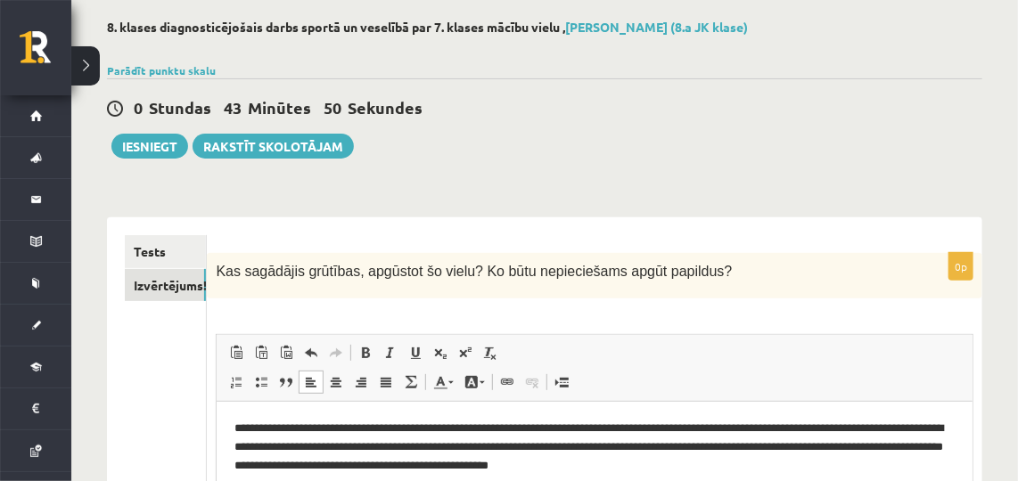
scroll to position [84, 0]
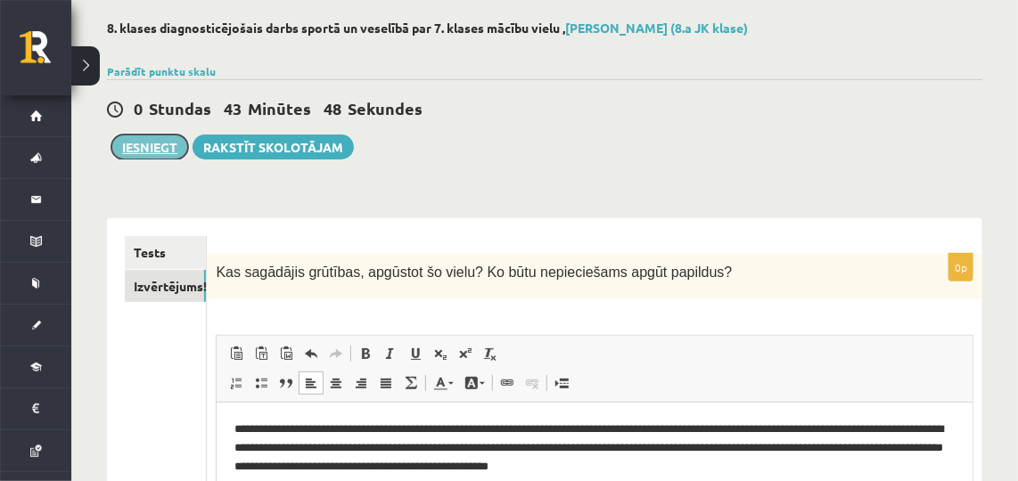
click at [148, 139] on button "Iesniegt" at bounding box center [149, 147] width 77 height 25
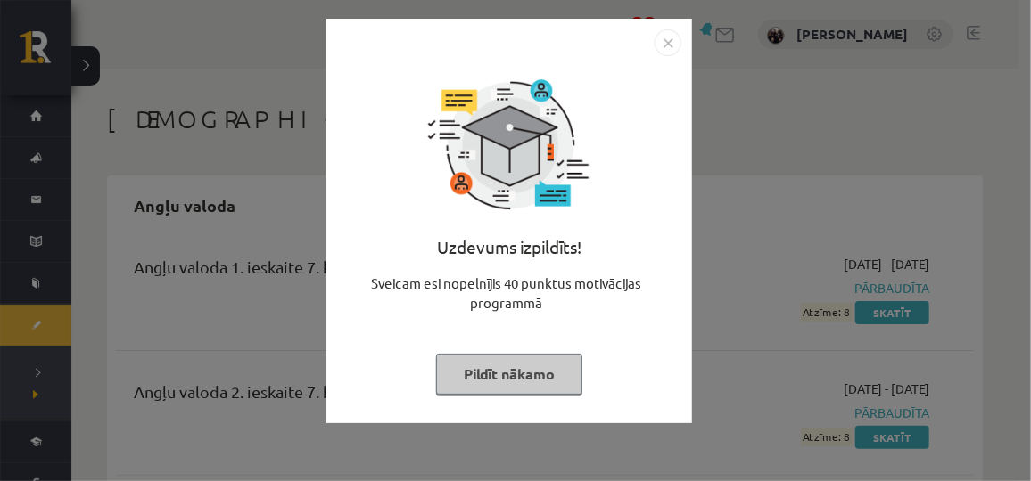
click at [668, 41] on img "Close" at bounding box center [667, 42] width 27 height 27
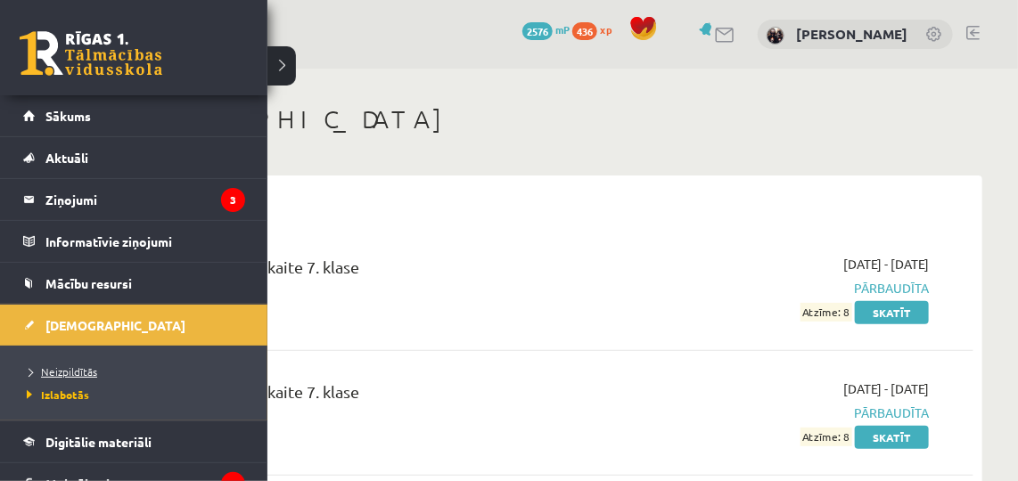
click at [58, 370] on span "Neizpildītās" at bounding box center [59, 372] width 75 height 14
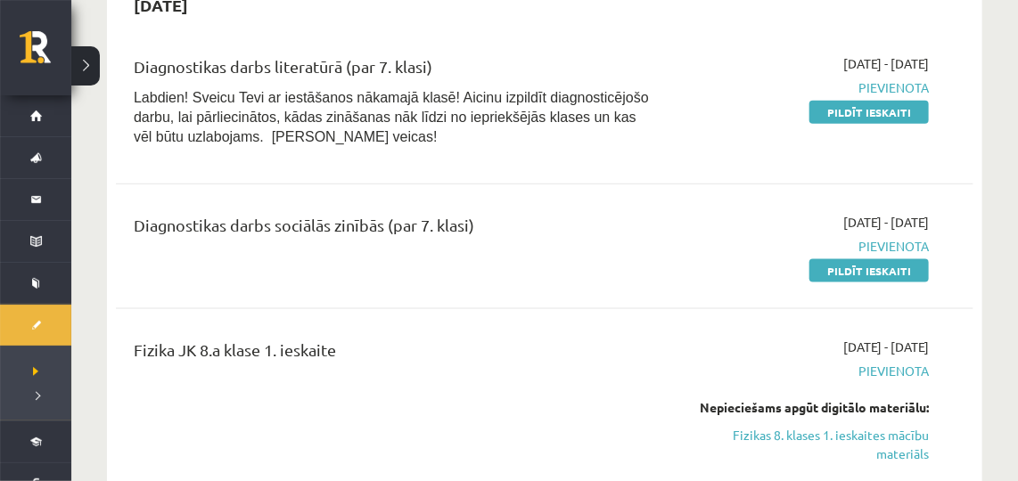
scroll to position [660, 0]
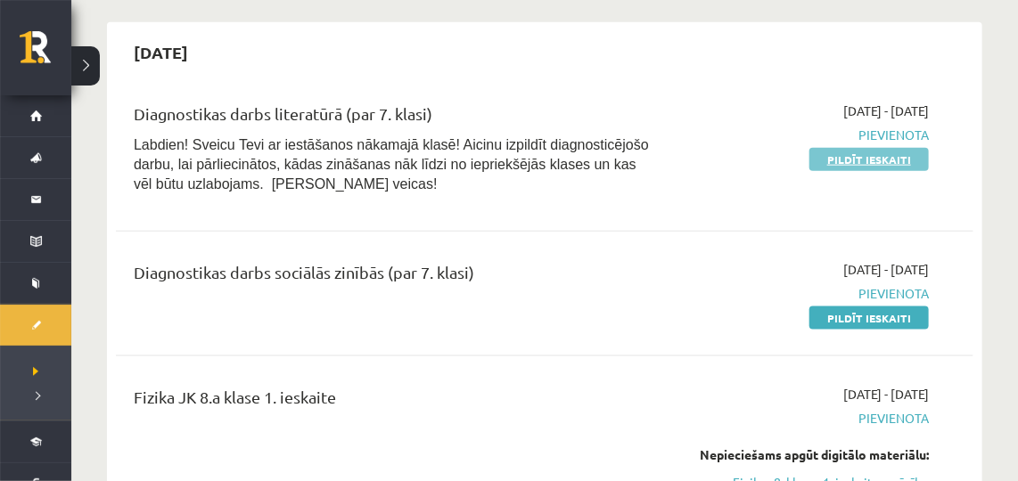
click at [831, 165] on link "Pildīt ieskaiti" at bounding box center [868, 159] width 119 height 23
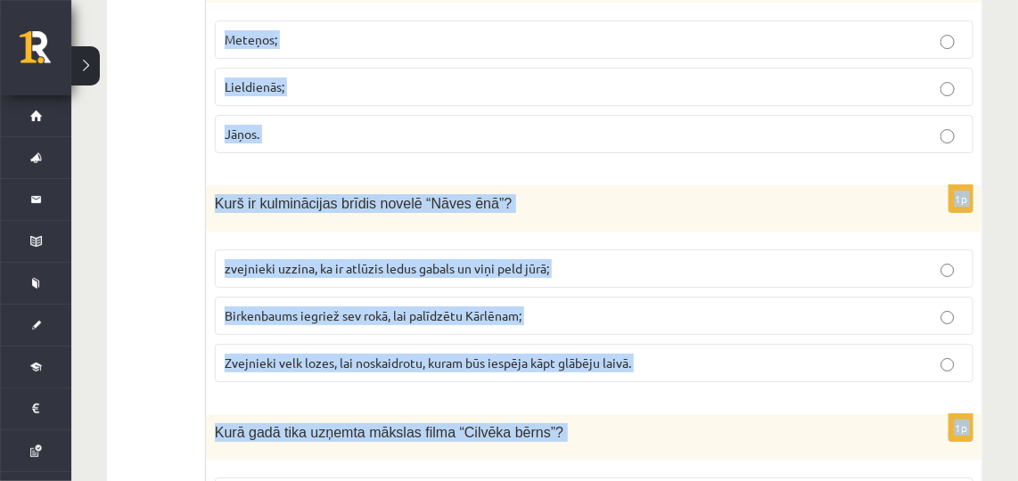
scroll to position [7284, 0]
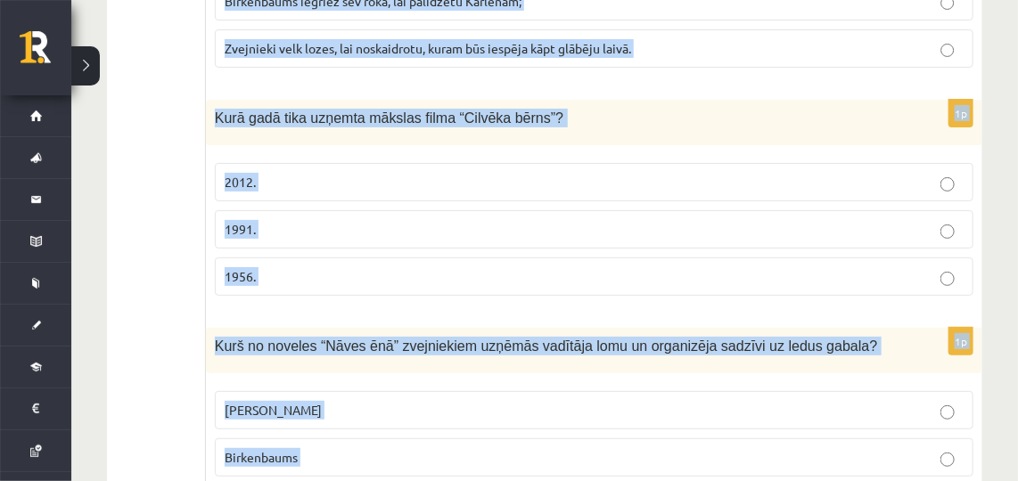
drag, startPoint x: 208, startPoint y: 152, endPoint x: 552, endPoint y: 457, distance: 460.3
copy form "Loremi dolorsitam co adipisci elitseddoeiu tempori! Utlabo etdol, mag aliquaen …"
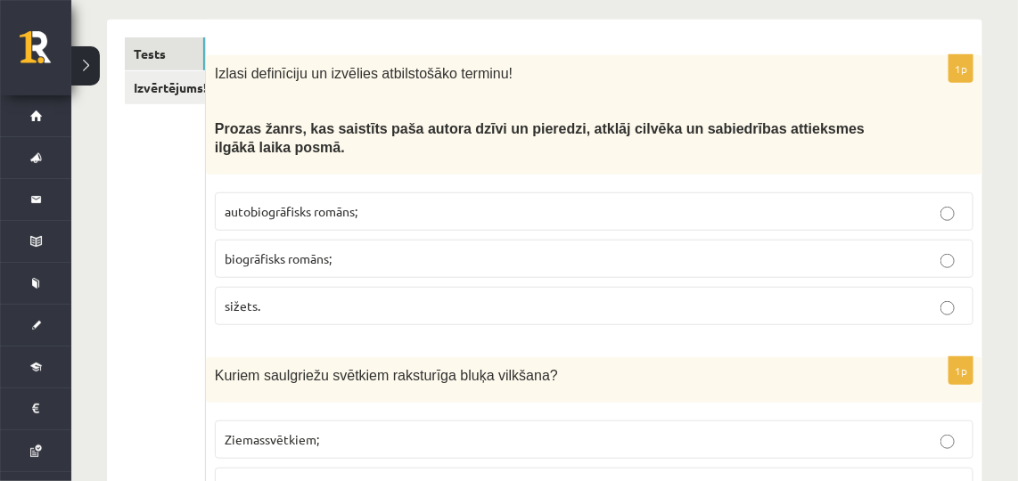
scroll to position [349, 0]
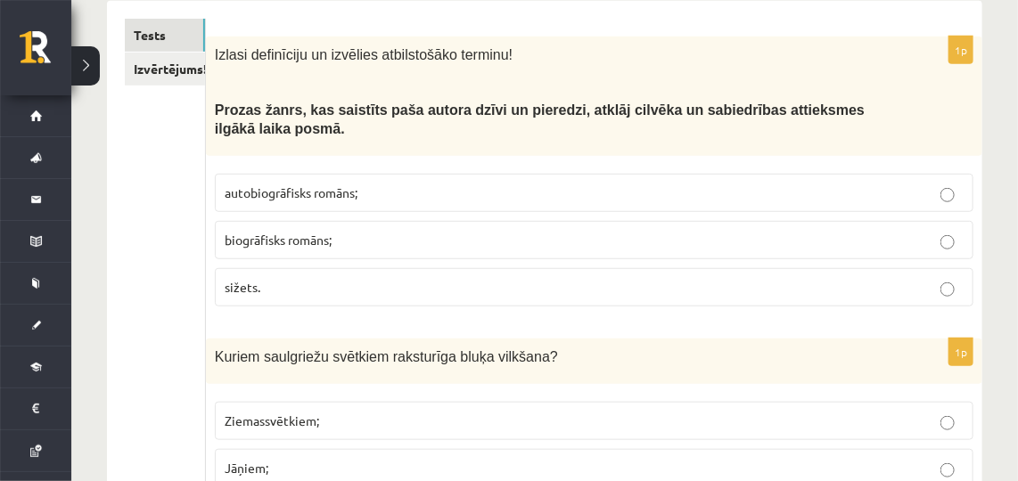
click at [279, 192] on span "autobiogrāfisks romāns;" at bounding box center [291, 193] width 133 height 16
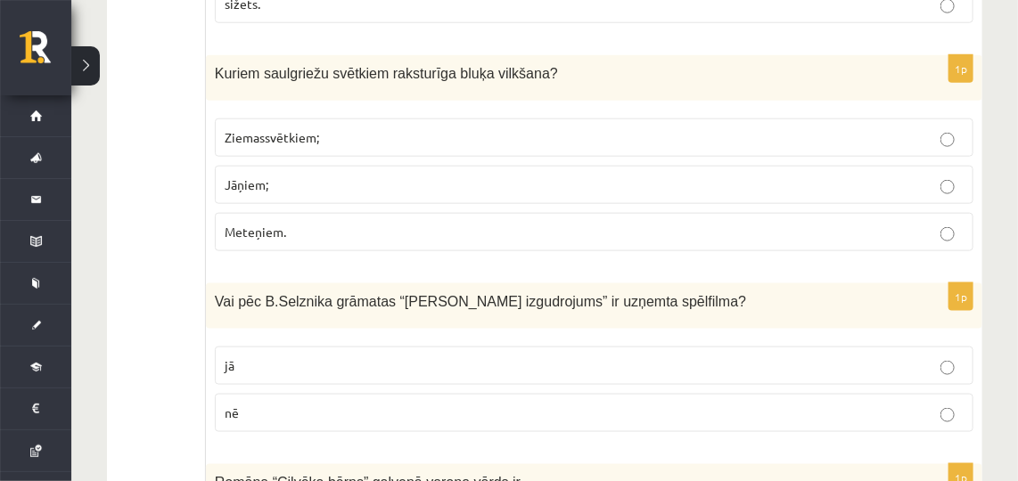
scroll to position [671, 0]
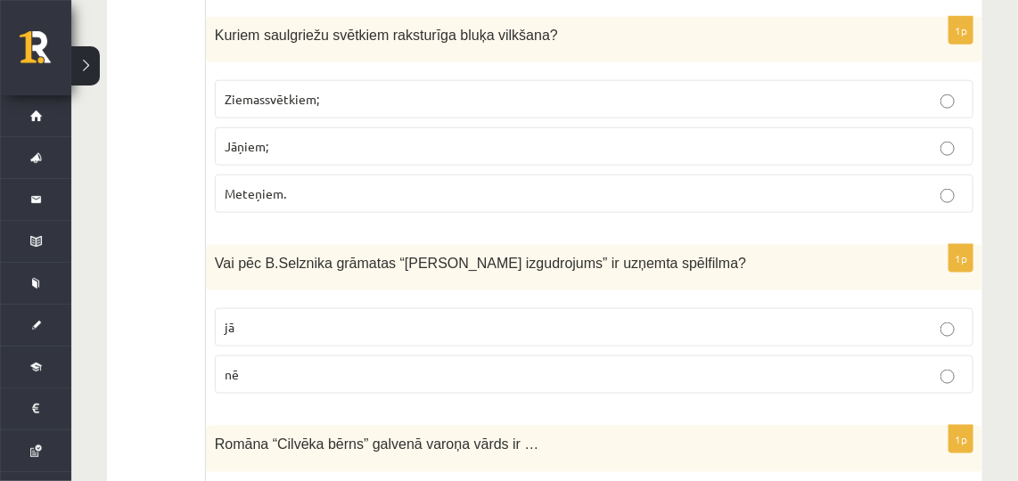
click at [267, 103] on p "Ziemassvētkiem;" at bounding box center [594, 99] width 739 height 19
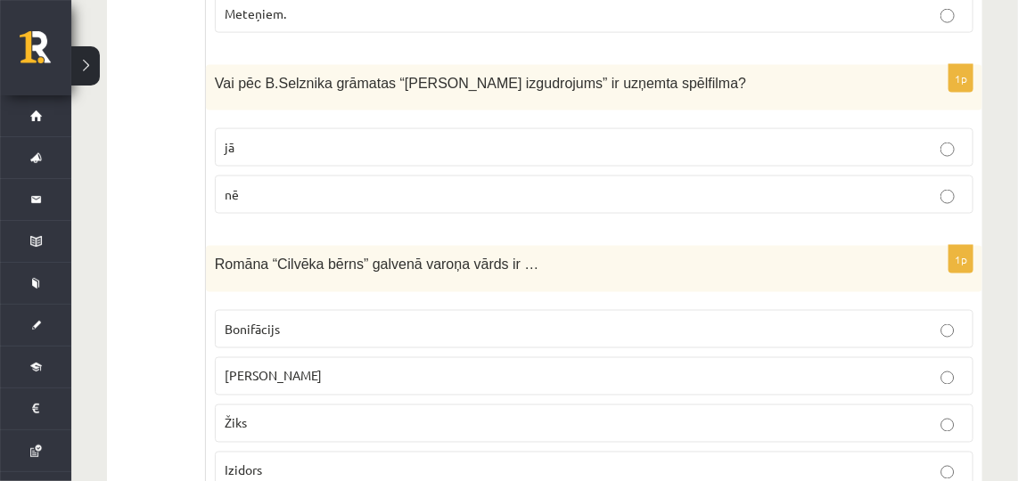
scroll to position [870, 0]
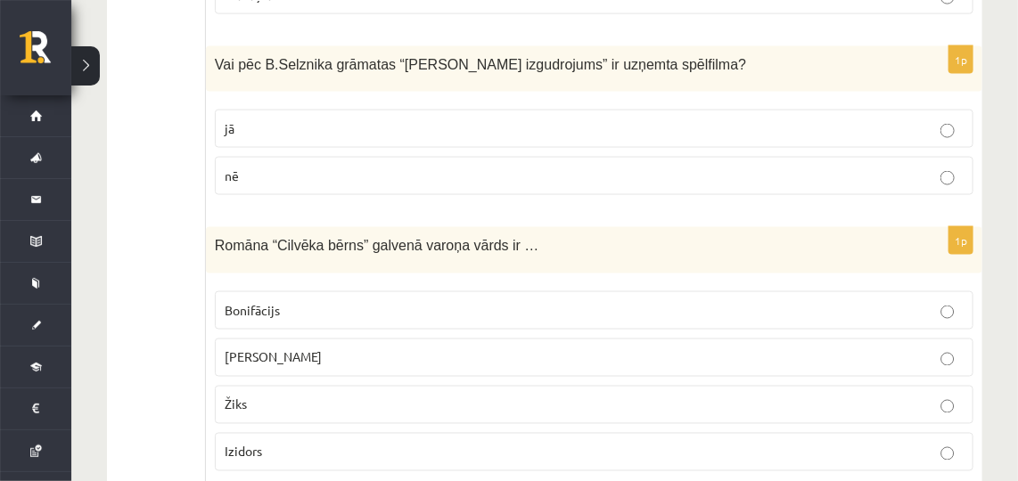
click at [269, 110] on label "jā" at bounding box center [594, 129] width 759 height 38
click at [357, 396] on p "Žiks" at bounding box center [594, 405] width 739 height 19
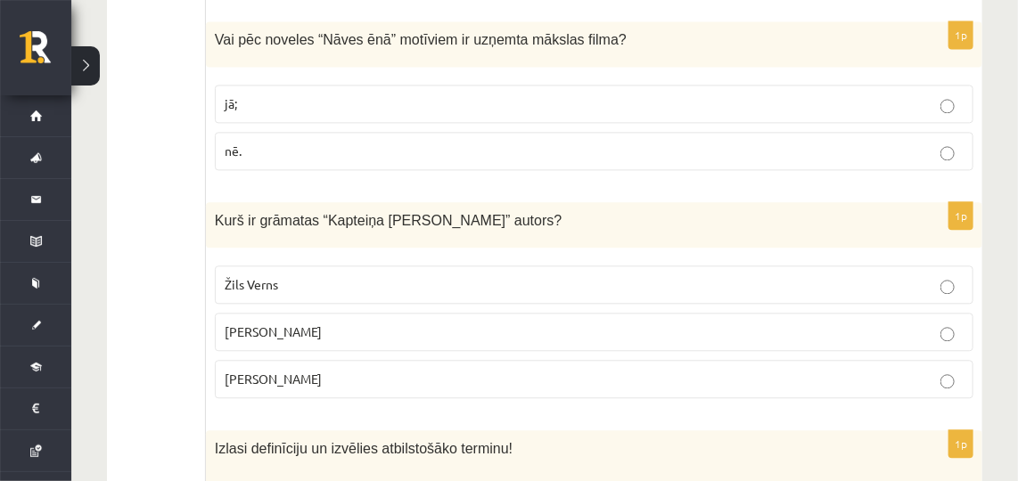
scroll to position [1371, 0]
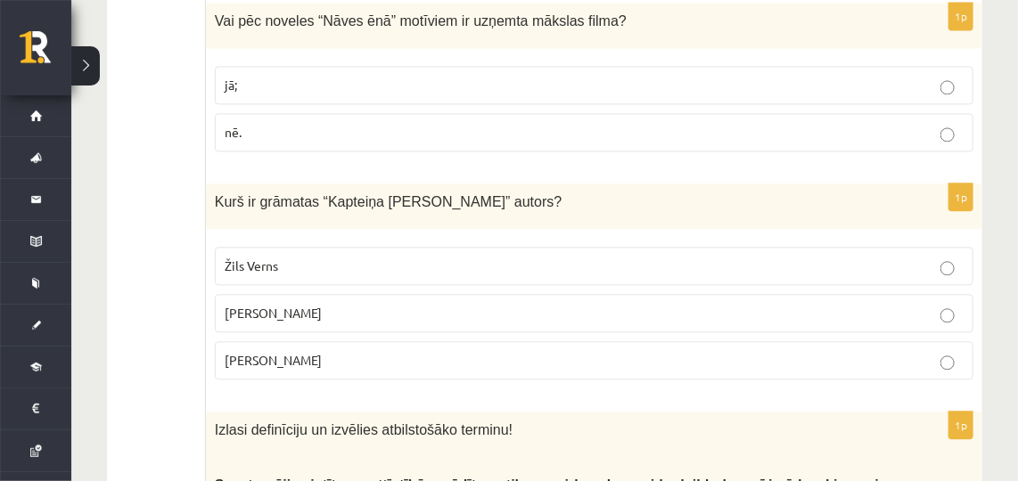
click at [278, 81] on p "jā;" at bounding box center [594, 85] width 739 height 19
click at [296, 247] on label "Žils Verns" at bounding box center [594, 266] width 759 height 38
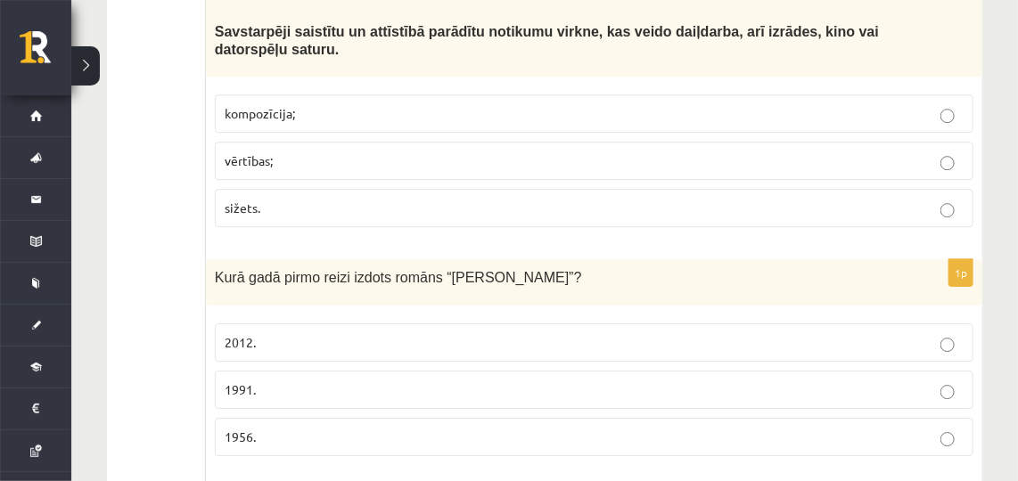
scroll to position [1816, 0]
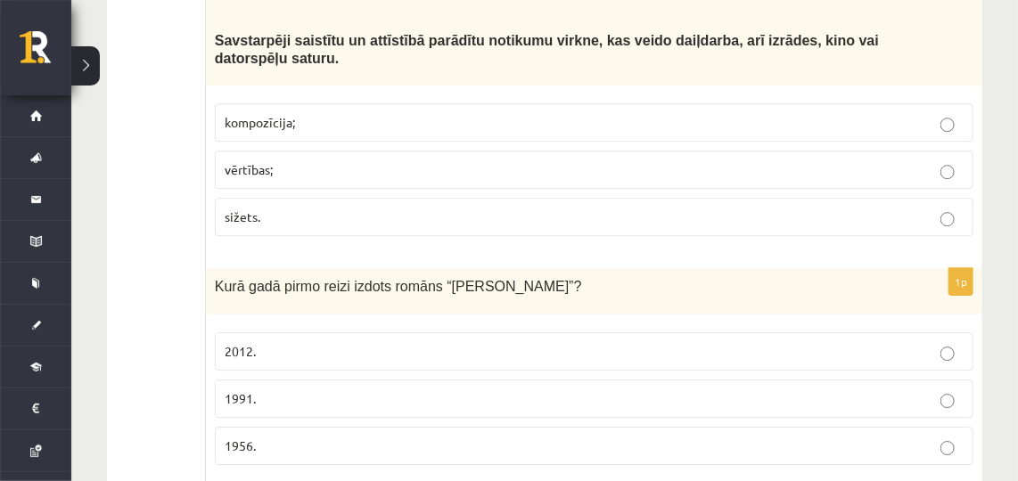
click at [297, 208] on p "sižets." at bounding box center [594, 217] width 739 height 19
click at [316, 390] on p "1991." at bounding box center [594, 399] width 739 height 19
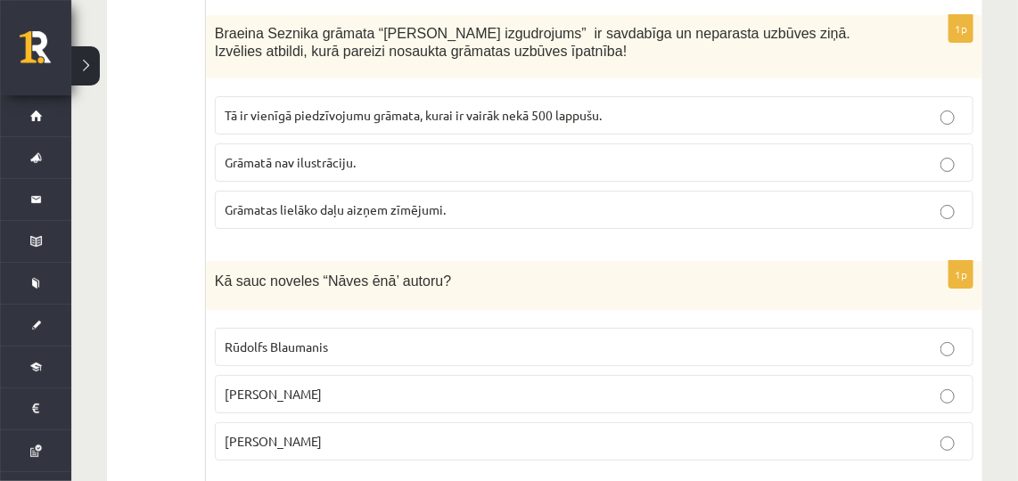
scroll to position [2308, 0]
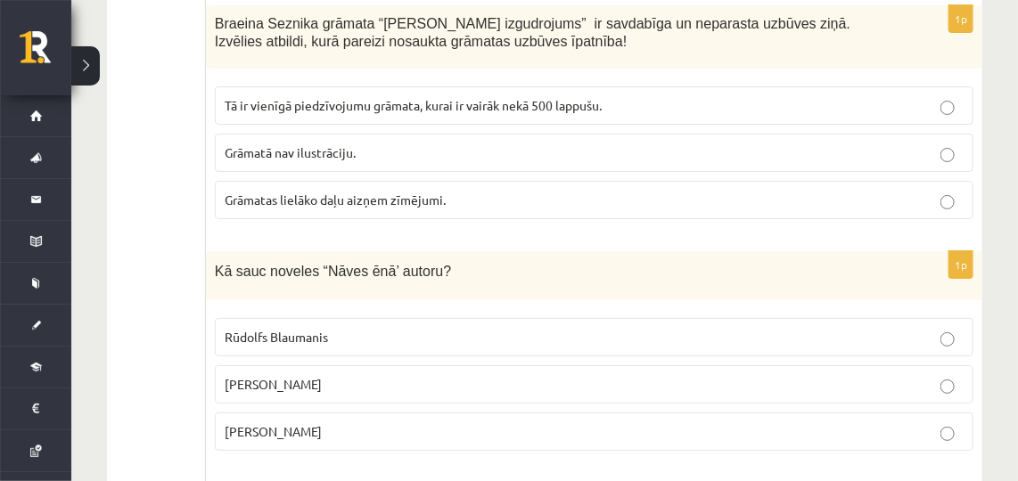
click at [333, 192] on span "Grāmatas lielāko daļu aizņem zīmējumi." at bounding box center [335, 200] width 221 height 16
click at [309, 329] on span "Rūdolfs Blaumanis" at bounding box center [276, 337] width 103 height 16
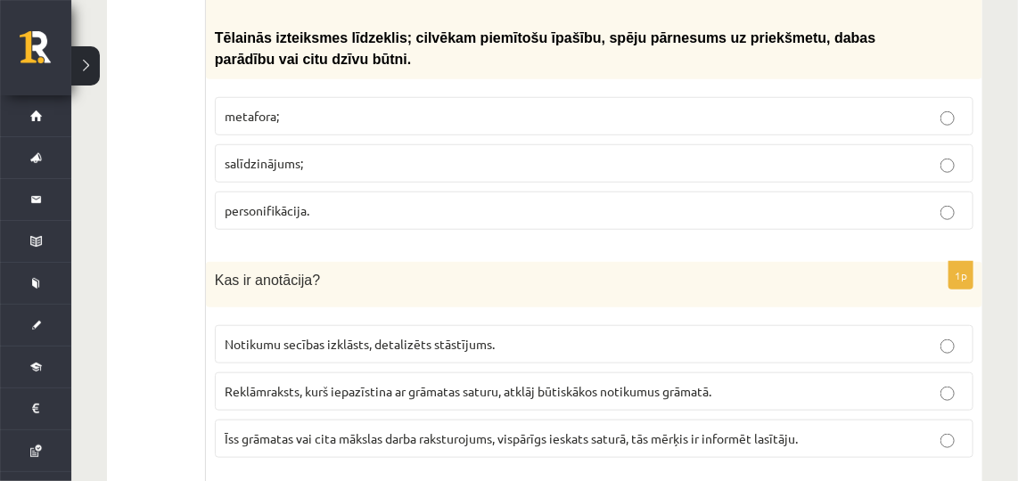
scroll to position [2828, 0]
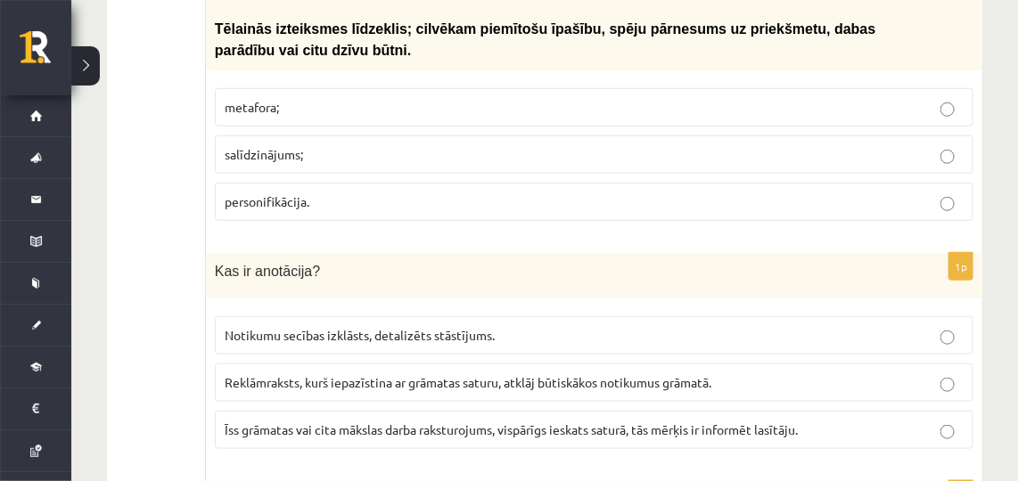
click at [301, 193] on span "personifikācija." at bounding box center [267, 201] width 85 height 16
click at [349, 412] on label "Īss grāmatas vai cita mākslas darba raksturojums, vispārīgs ieskats saturā, tās…" at bounding box center [594, 430] width 759 height 38
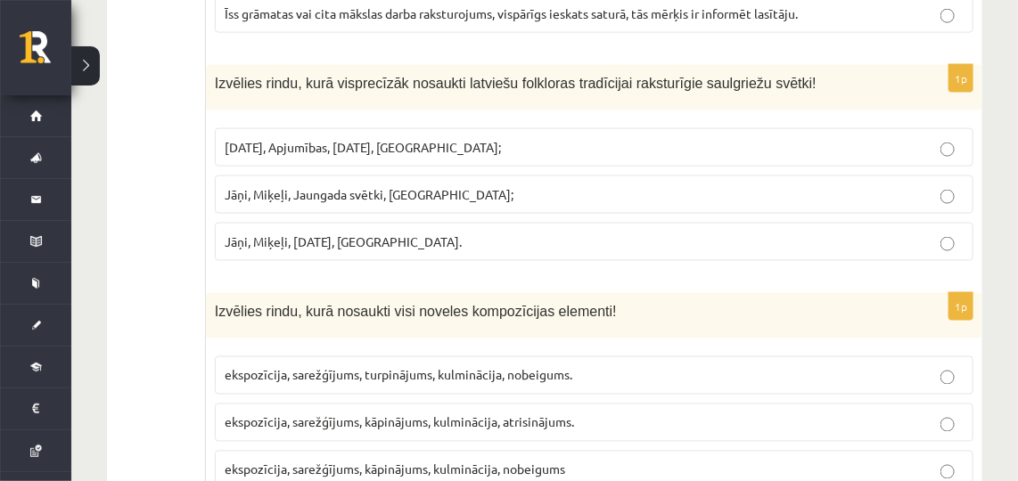
scroll to position [3273, 0]
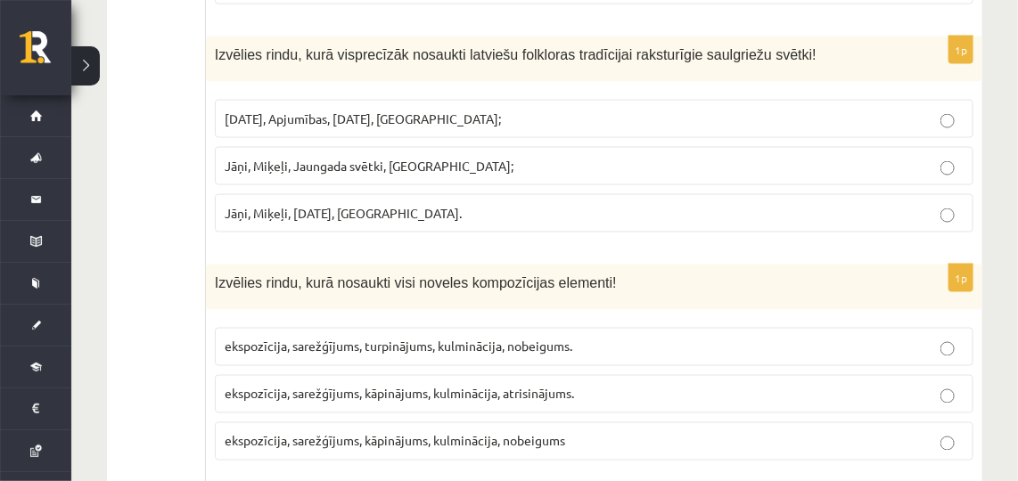
click at [291, 158] on span "Jāņi, Miķeļi, Jaungada svētki, Lieldienas;" at bounding box center [369, 166] width 289 height 16
click at [297, 205] on span "Jāņi, Miķeļi, Ziemassvētki, Lieldienas." at bounding box center [343, 213] width 237 height 16
click at [335, 386] on span "ekspozīcija, sarežģījums, kāpinājums, kulminācija, atrisinājums." at bounding box center [399, 394] width 349 height 16
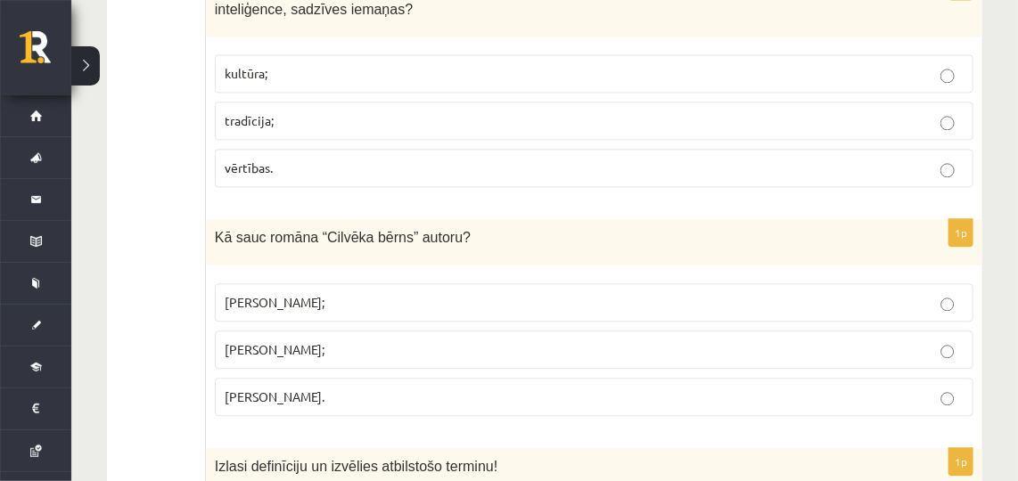
scroll to position [3774, 0]
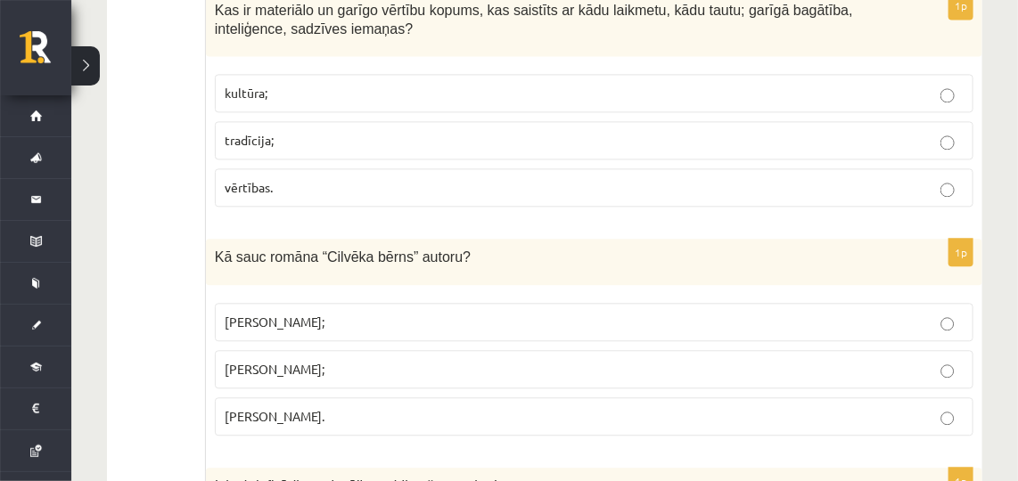
click at [246, 84] on p "kultūra;" at bounding box center [594, 93] width 739 height 19
click at [287, 350] on label "Jānis Klīdzējs;" at bounding box center [594, 369] width 759 height 38
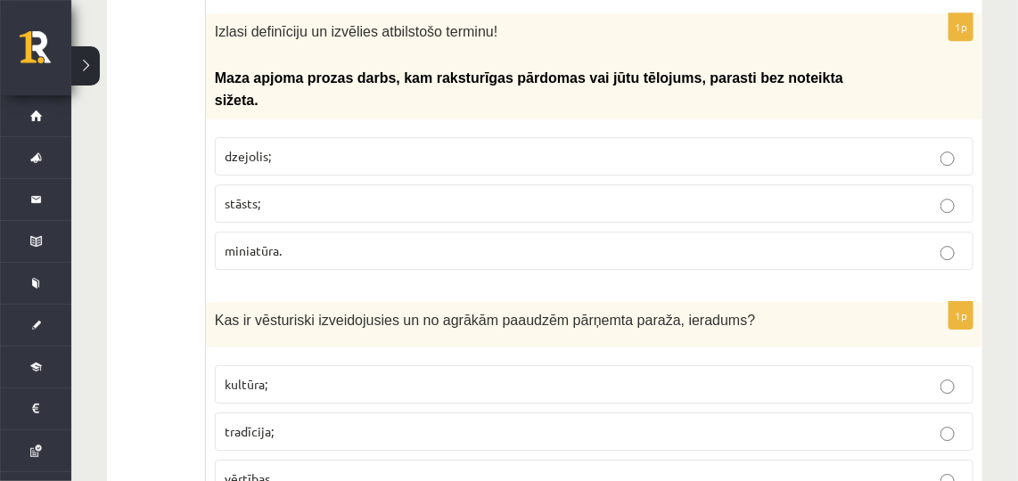
scroll to position [4237, 0]
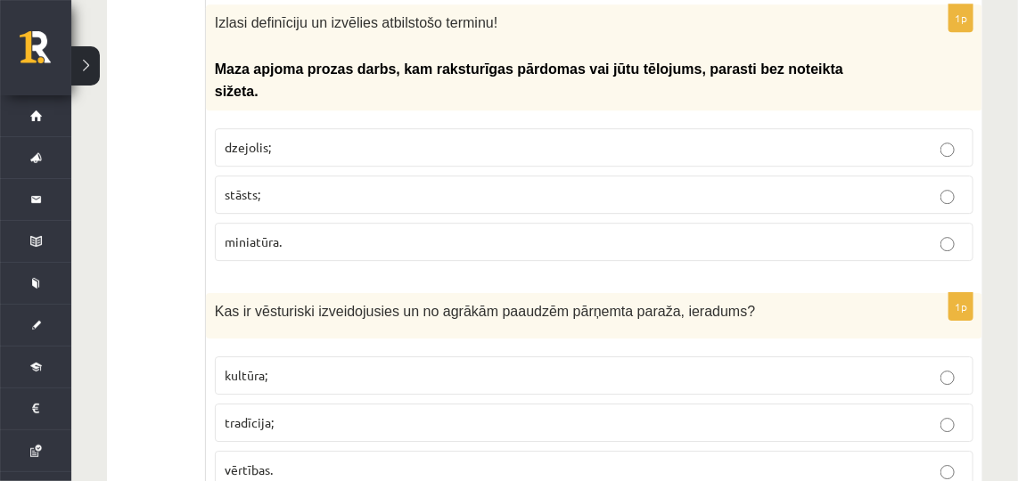
click at [321, 233] on p "miniatūra." at bounding box center [594, 242] width 739 height 19
click at [297, 414] on p "tradīcija;" at bounding box center [594, 423] width 739 height 19
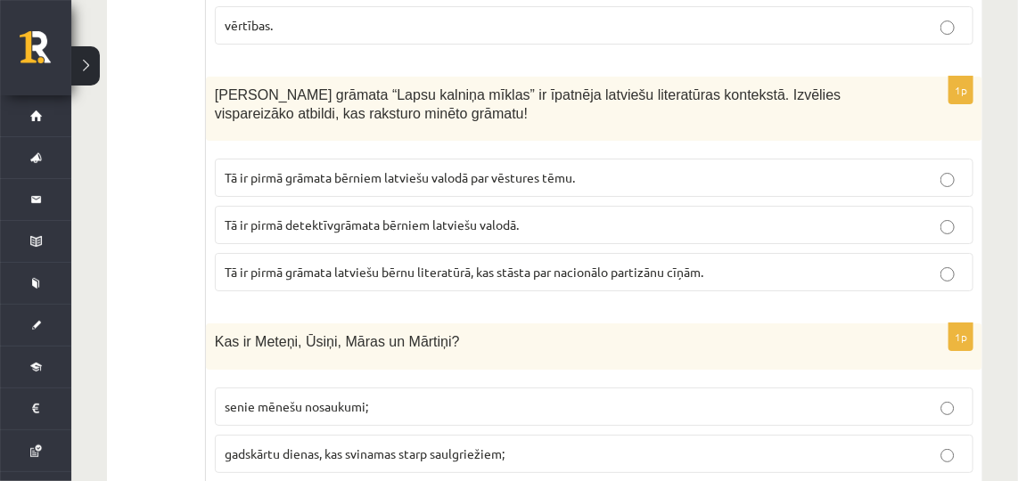
scroll to position [4692, 0]
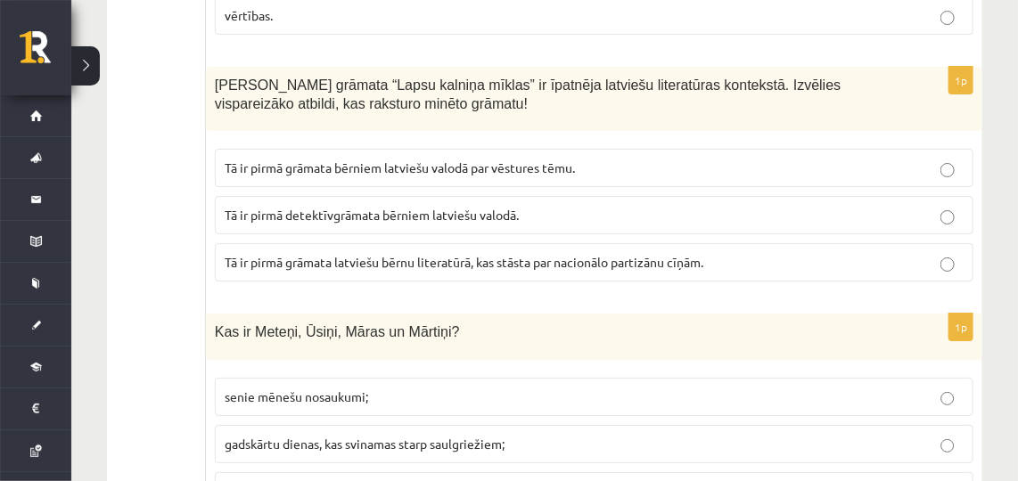
click at [359, 254] on span "Tā ir pirmā grāmata latviešu bērnu literatūrā, kas stāsta par nacionālo partizā…" at bounding box center [464, 262] width 479 height 16
click at [362, 436] on span "gadskārtu dienas, kas svinamas starp saulgriežiem;" at bounding box center [365, 444] width 280 height 16
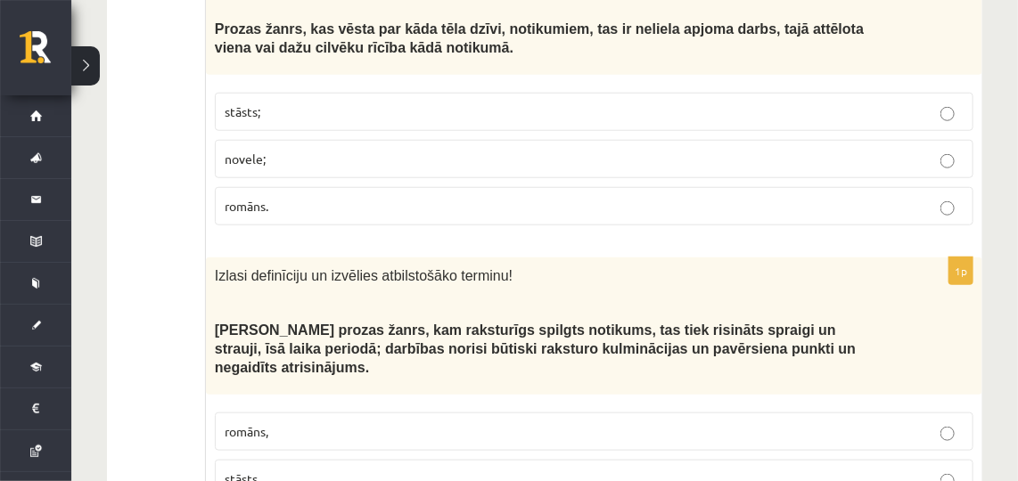
scroll to position [5298, 0]
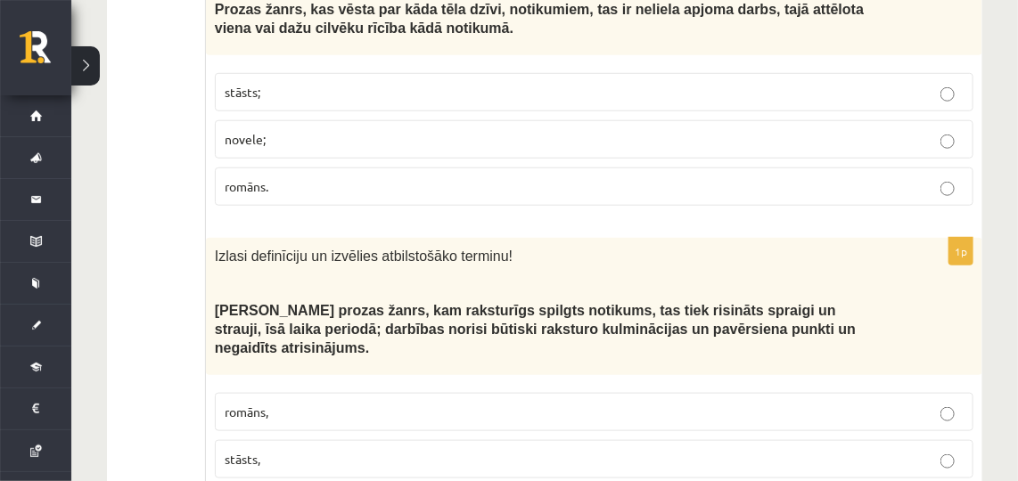
click at [266, 83] on p "stāsts;" at bounding box center [594, 92] width 739 height 19
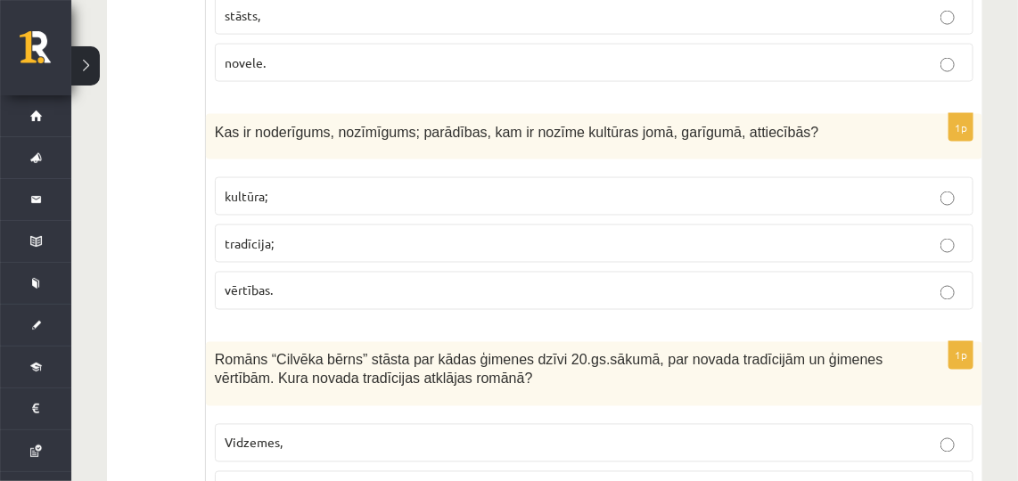
scroll to position [5752, 0]
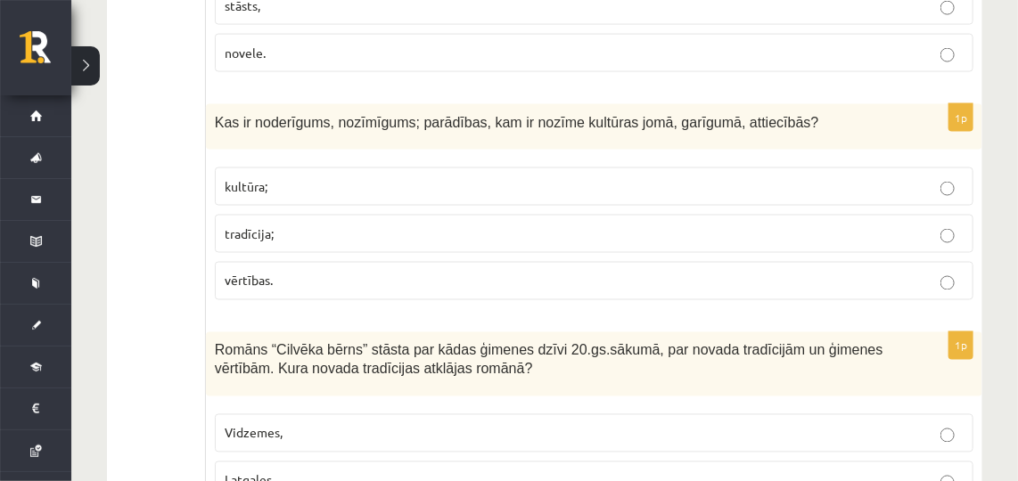
click at [267, 273] on span "vērtības." at bounding box center [249, 281] width 48 height 16
click at [324, 472] on p "Latgales," at bounding box center [594, 481] width 739 height 19
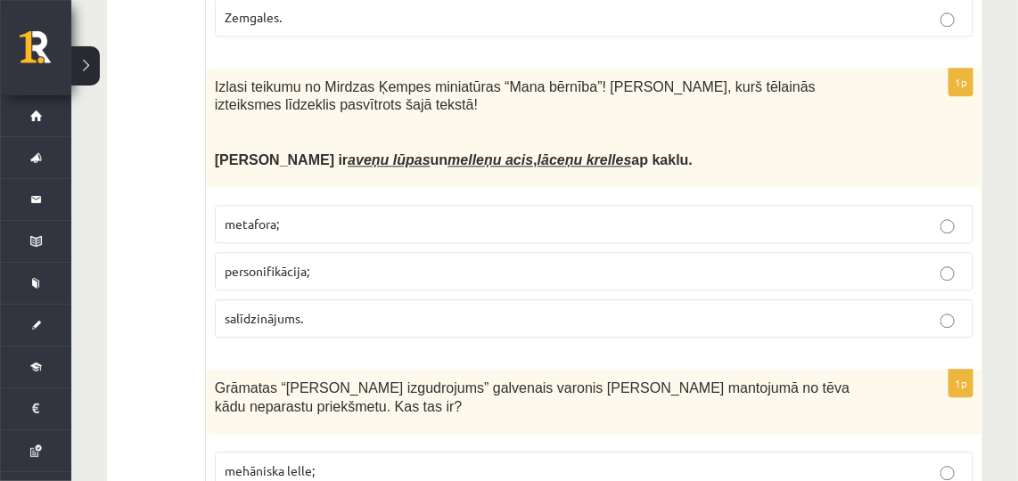
scroll to position [6404, 0]
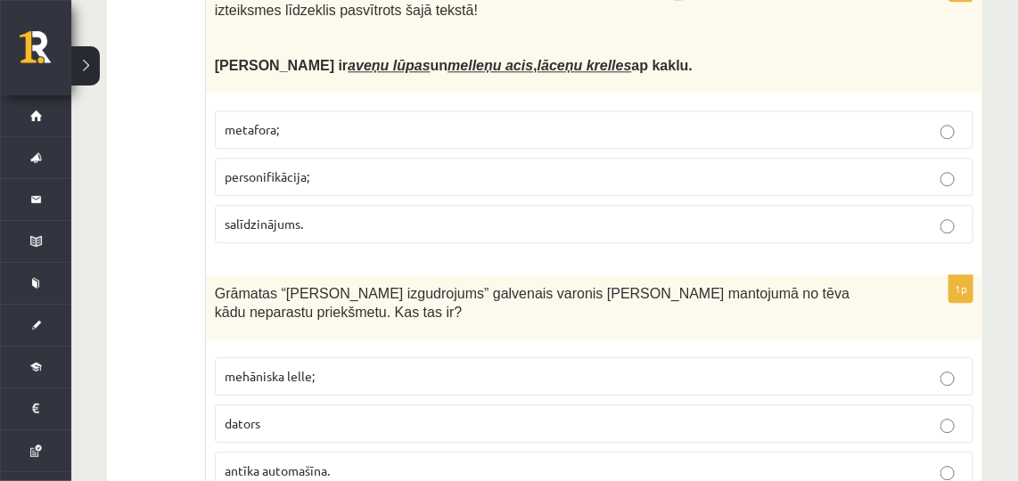
click at [268, 121] on span "metafora;" at bounding box center [252, 129] width 54 height 16
click at [348, 367] on p "mehāniska lelle;" at bounding box center [594, 376] width 739 height 19
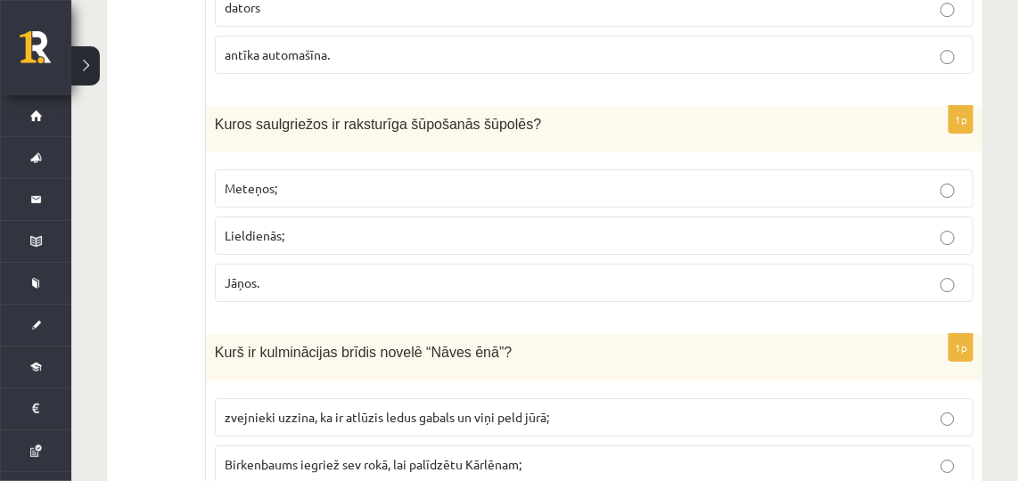
scroll to position [6829, 0]
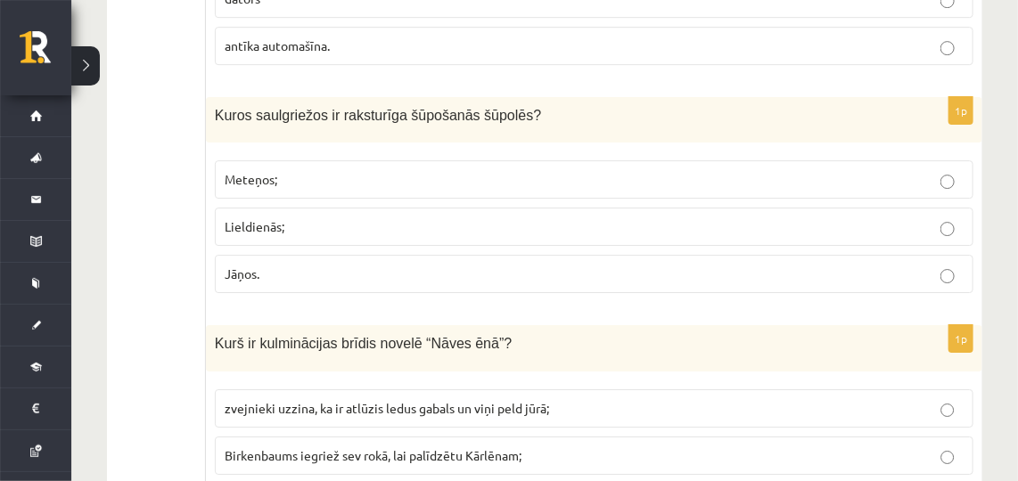
click at [296, 218] on p "Lieldienās;" at bounding box center [594, 227] width 739 height 19
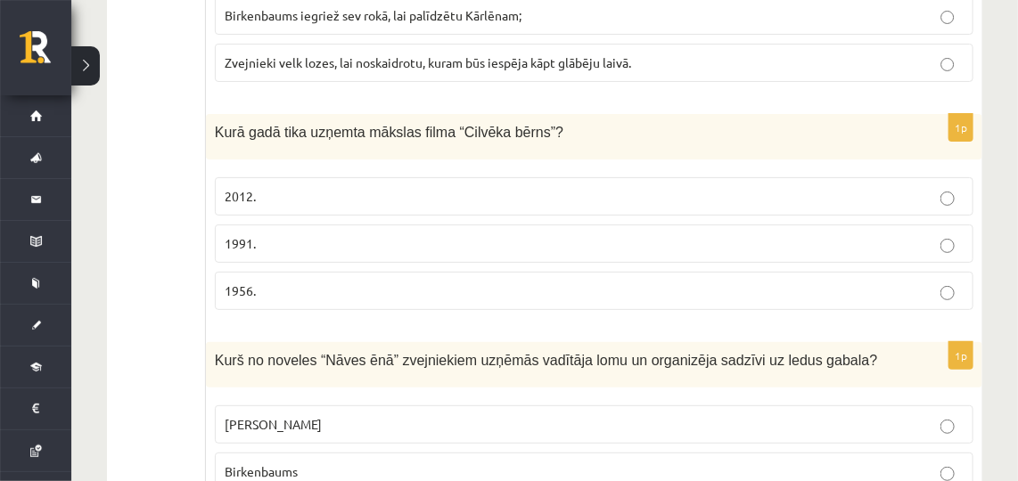
scroll to position [7284, 0]
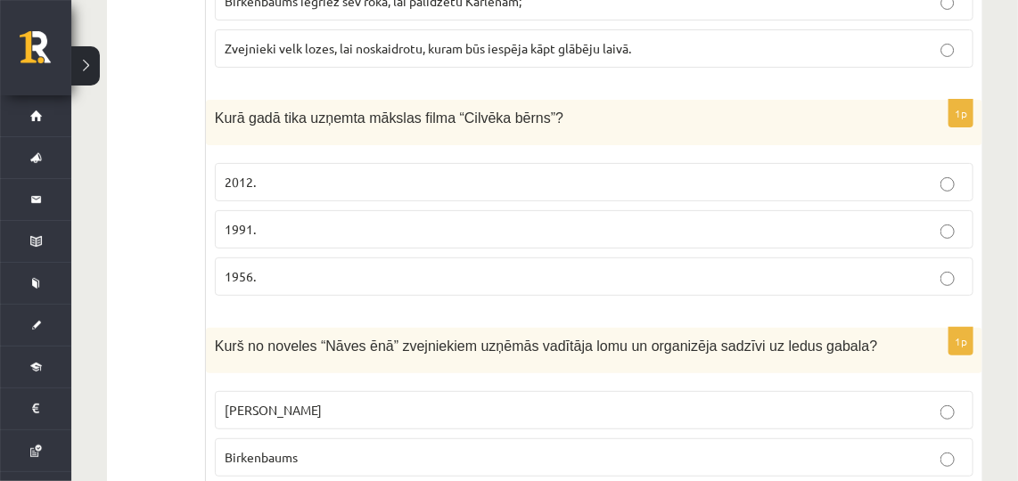
click at [335, 220] on p "1991." at bounding box center [594, 229] width 739 height 19
click at [312, 391] on label "Grīntāls" at bounding box center [594, 410] width 759 height 38
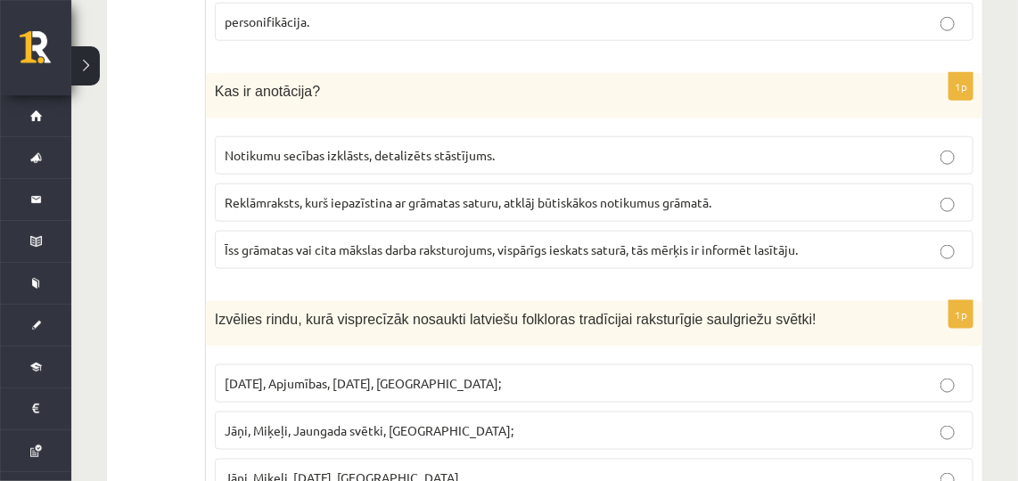
scroll to position [0, 0]
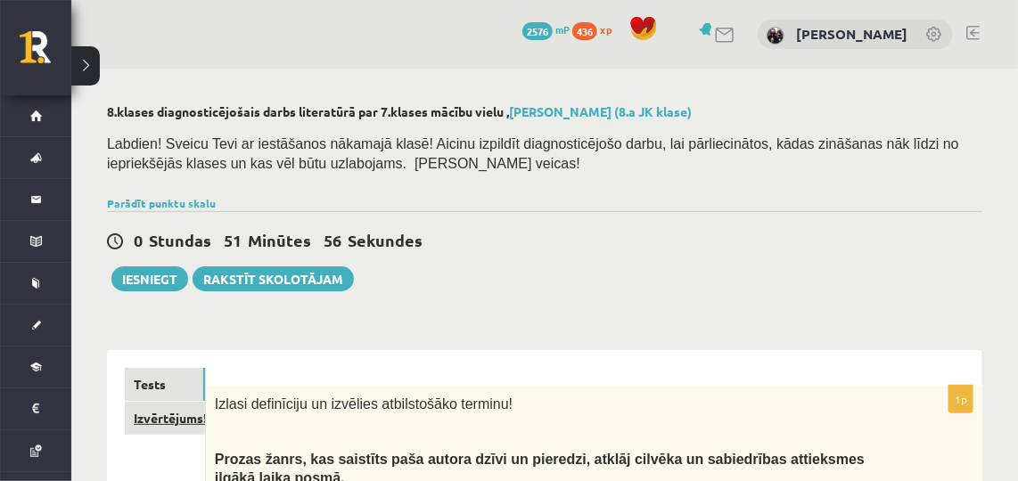
click at [144, 410] on link "Izvērtējums!" at bounding box center [165, 418] width 80 height 33
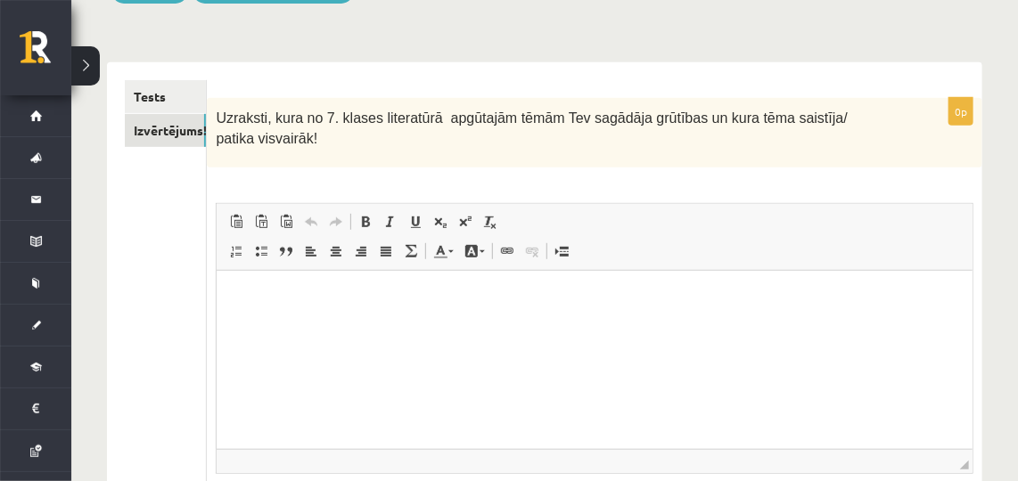
scroll to position [308, 0]
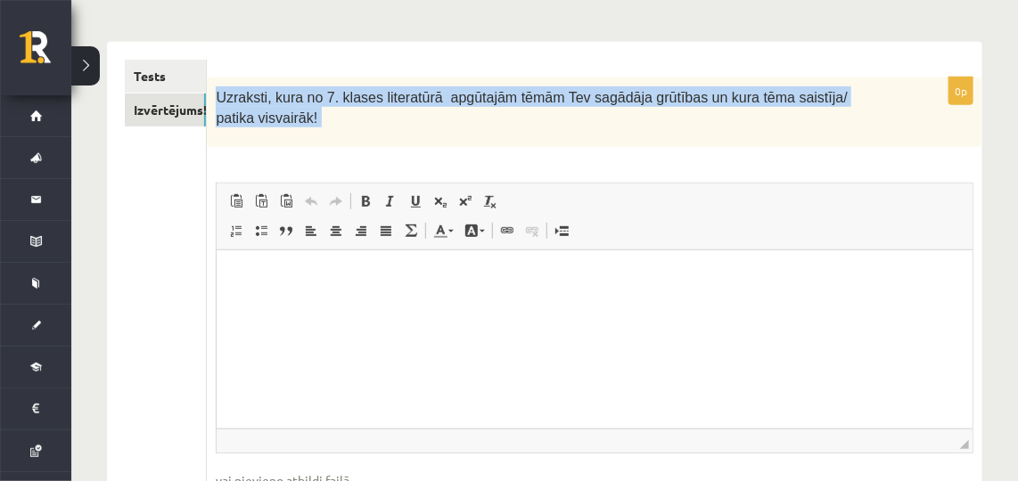
drag, startPoint x: 209, startPoint y: 94, endPoint x: 941, endPoint y: 128, distance: 733.6
click at [941, 128] on div "0p Uzraksti, kura no 7. klases literatūrā apgūtajām tēmām Tev sagādāja grūtības…" at bounding box center [595, 315] width 776 height 475
copy div "Uzraksti, kura no 7. klases literatūrā apgūtajām tēmām Tev sagādāja grūtības un…"
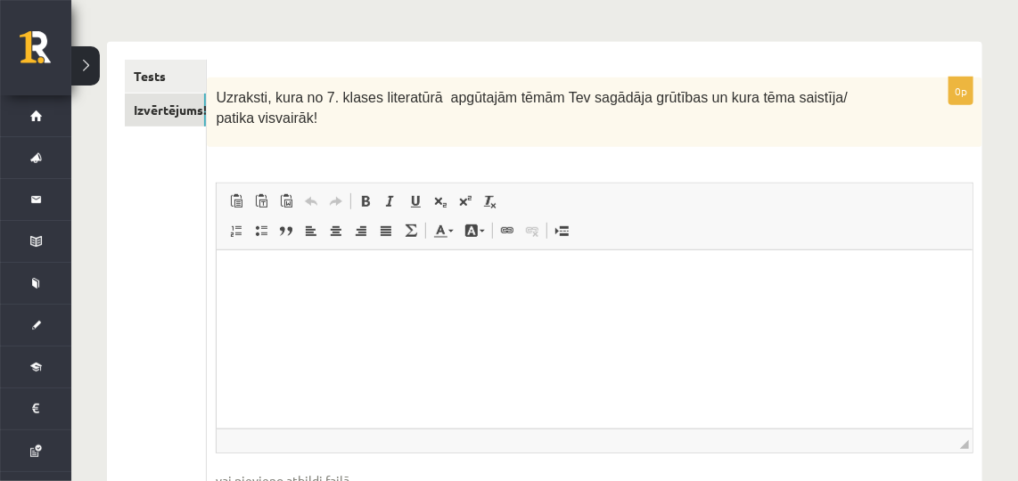
click at [304, 274] on p "Editor, wiswyg-editor-user-answer-47434008462560" at bounding box center [594, 276] width 720 height 19
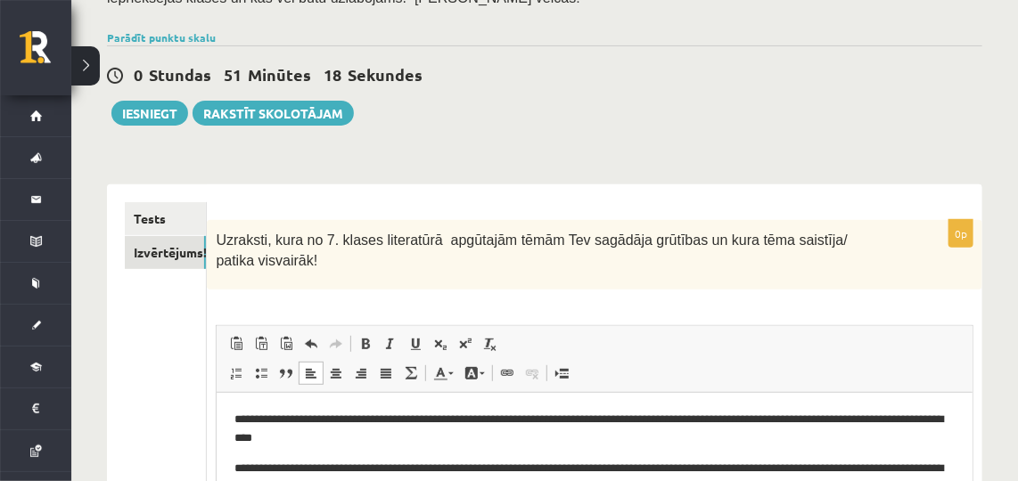
scroll to position [164, 0]
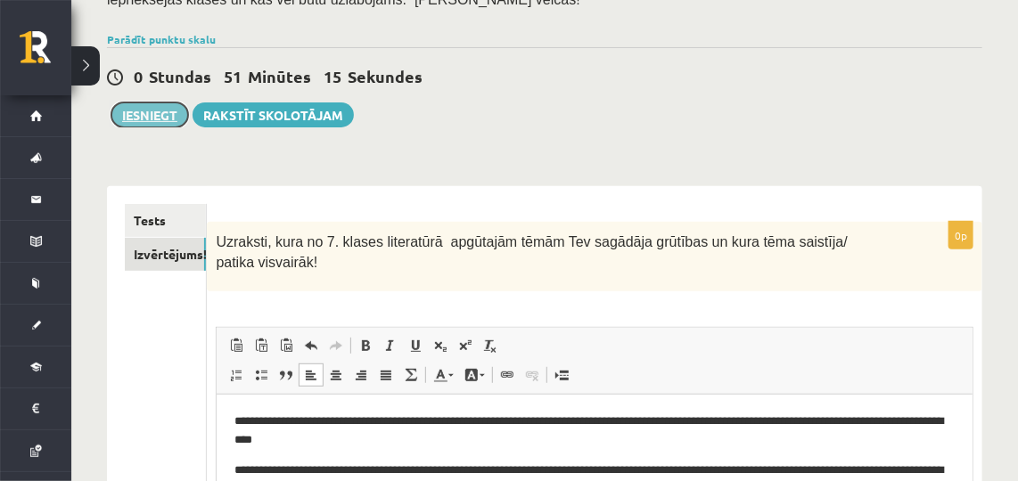
click at [153, 116] on button "Iesniegt" at bounding box center [149, 115] width 77 height 25
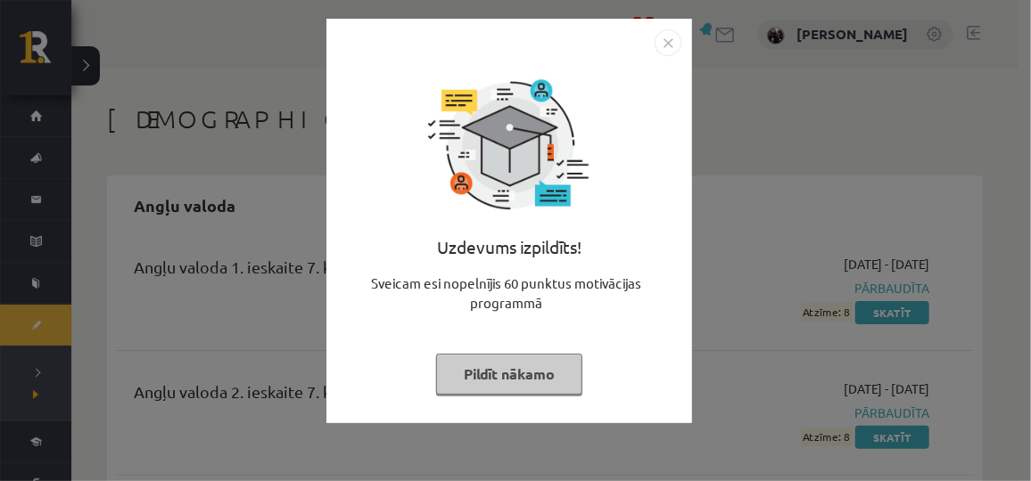
click at [530, 378] on button "Pildīt nākamo" at bounding box center [509, 374] width 146 height 41
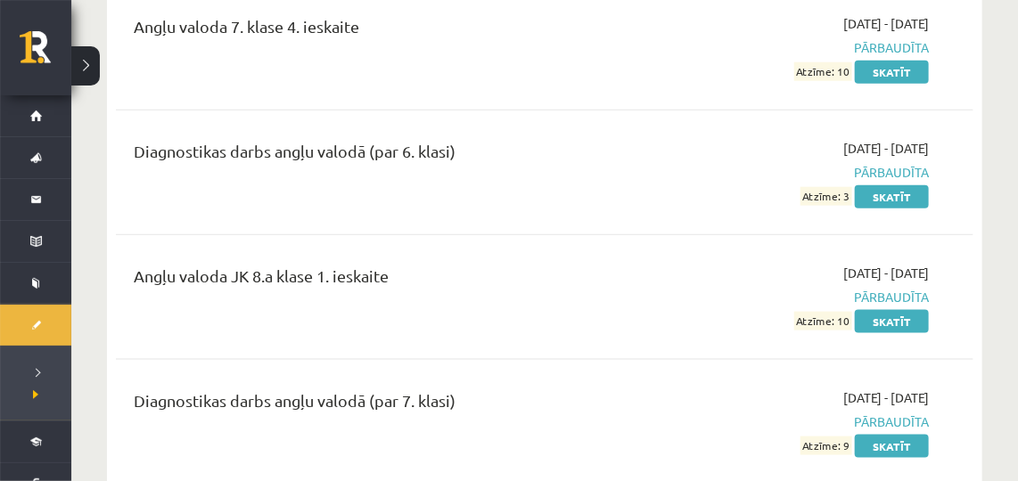
scroll to position [23, 0]
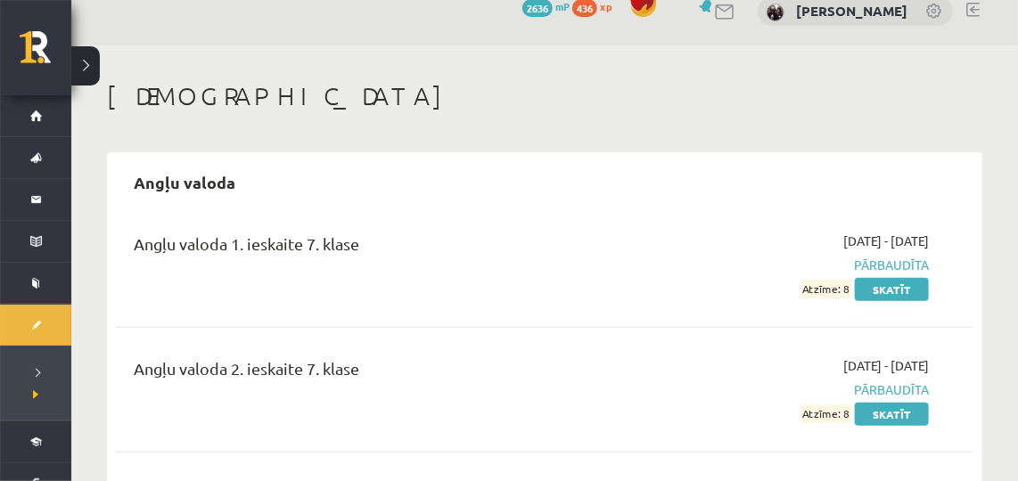
click at [968, 81] on h1 "[DEMOGRAPHIC_DATA]" at bounding box center [544, 96] width 875 height 30
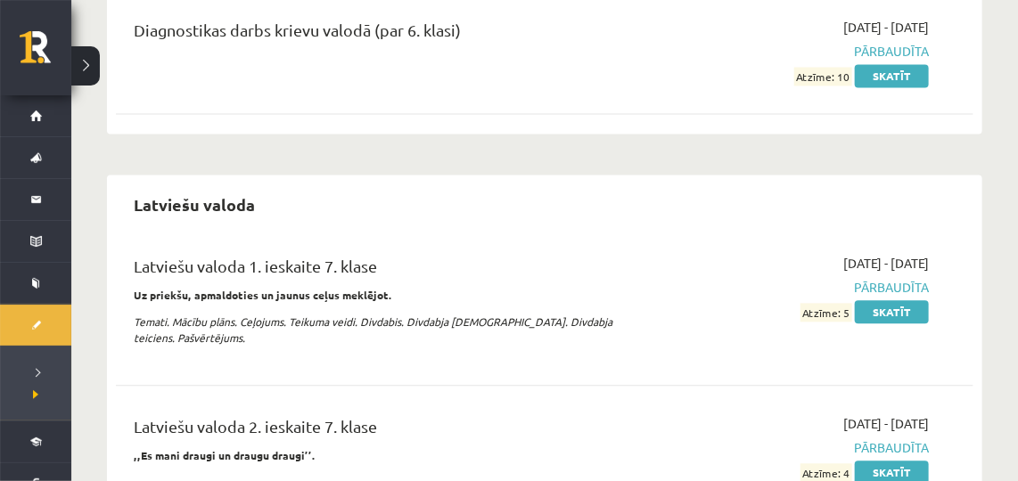
scroll to position [6050, 0]
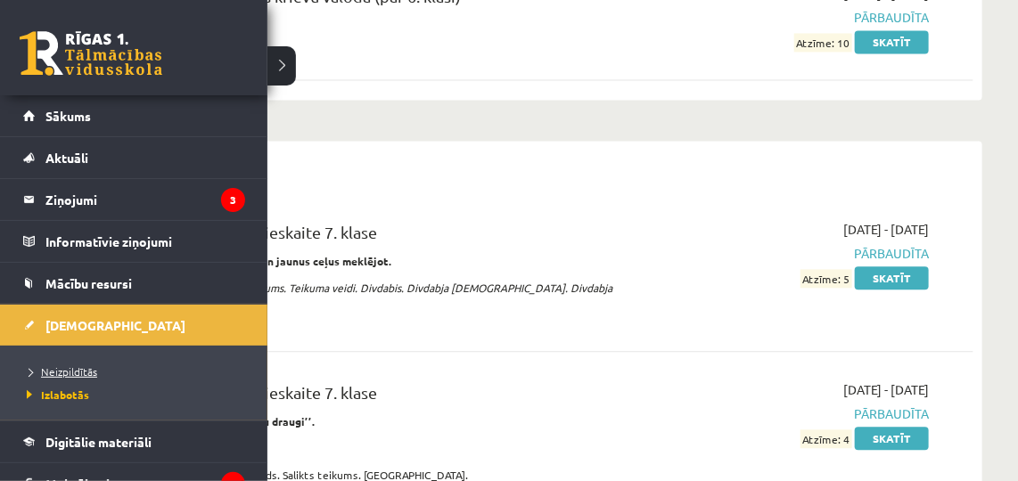
click at [43, 366] on span "Neizpildītās" at bounding box center [59, 372] width 75 height 14
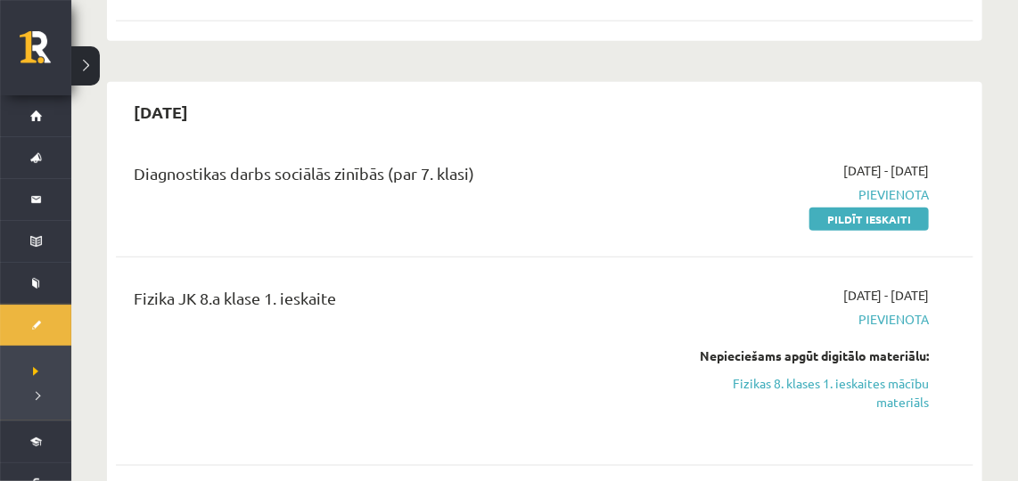
scroll to position [460, 0]
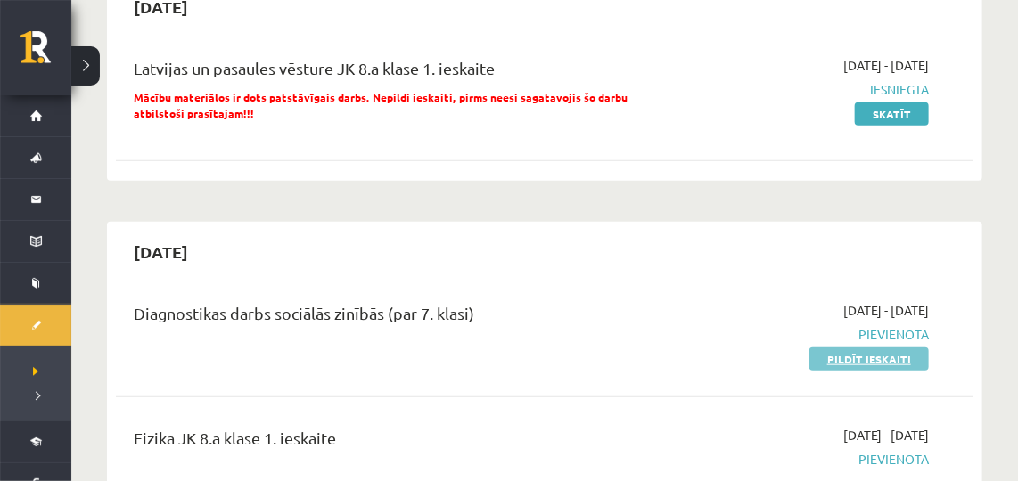
click at [852, 359] on link "Pildīt ieskaiti" at bounding box center [868, 359] width 119 height 23
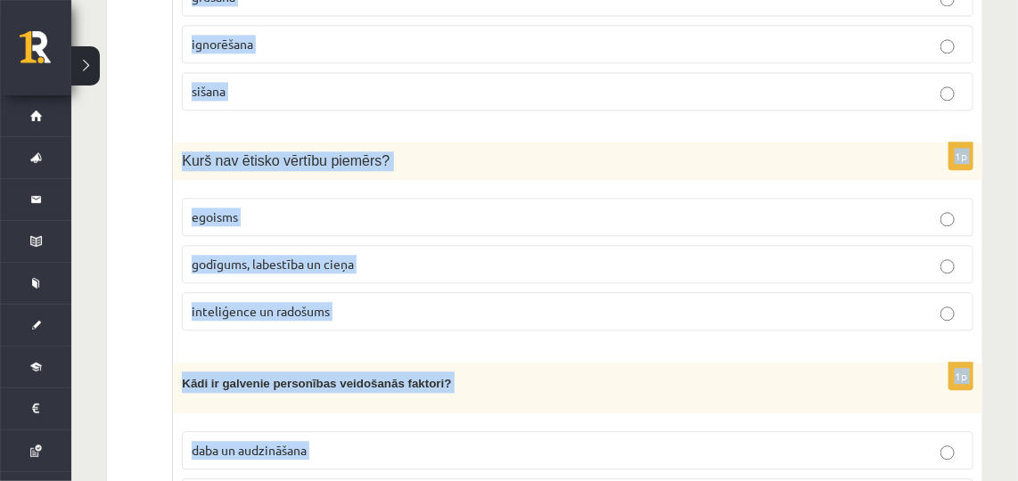
scroll to position [6574, 0]
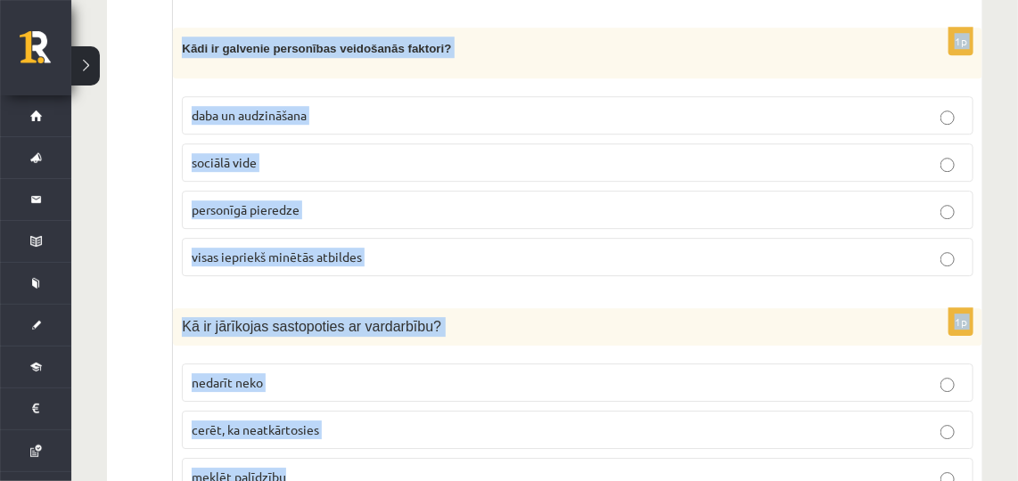
drag, startPoint x: 182, startPoint y: 310, endPoint x: 415, endPoint y: 522, distance: 314.3
copy form "Kura no šīm darbībām nav stresa mazināšanas stratēģija? dziļās elpošanas vingri…"
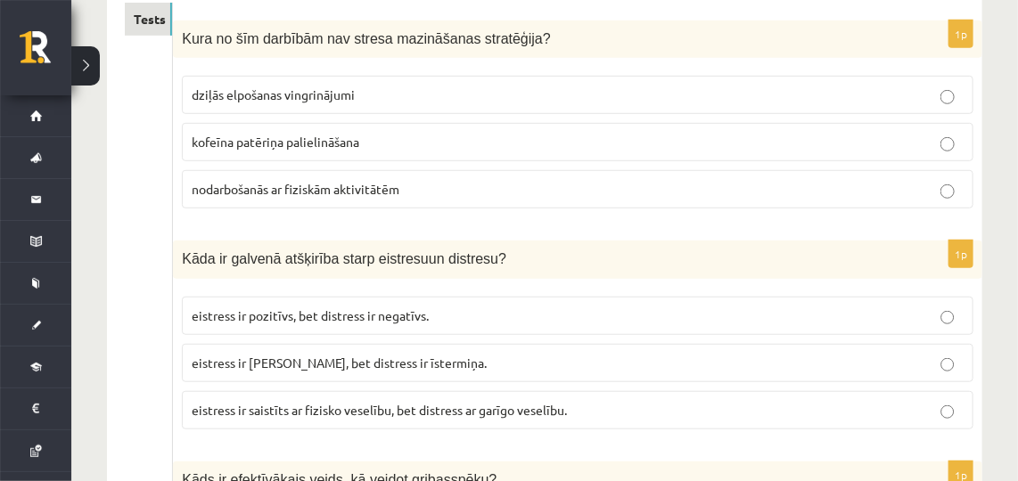
scroll to position [326, 0]
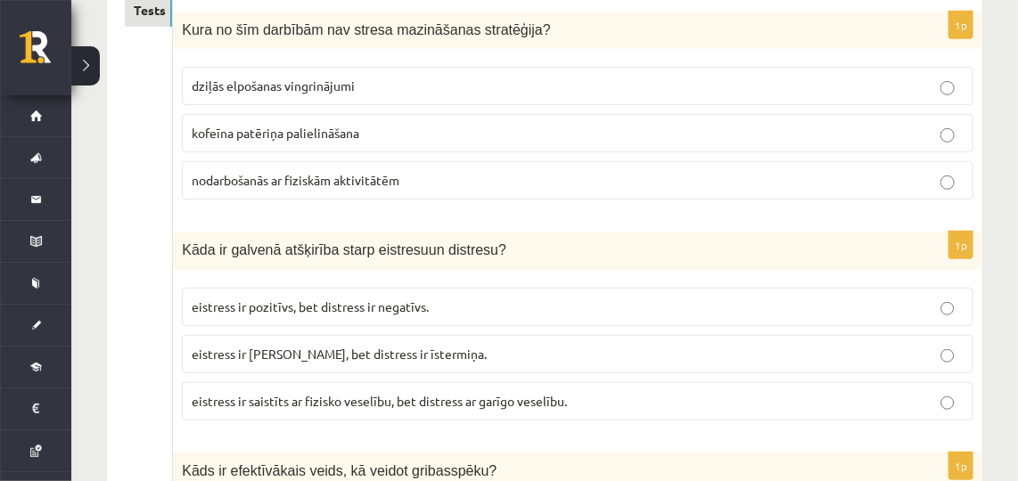
click at [309, 142] on label "kofeīna patēriņa palielināšana" at bounding box center [578, 133] width 792 height 38
click at [286, 315] on label "eistress ir pozitīvs, bet distress ir negatīvs." at bounding box center [578, 307] width 792 height 38
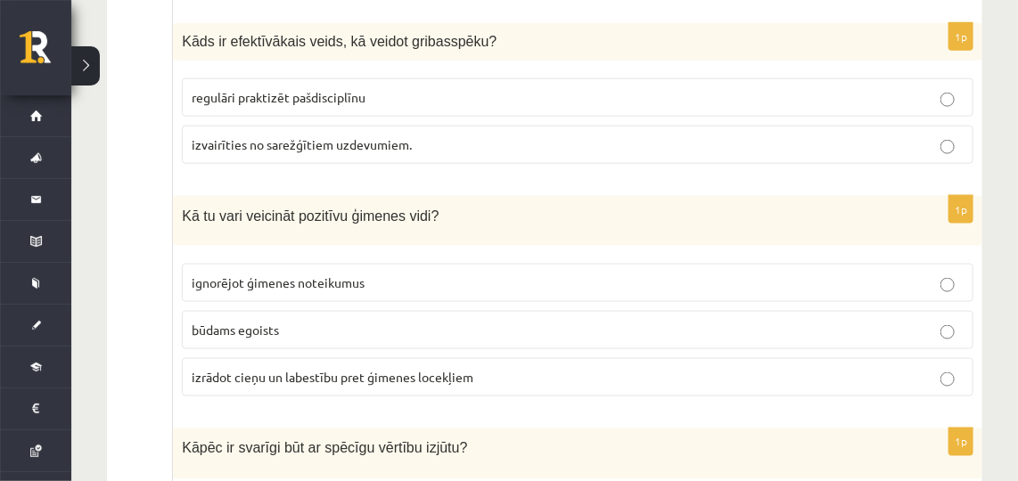
scroll to position [782, 0]
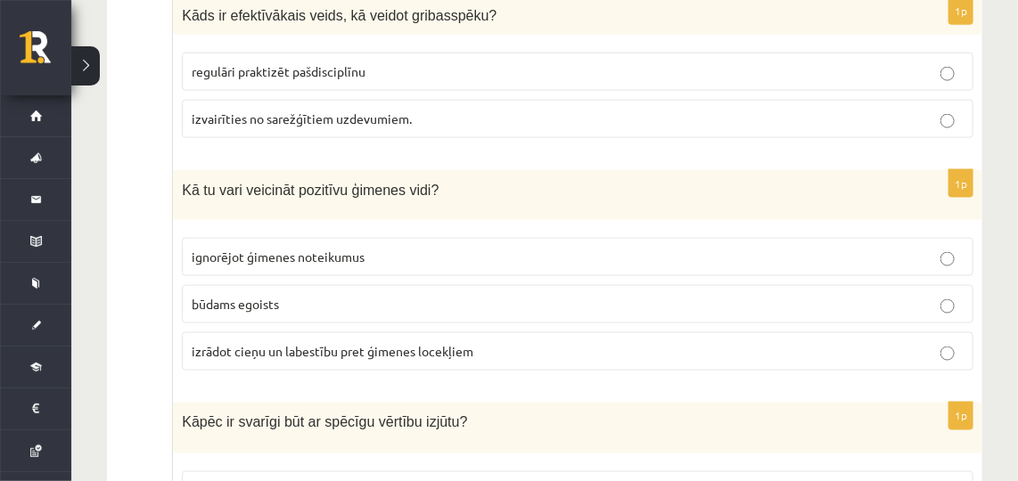
click at [274, 63] on span "regulāri praktizēt pašdisciplīnu" at bounding box center [279, 71] width 174 height 16
click at [332, 343] on span "izrādot cieņu un labestību pret ģimenes locekļiem" at bounding box center [333, 351] width 282 height 16
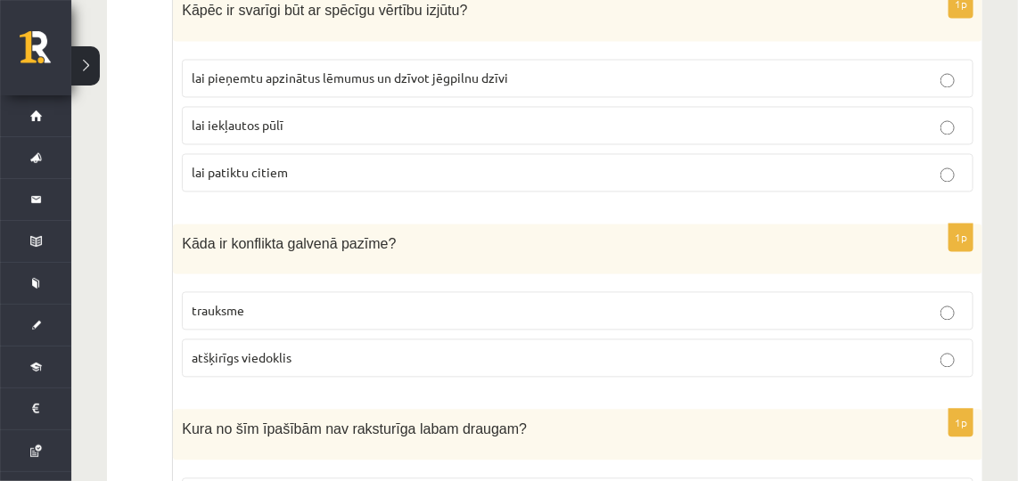
scroll to position [1168, 0]
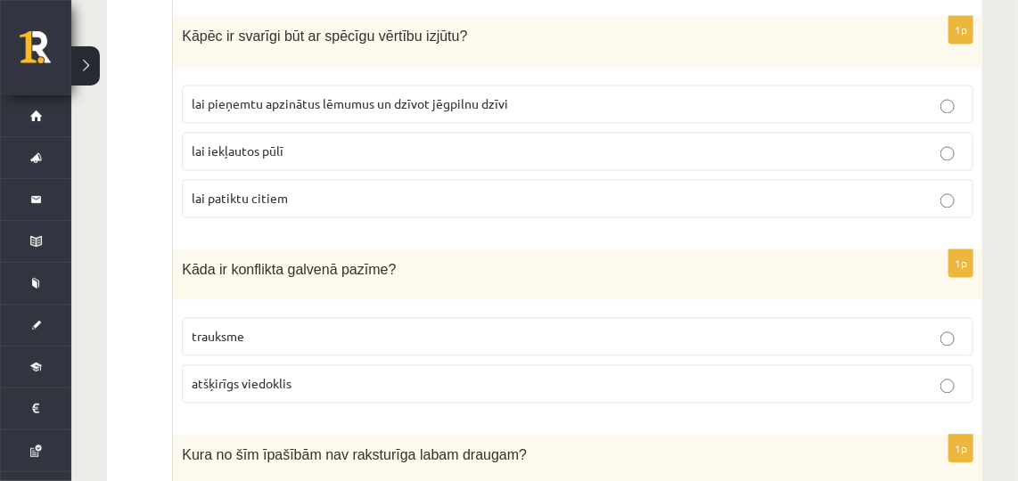
click at [286, 96] on span "lai pieņemtu apzinātus lēmumus un dzīvot jēgpilnu dzīvi" at bounding box center [350, 104] width 316 height 16
click at [278, 365] on label "atšķirīgs viedoklis" at bounding box center [578, 384] width 792 height 38
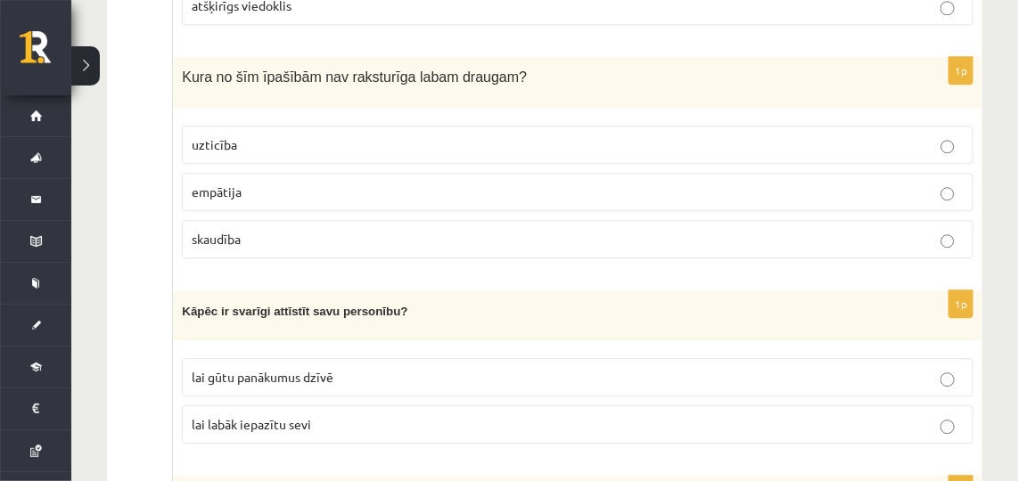
scroll to position [1581, 0]
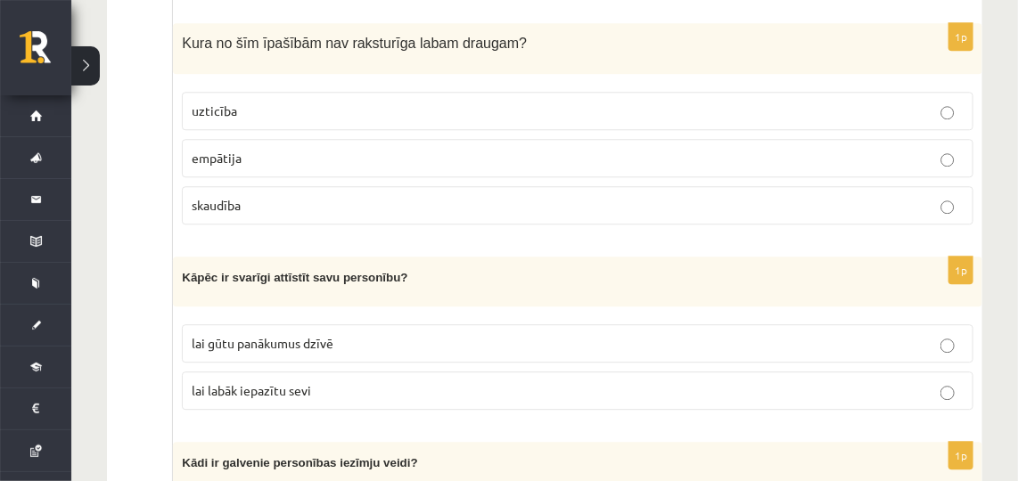
click at [290, 196] on p "skaudība" at bounding box center [578, 205] width 772 height 19
click at [255, 335] on span "lai gūtu panākumus dzīvē" at bounding box center [263, 343] width 142 height 16
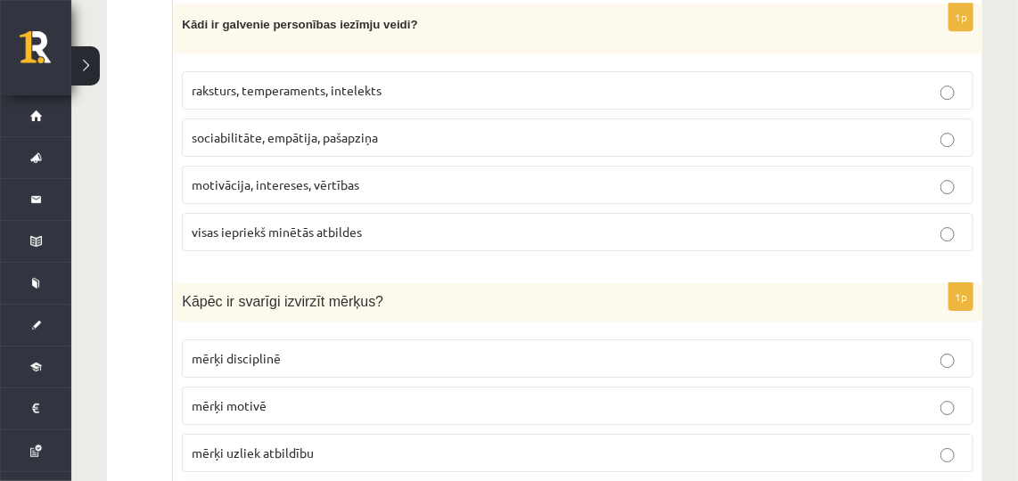
scroll to position [2010, 0]
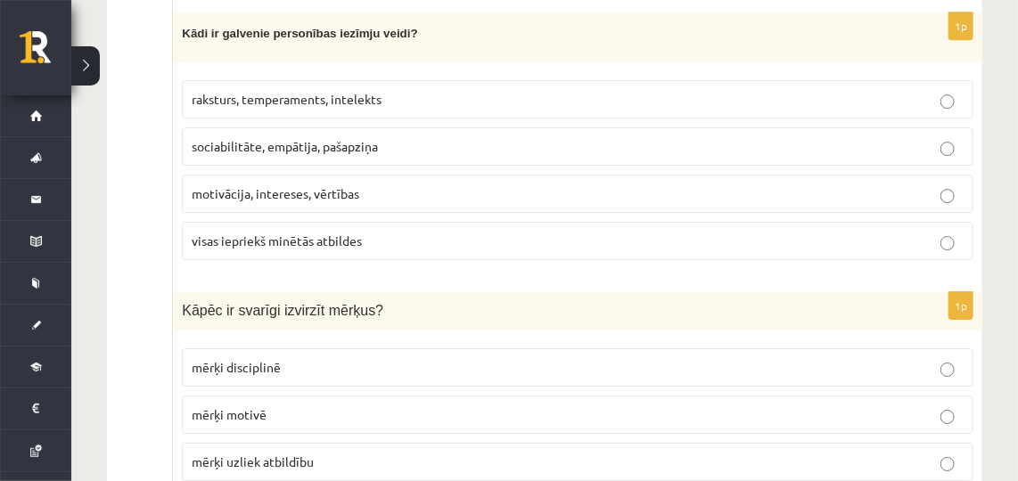
click at [256, 233] on span "visas iepriekš minētās atbildes" at bounding box center [277, 241] width 170 height 16
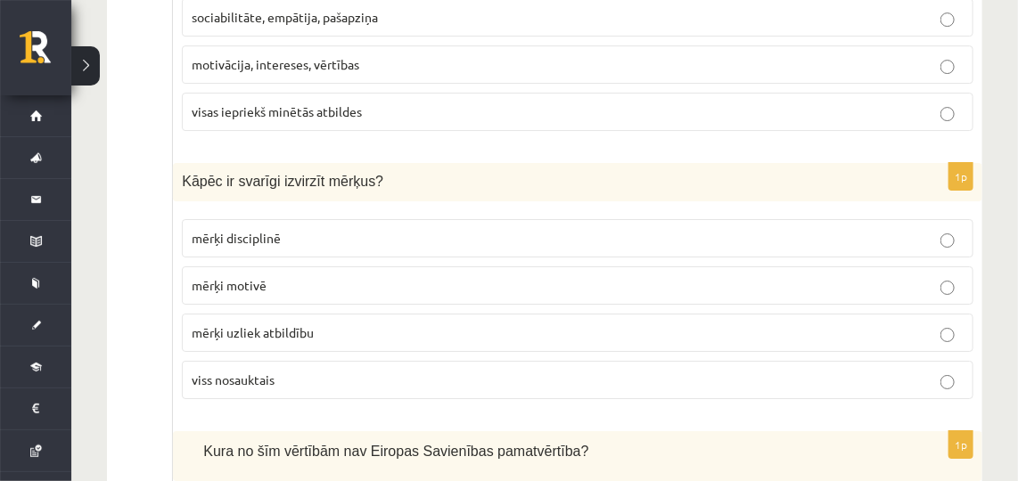
scroll to position [2148, 0]
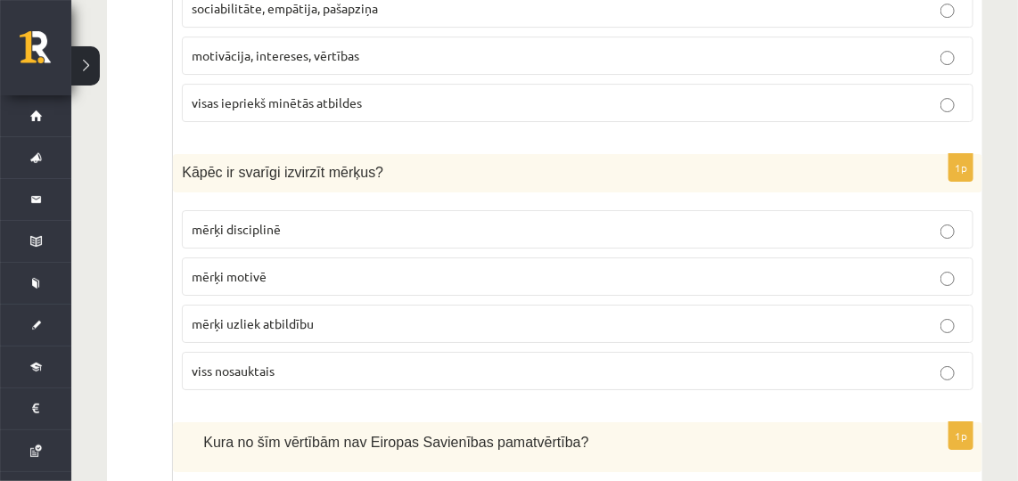
click at [248, 363] on span "viss nosauktais" at bounding box center [233, 371] width 83 height 16
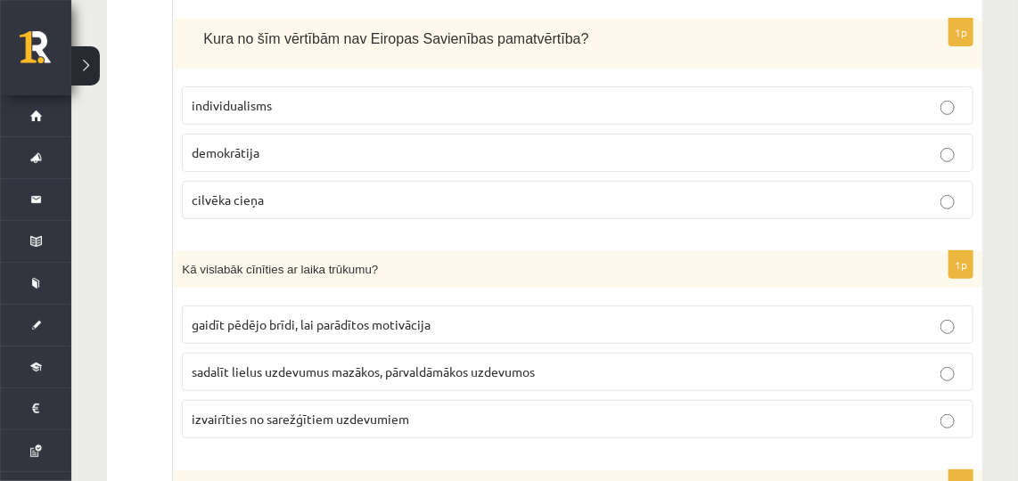
scroll to position [2560, 0]
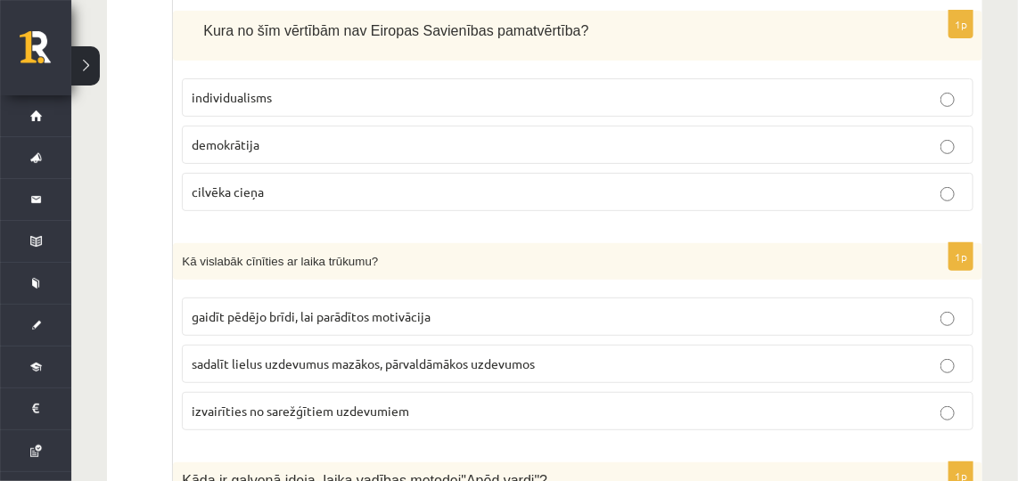
click at [234, 89] on span "individualisms" at bounding box center [232, 97] width 80 height 16
click at [315, 345] on label "sadalīt lielus uzdevumus mazākos, pārvaldāmākos uzdevumos" at bounding box center [578, 364] width 792 height 38
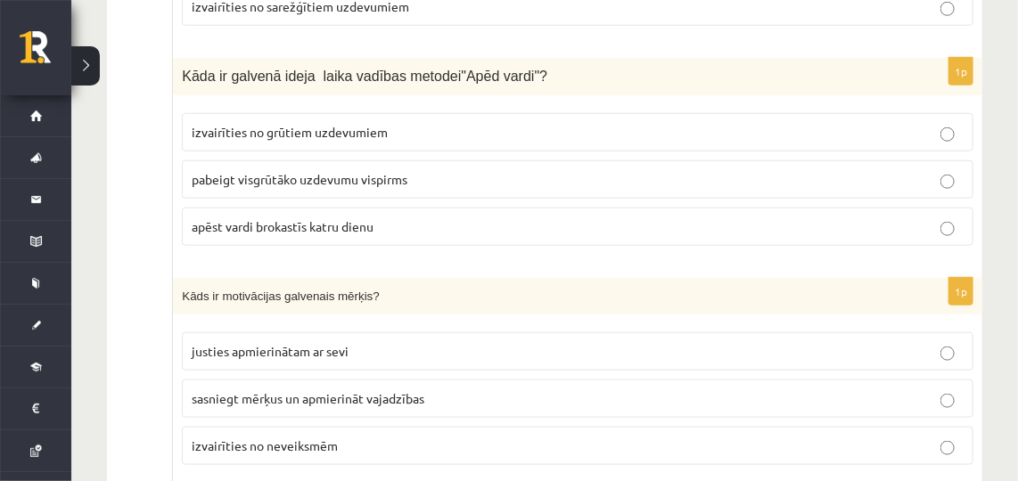
scroll to position [2991, 0]
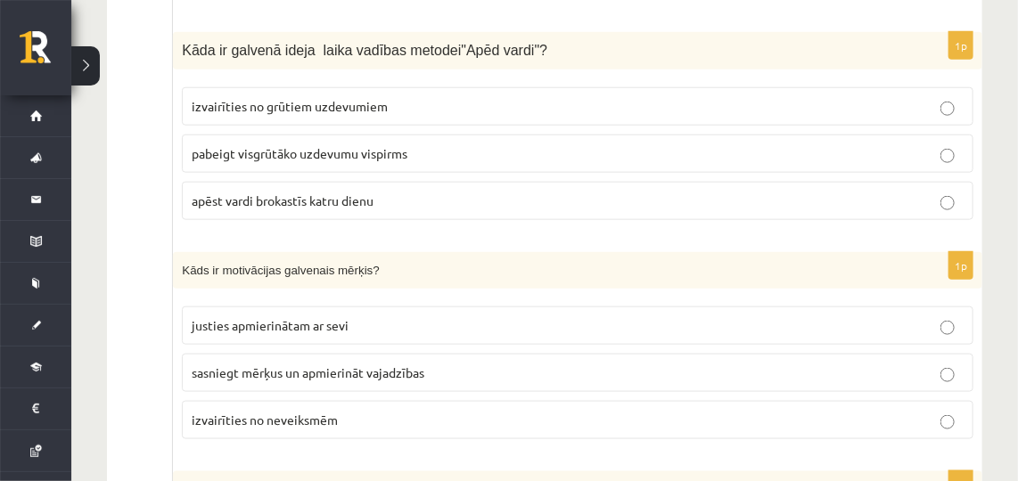
click at [243, 145] on span "pabeigt visgrūtāko uzdevumu vispirms" at bounding box center [300, 153] width 216 height 16
click at [275, 365] on span "sasniegt mērķus un apmierināt vajadzības" at bounding box center [308, 373] width 233 height 16
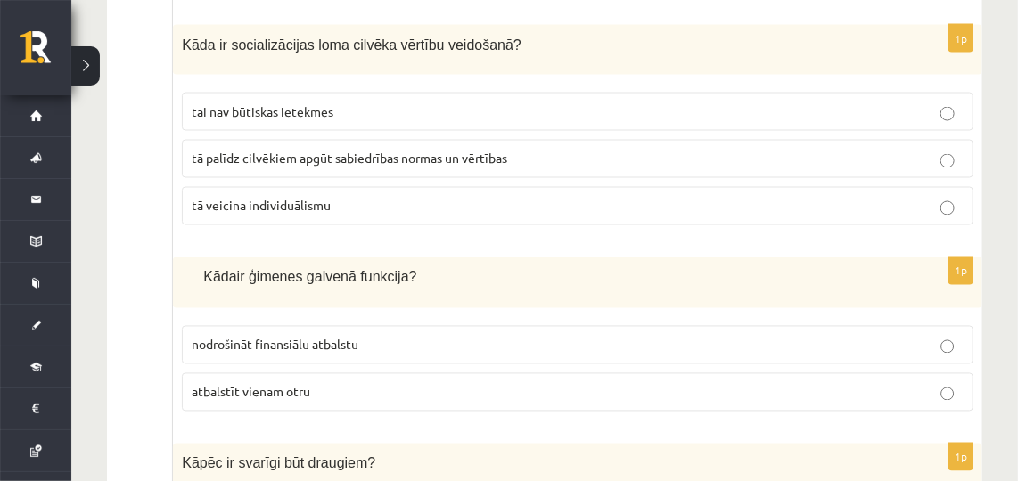
scroll to position [3429, 0]
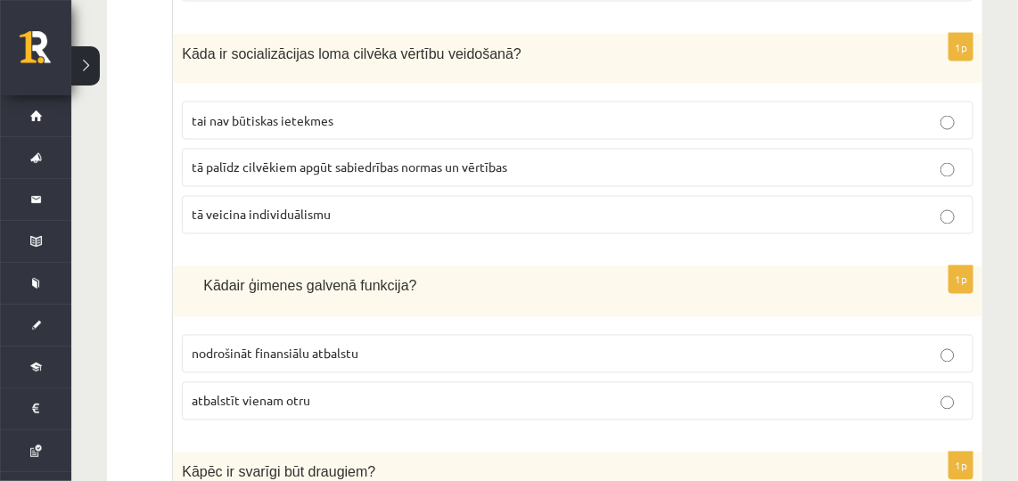
click at [246, 160] on span "tā palīdz cilvēkiem apgūt sabiedrības normas un vērtības" at bounding box center [350, 168] width 316 height 16
click at [281, 382] on label "atbalstīt vienam otru" at bounding box center [578, 401] width 792 height 38
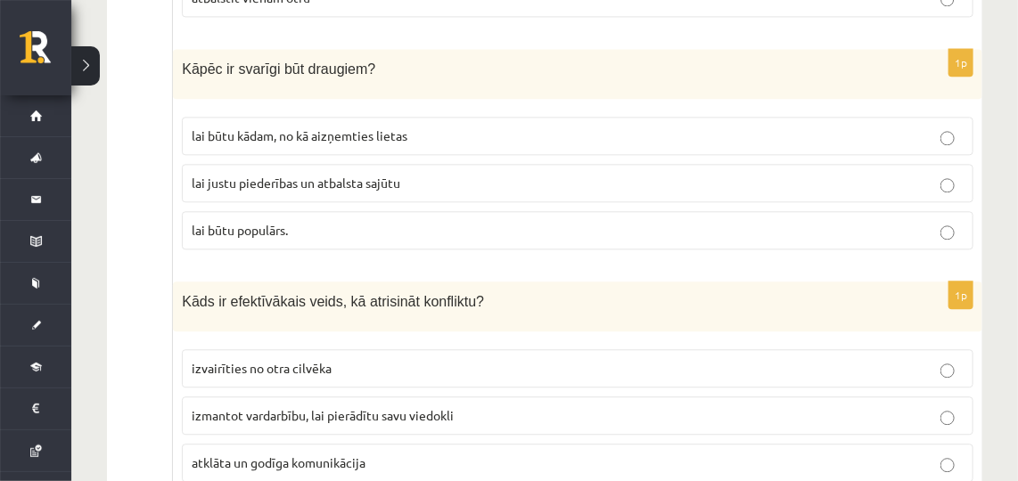
scroll to position [3824, 0]
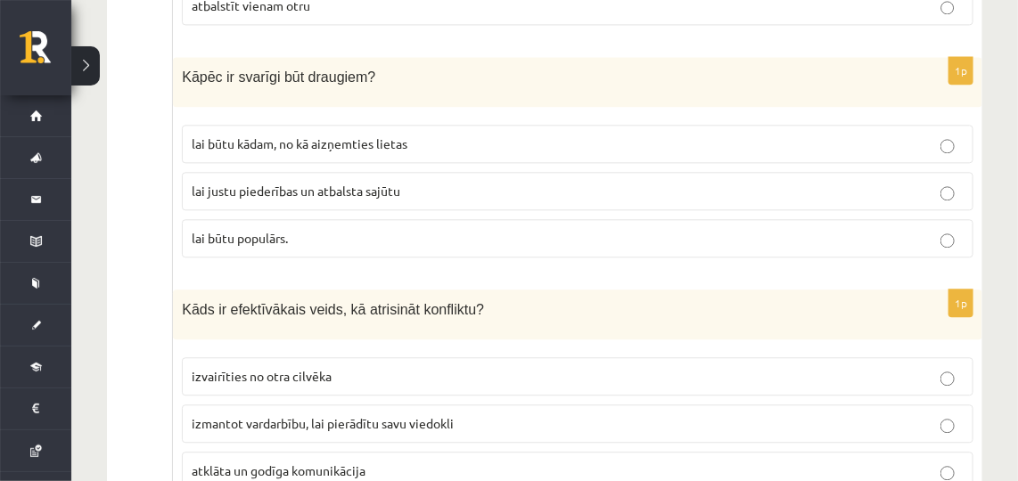
click at [266, 183] on span "lai justu piederības un atbalsta sajūtu" at bounding box center [296, 191] width 209 height 16
click at [266, 463] on span "atklāta un godīga komunikācija" at bounding box center [279, 471] width 174 height 16
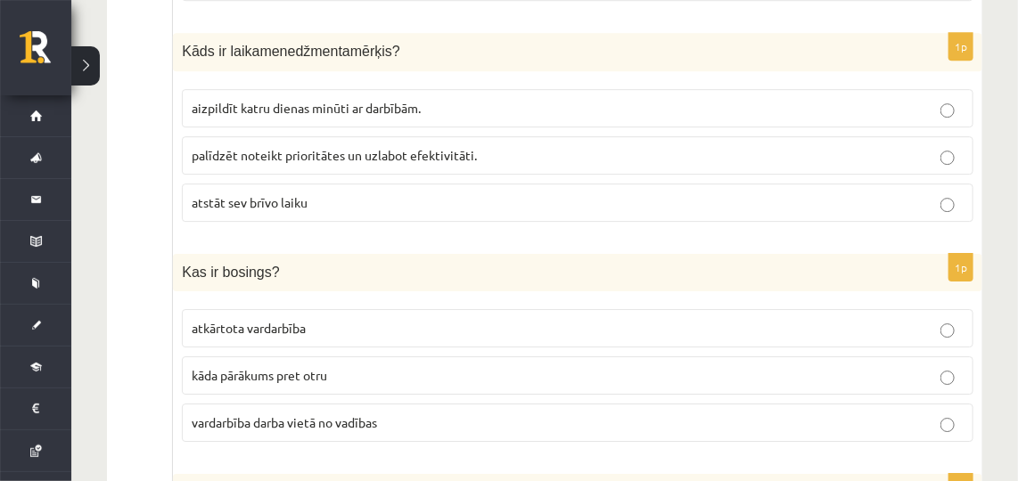
scroll to position [4331, 0]
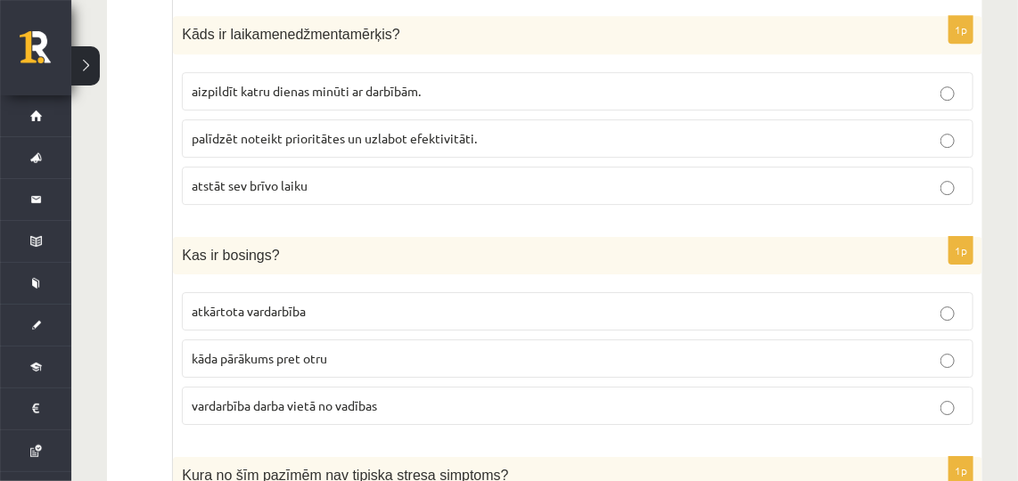
click at [285, 130] on span "palīdzēt noteikt prioritātes un uzlabot efektivitāti." at bounding box center [334, 138] width 285 height 16
click at [292, 387] on label "vardarbība darba vietā no vadības" at bounding box center [578, 406] width 792 height 38
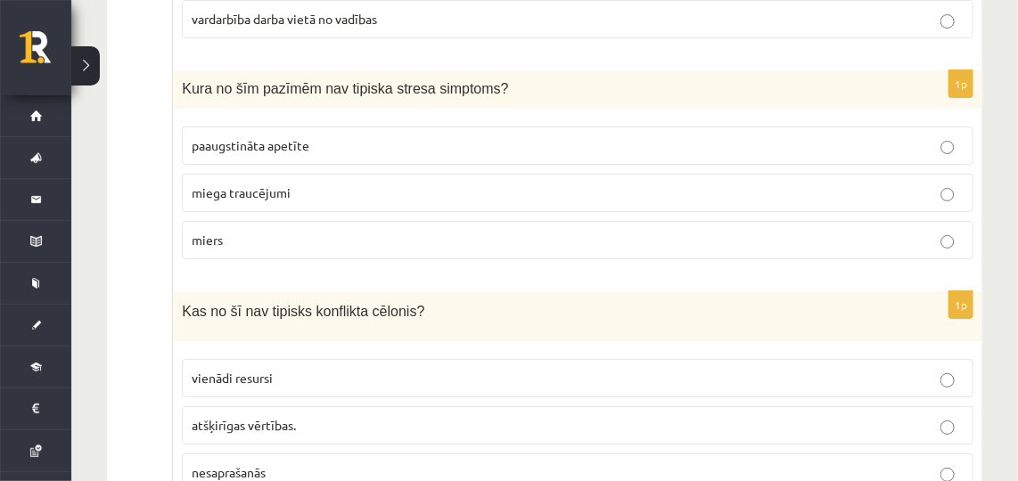
scroll to position [4727, 0]
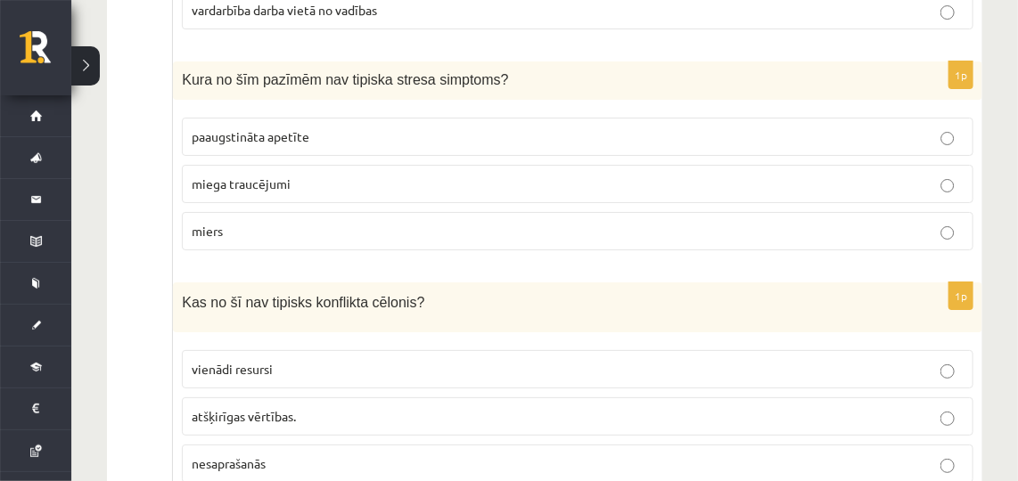
click at [292, 222] on p "miers" at bounding box center [578, 231] width 772 height 19
click at [316, 360] on p "vienādi resursi" at bounding box center [578, 369] width 772 height 19
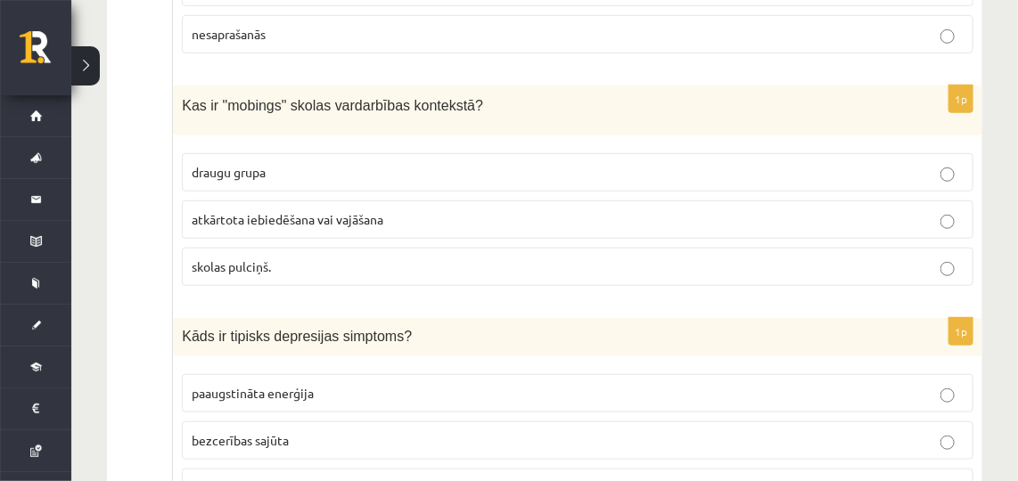
scroll to position [5173, 0]
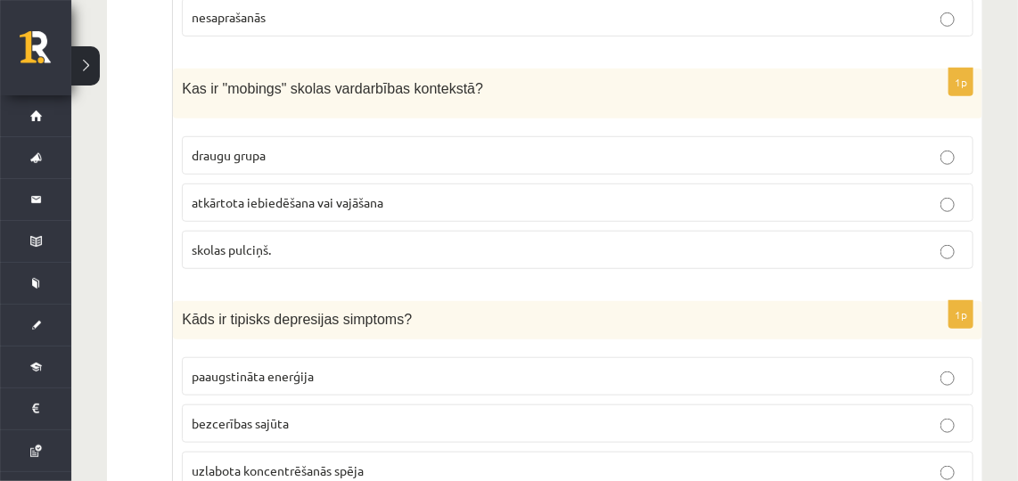
click at [260, 194] on span "atkārtota iebiedēšana vai vajāšana" at bounding box center [288, 202] width 192 height 16
click at [249, 405] on label "bezcerības sajūta" at bounding box center [578, 424] width 792 height 38
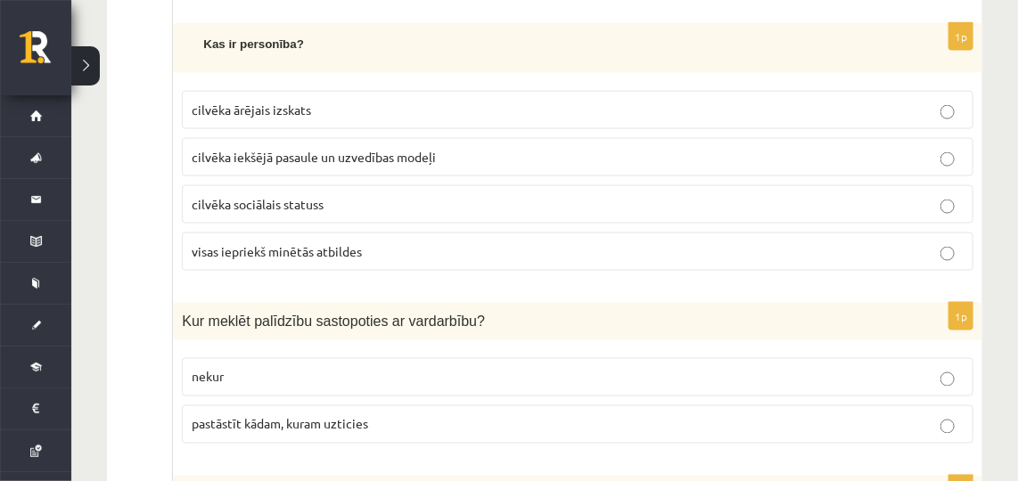
scroll to position [5638, 0]
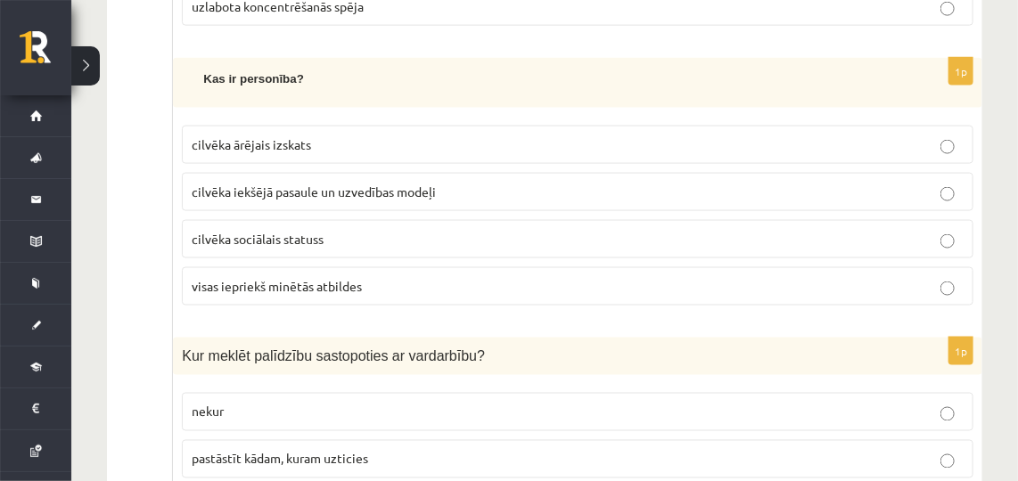
click at [329, 184] on span "cilvēka iekšējā pasaule un uzvedības modeļi" at bounding box center [314, 192] width 244 height 16
click at [287, 451] on span "pastāstīt kādam, kuram uzticies" at bounding box center [280, 459] width 177 height 16
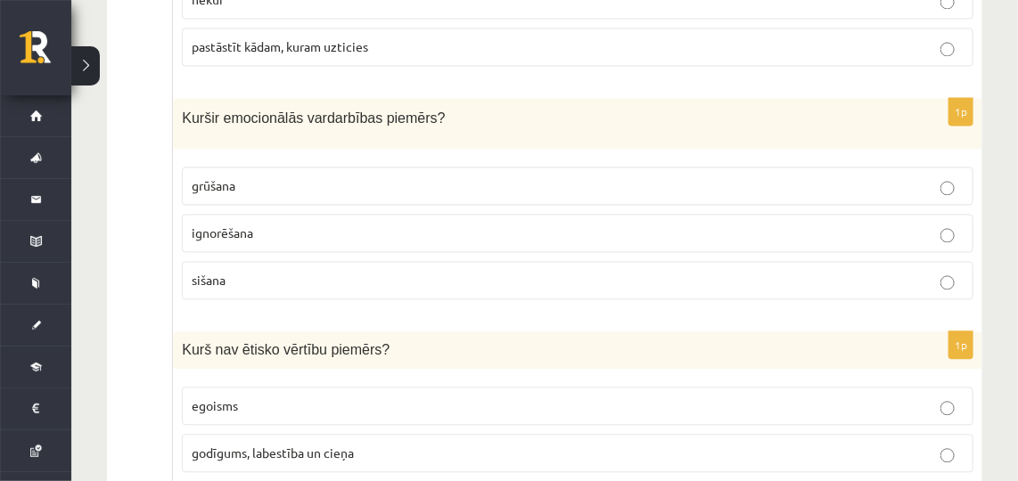
scroll to position [6041, 0]
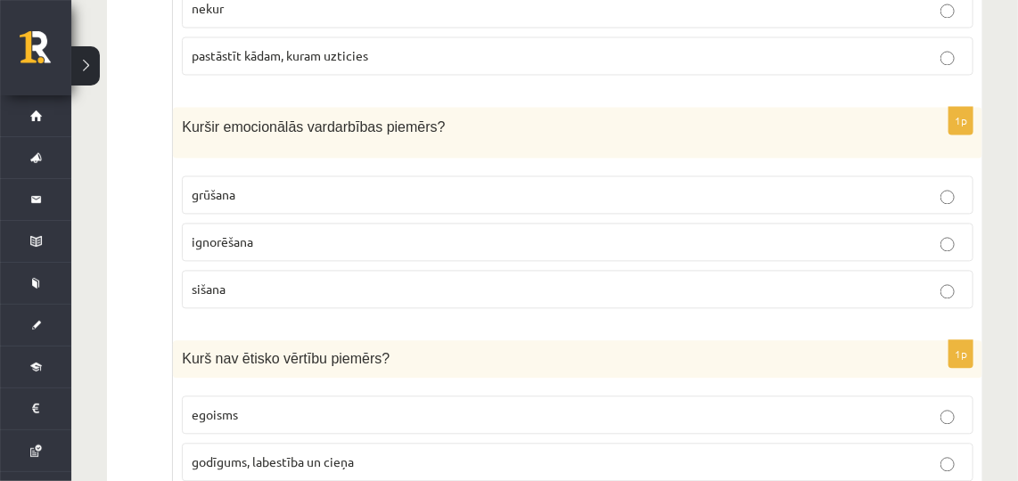
click at [251, 233] on p "ignorēšana" at bounding box center [578, 242] width 772 height 19
click at [270, 406] on p "egoisms" at bounding box center [578, 415] width 772 height 19
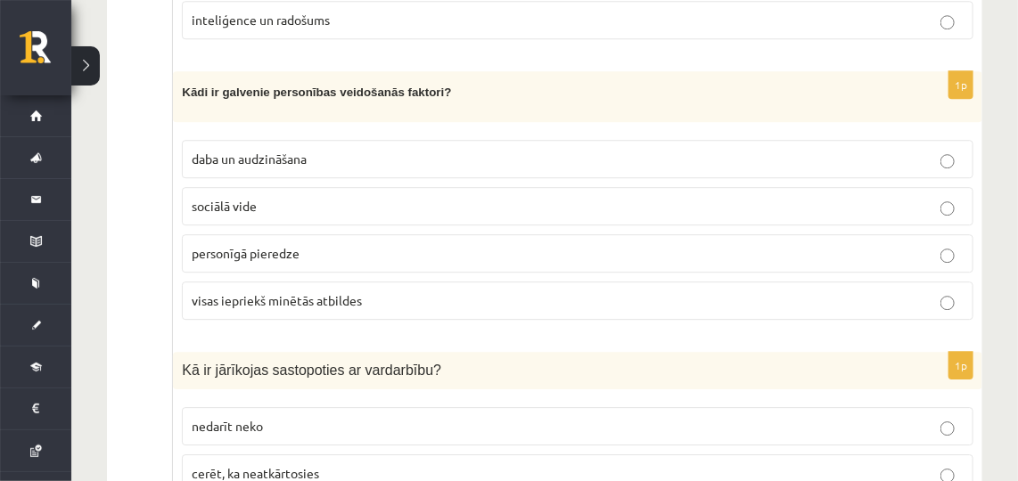
scroll to position [6574, 0]
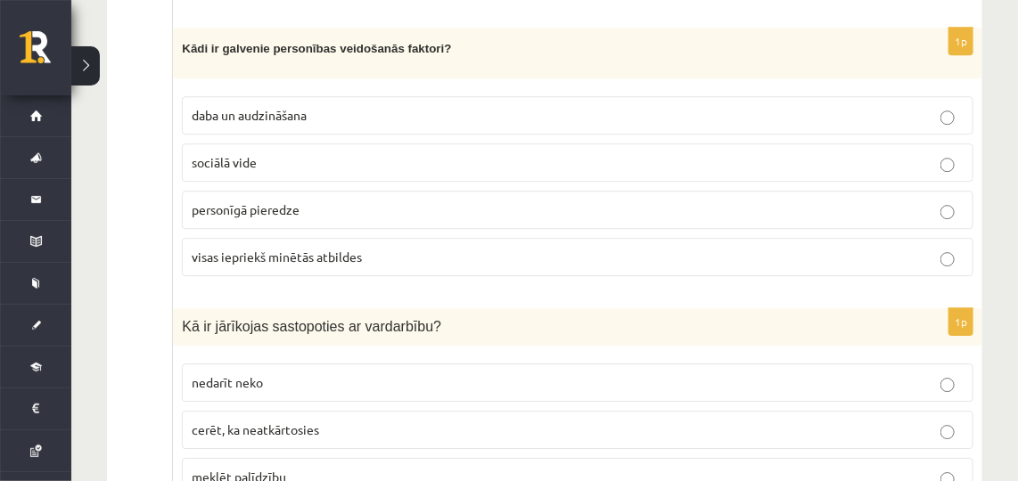
click at [218, 238] on label "visas iepriekš minētās atbildes" at bounding box center [578, 257] width 792 height 38
click at [263, 468] on p "meklēt palīdzību" at bounding box center [578, 477] width 772 height 19
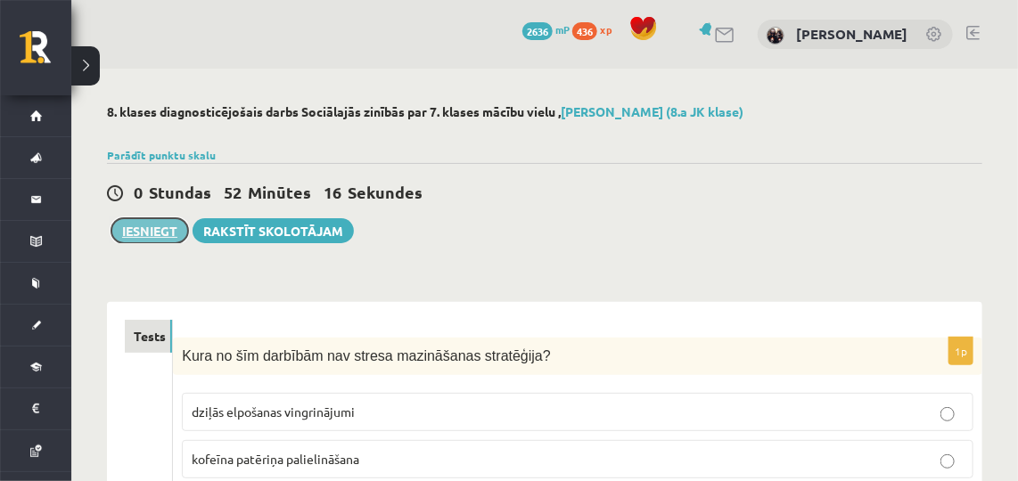
click at [135, 229] on button "Iesniegt" at bounding box center [149, 230] width 77 height 25
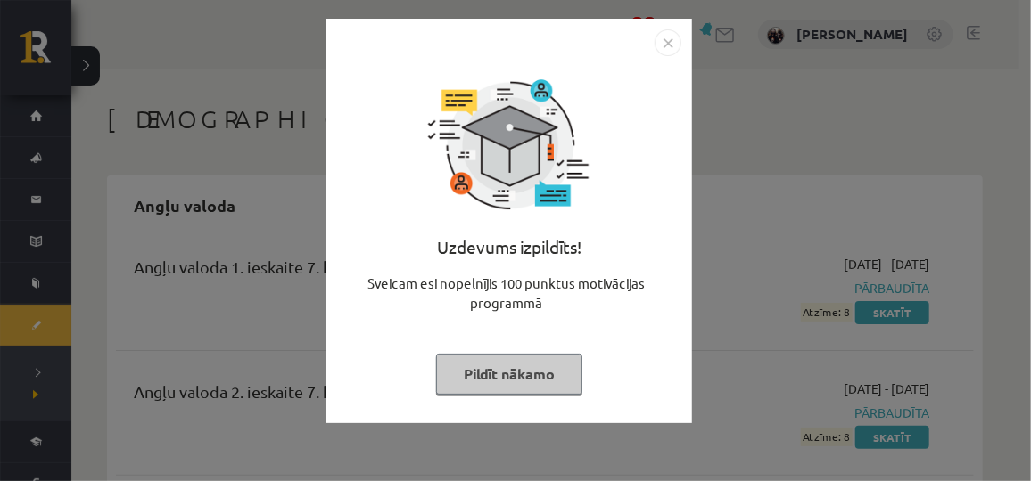
click at [656, 37] on img "Close" at bounding box center [667, 42] width 27 height 27
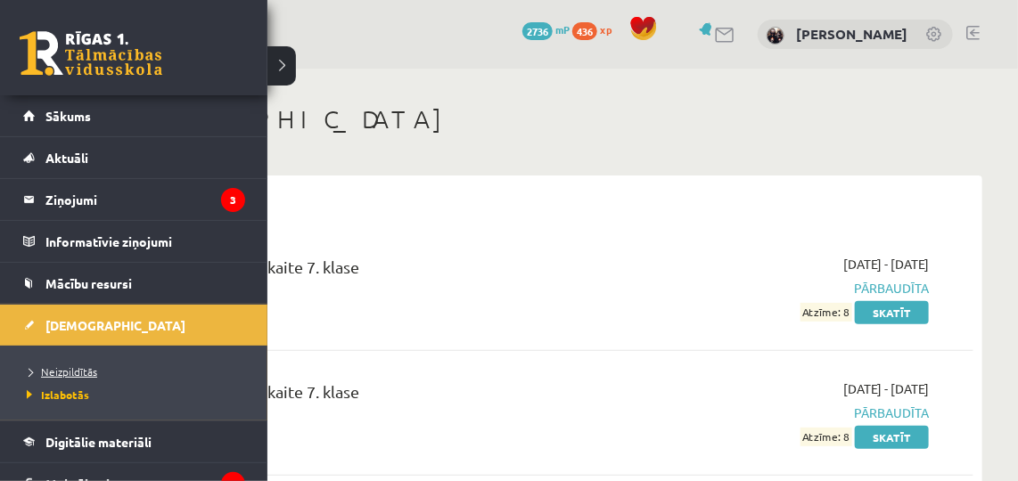
click at [47, 365] on span "Neizpildītās" at bounding box center [59, 372] width 75 height 14
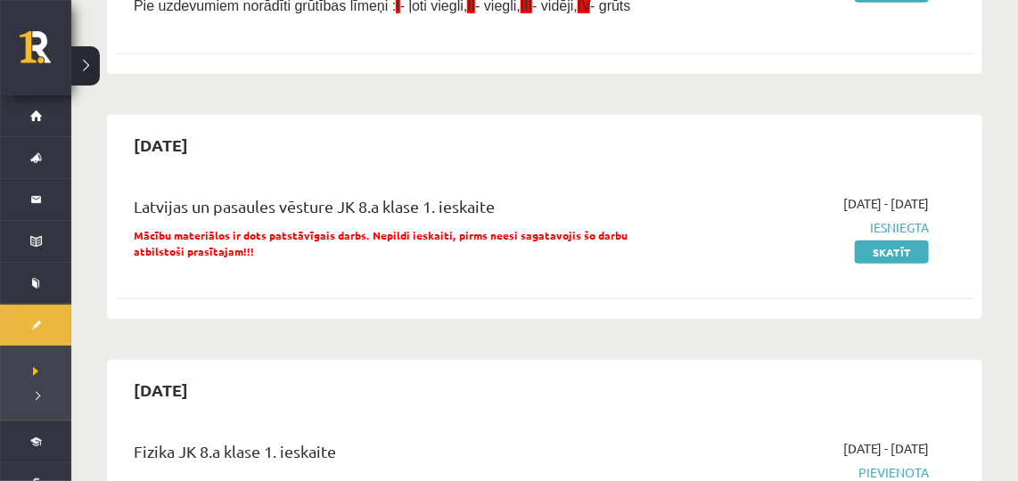
scroll to position [414, 0]
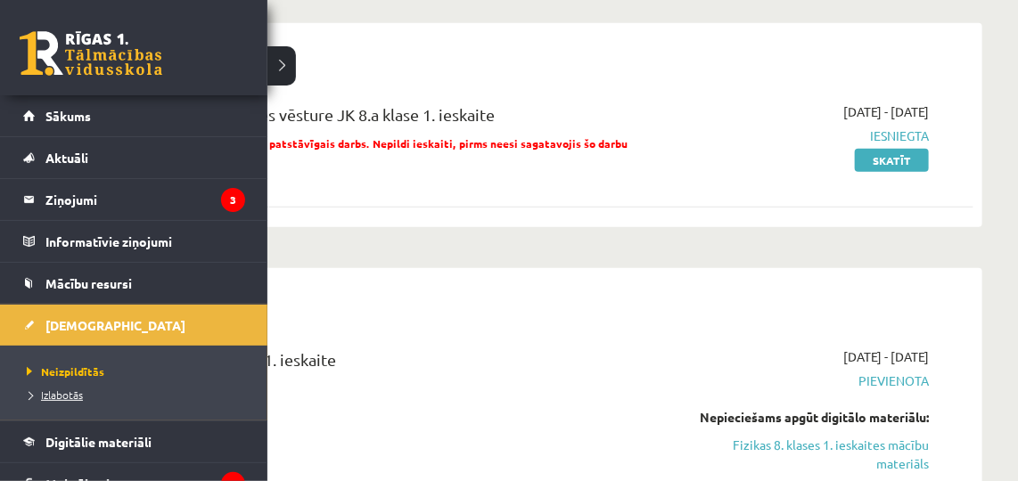
click at [52, 388] on span "Izlabotās" at bounding box center [52, 395] width 61 height 14
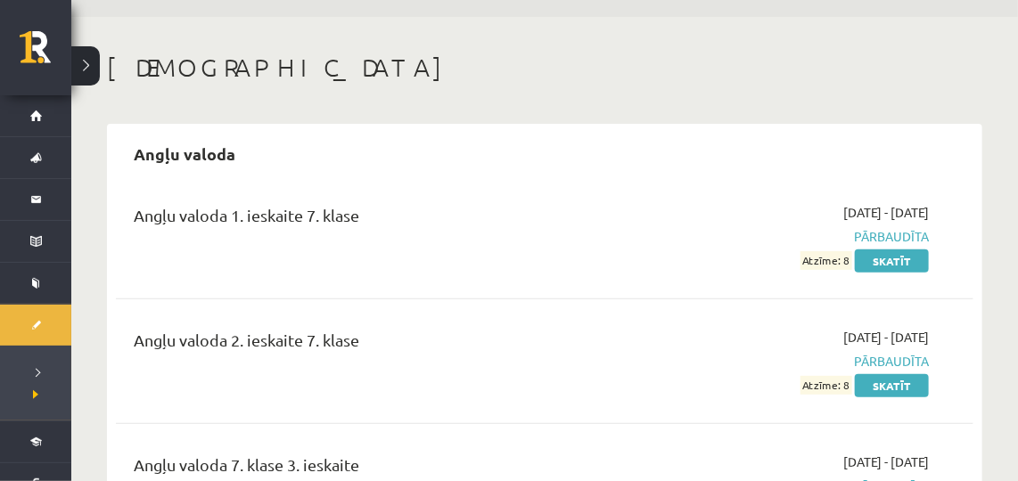
scroll to position [17, 0]
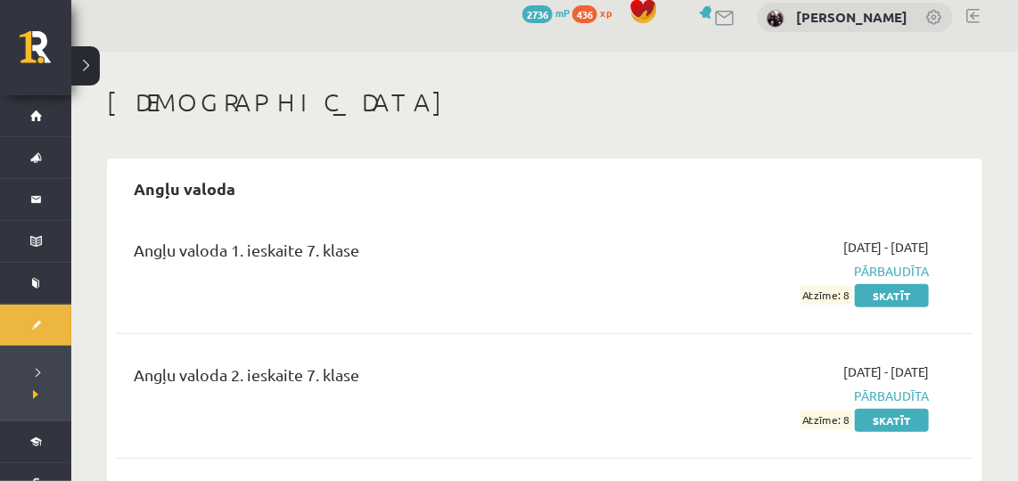
click at [847, 108] on h1 "[DEMOGRAPHIC_DATA]" at bounding box center [544, 102] width 875 height 30
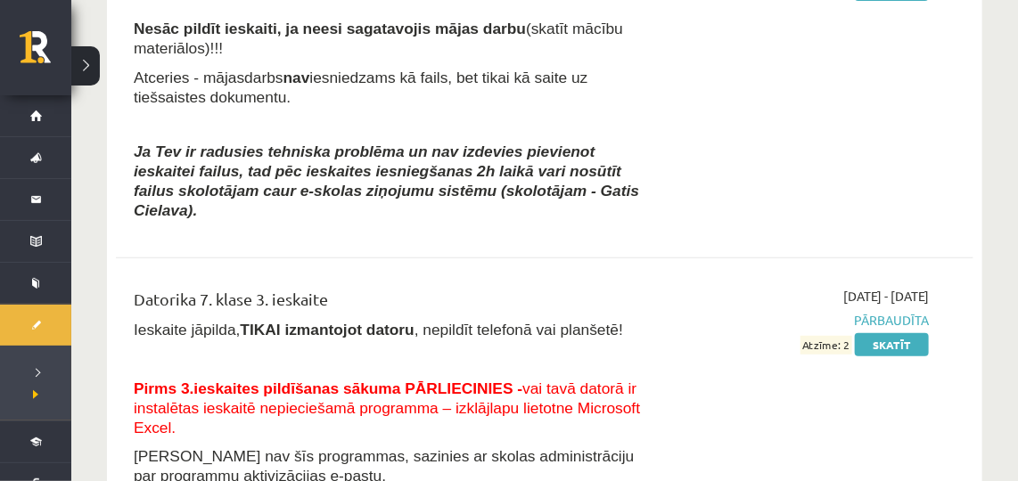
scroll to position [0, 0]
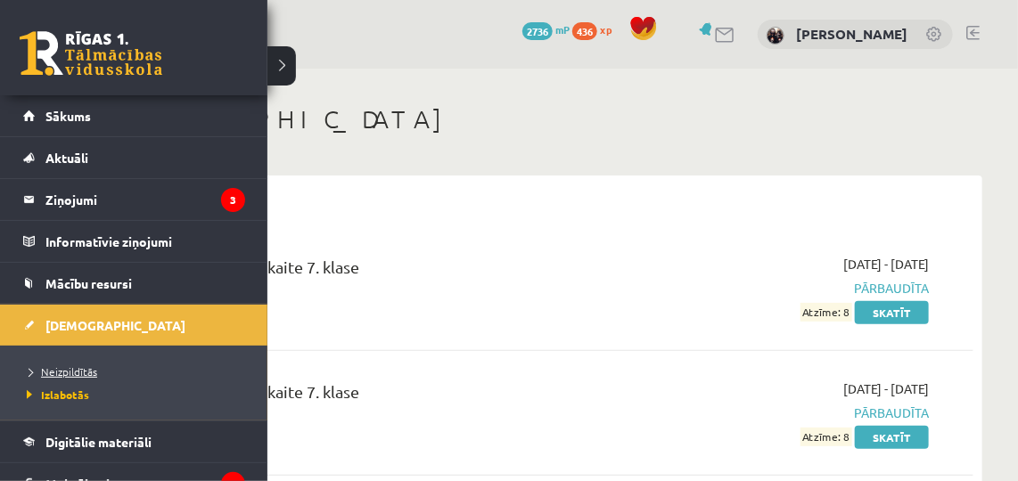
click at [49, 369] on span "Neizpildītās" at bounding box center [59, 372] width 75 height 14
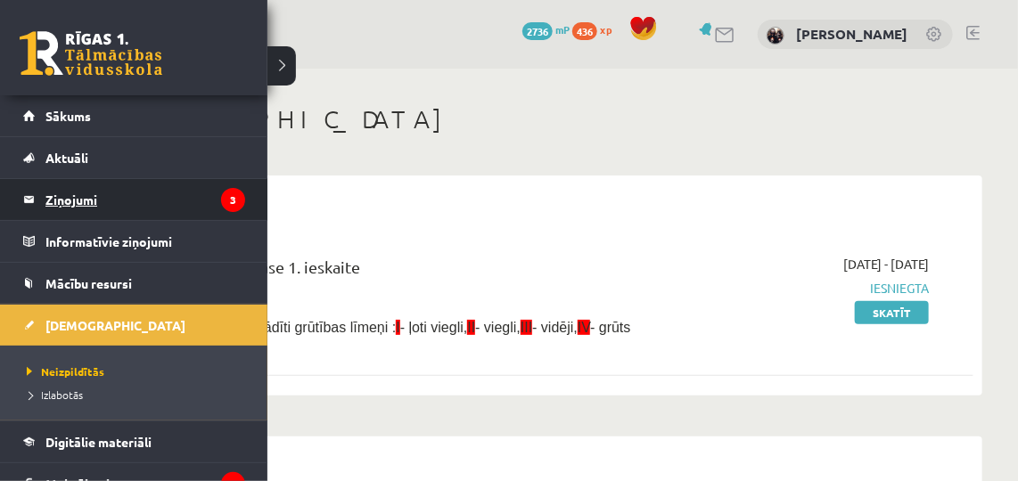
click at [56, 210] on legend "Ziņojumi 3" at bounding box center [145, 199] width 200 height 41
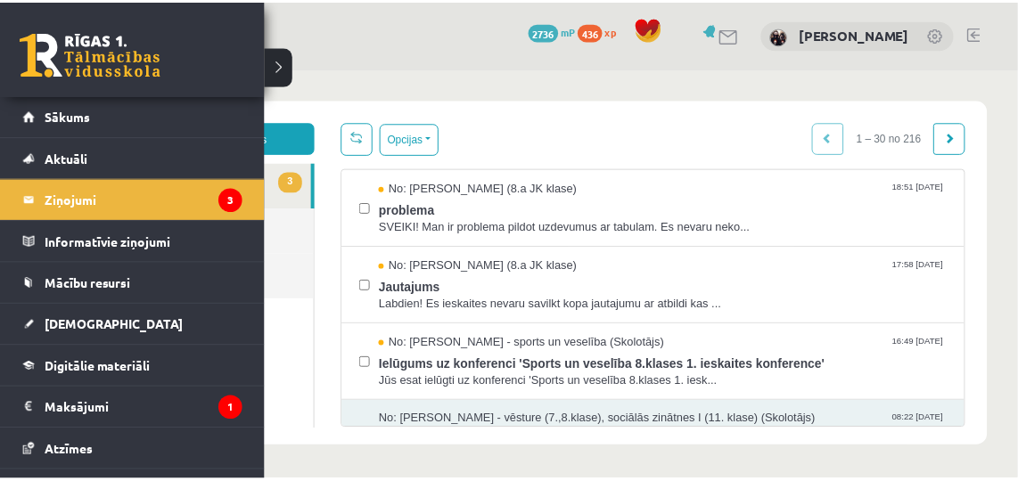
scroll to position [111, 0]
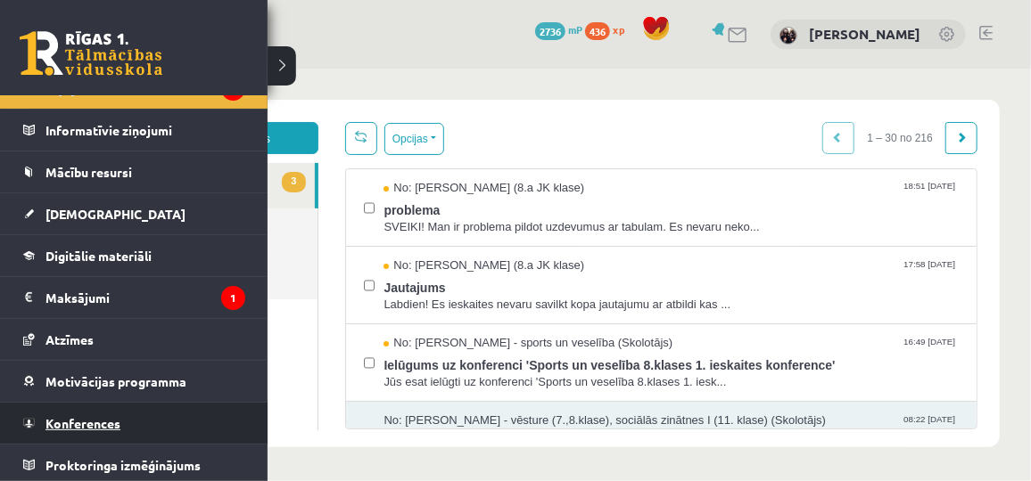
click at [82, 420] on span "Konferences" at bounding box center [82, 423] width 75 height 16
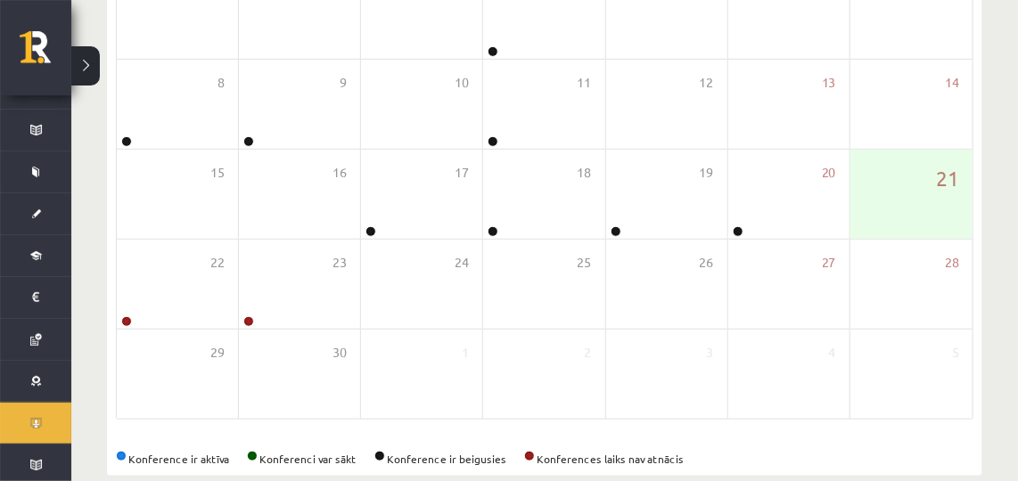
scroll to position [343, 0]
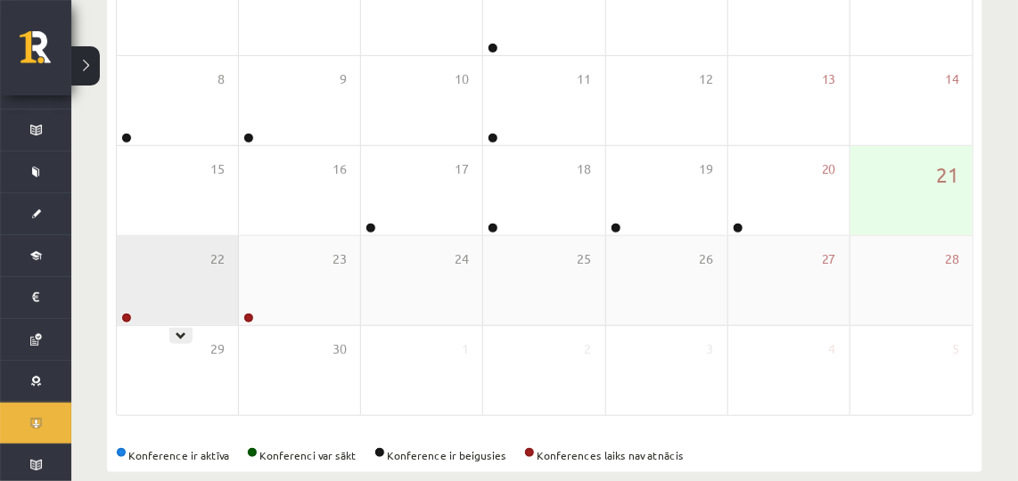
click at [204, 263] on div "22" at bounding box center [177, 280] width 121 height 89
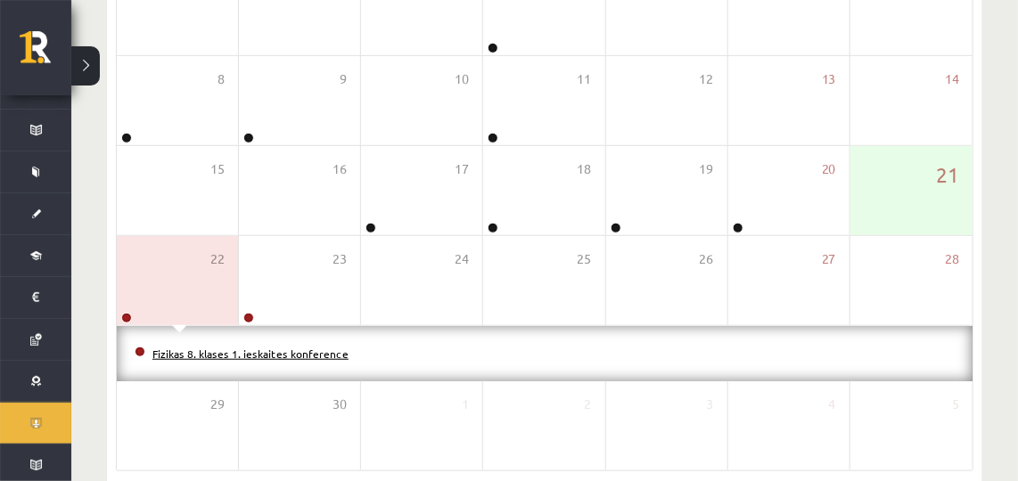
click at [221, 355] on link "Fizikas 8. klases 1. ieskaites konference" at bounding box center [250, 354] width 196 height 14
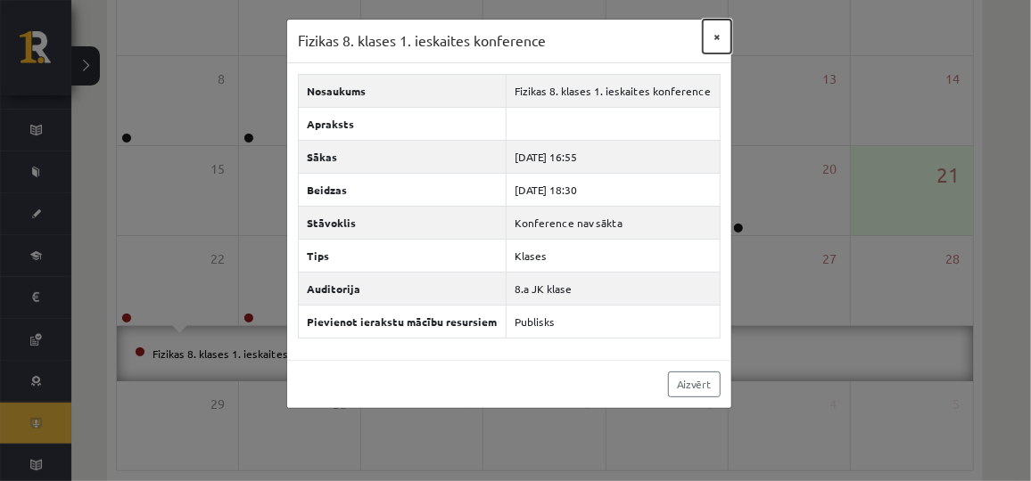
click at [724, 43] on button "×" at bounding box center [716, 37] width 29 height 34
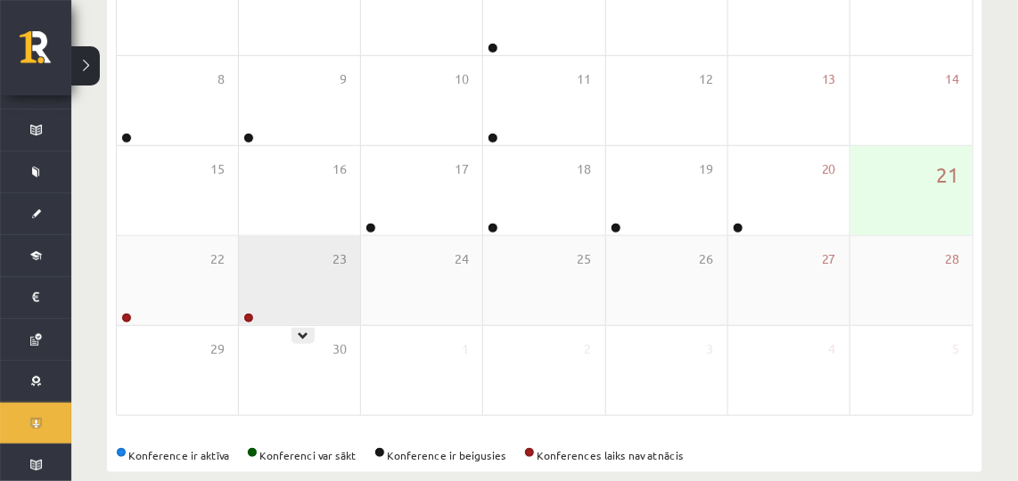
click at [316, 289] on div "23" at bounding box center [299, 280] width 121 height 89
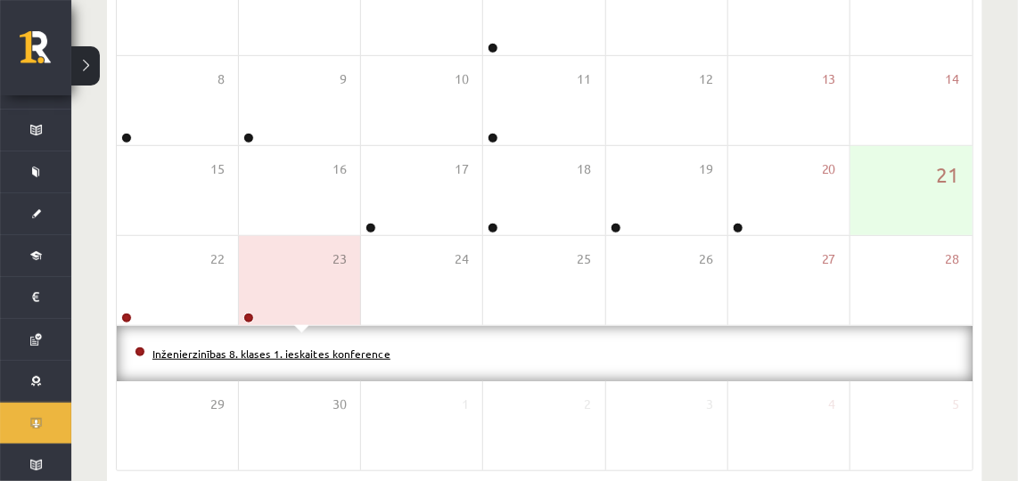
click at [291, 349] on link "Inženierzinības 8. klases 1. ieskaites konference" at bounding box center [271, 354] width 238 height 14
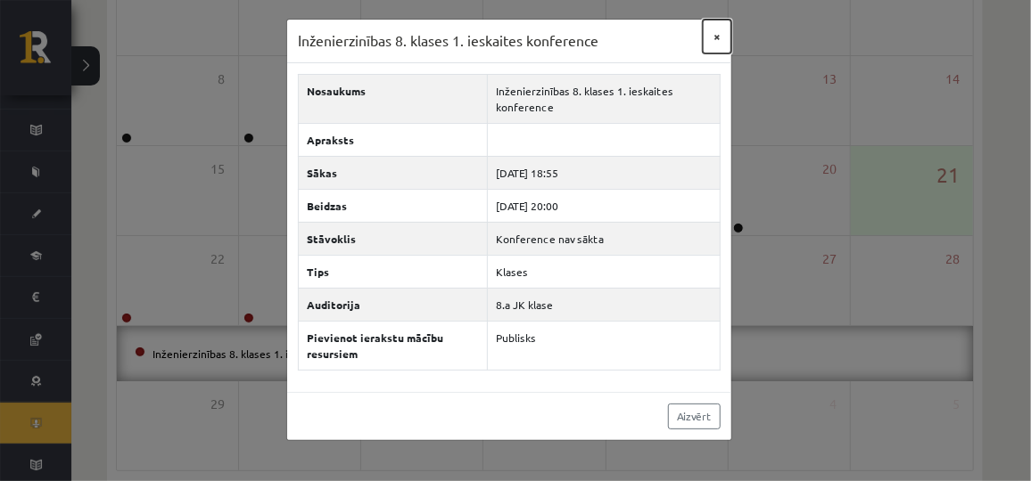
click at [717, 28] on button "×" at bounding box center [716, 37] width 29 height 34
